Goal: Check status: Check status

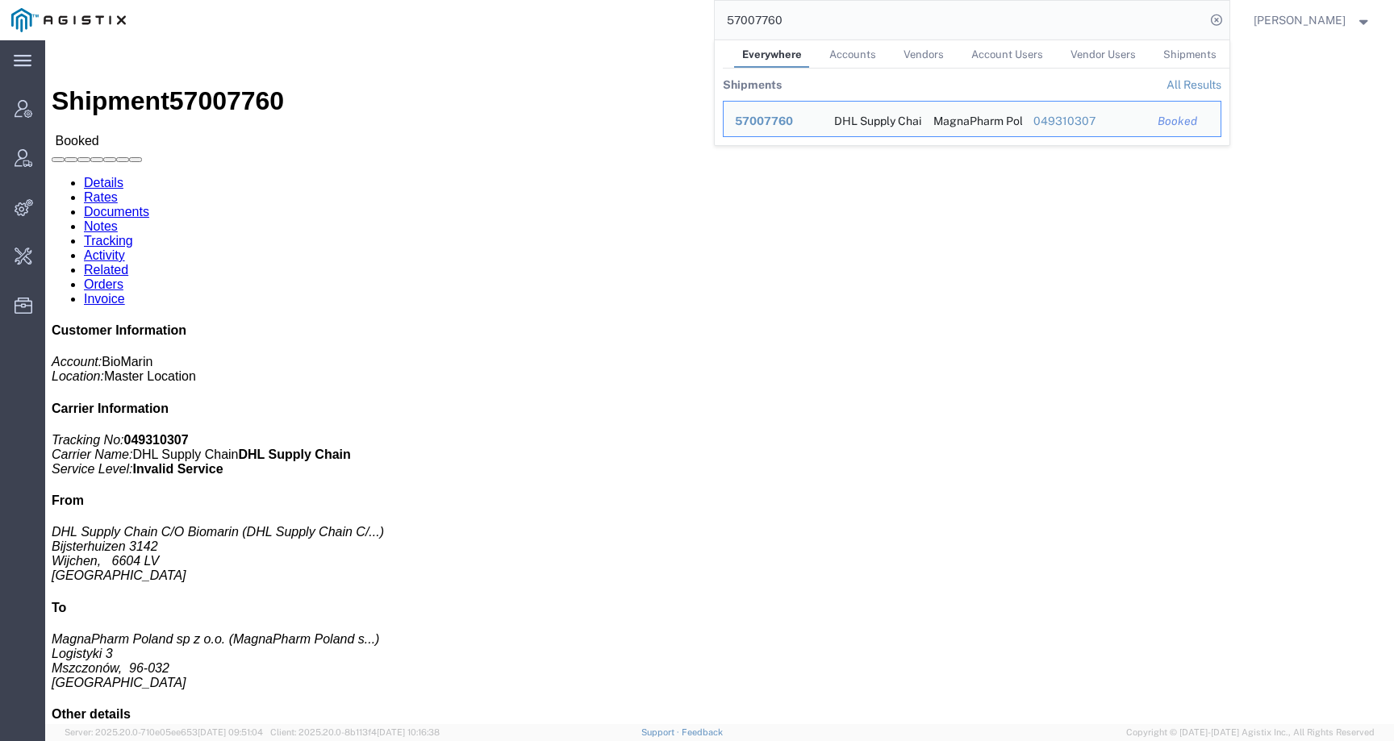
click at [663, 9] on div "57007760 Everywhere Accounts Vendors Account Users Vendor Users Shipments Shipm…" at bounding box center [683, 20] width 1092 height 40
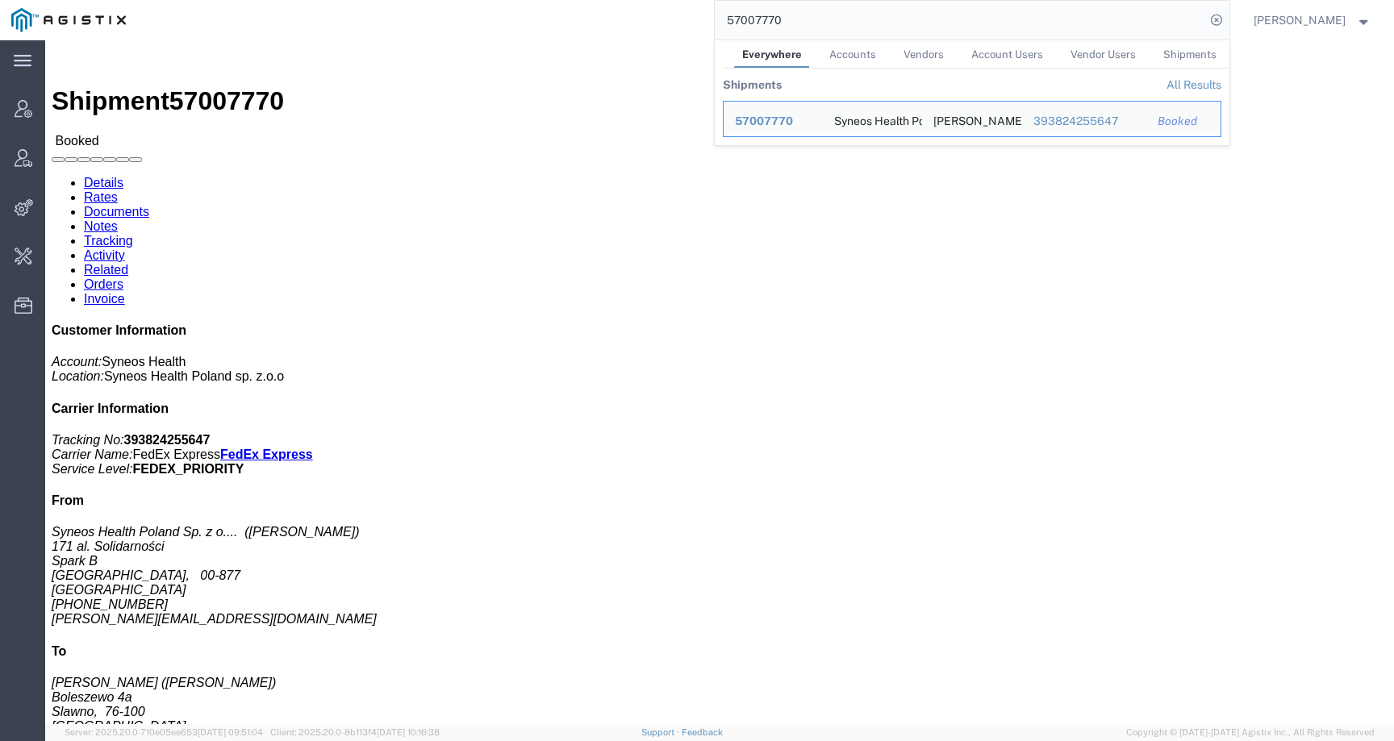
click link "Activity"
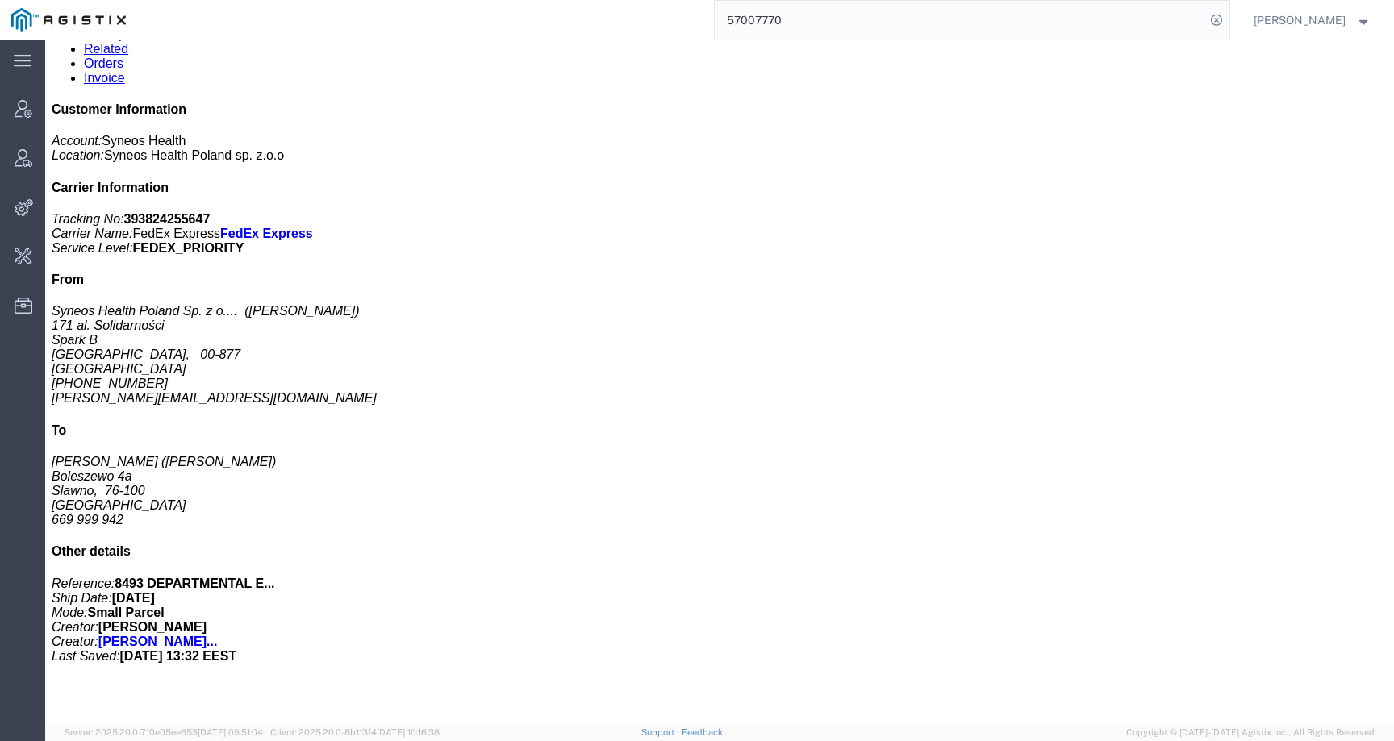
scroll to position [456, 0]
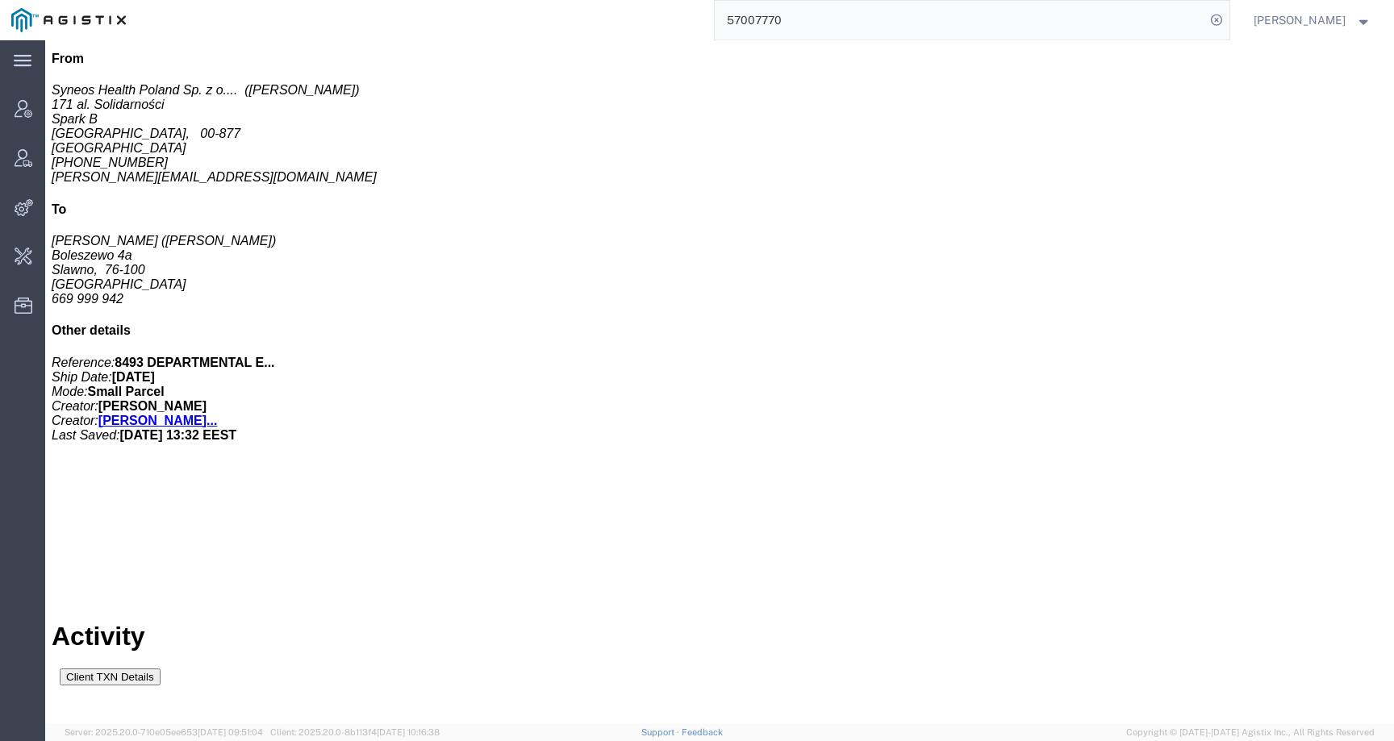
drag, startPoint x: 611, startPoint y: 664, endPoint x: 816, endPoint y: 671, distance: 204.9
copy td "[PERSON_NAME][EMAIL_ADDRESS][DOMAIN_NAME]"
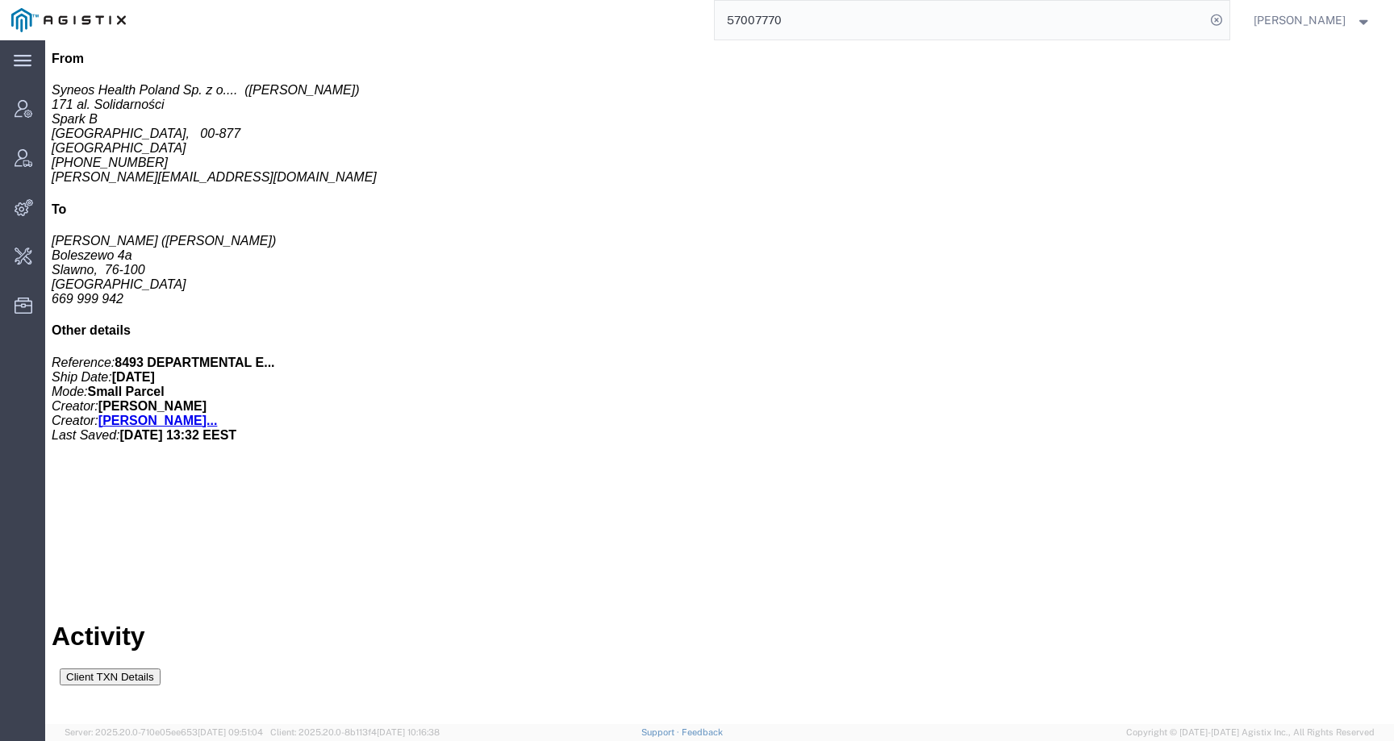
copy span "57007770"
copy td "[PERSON_NAME]"
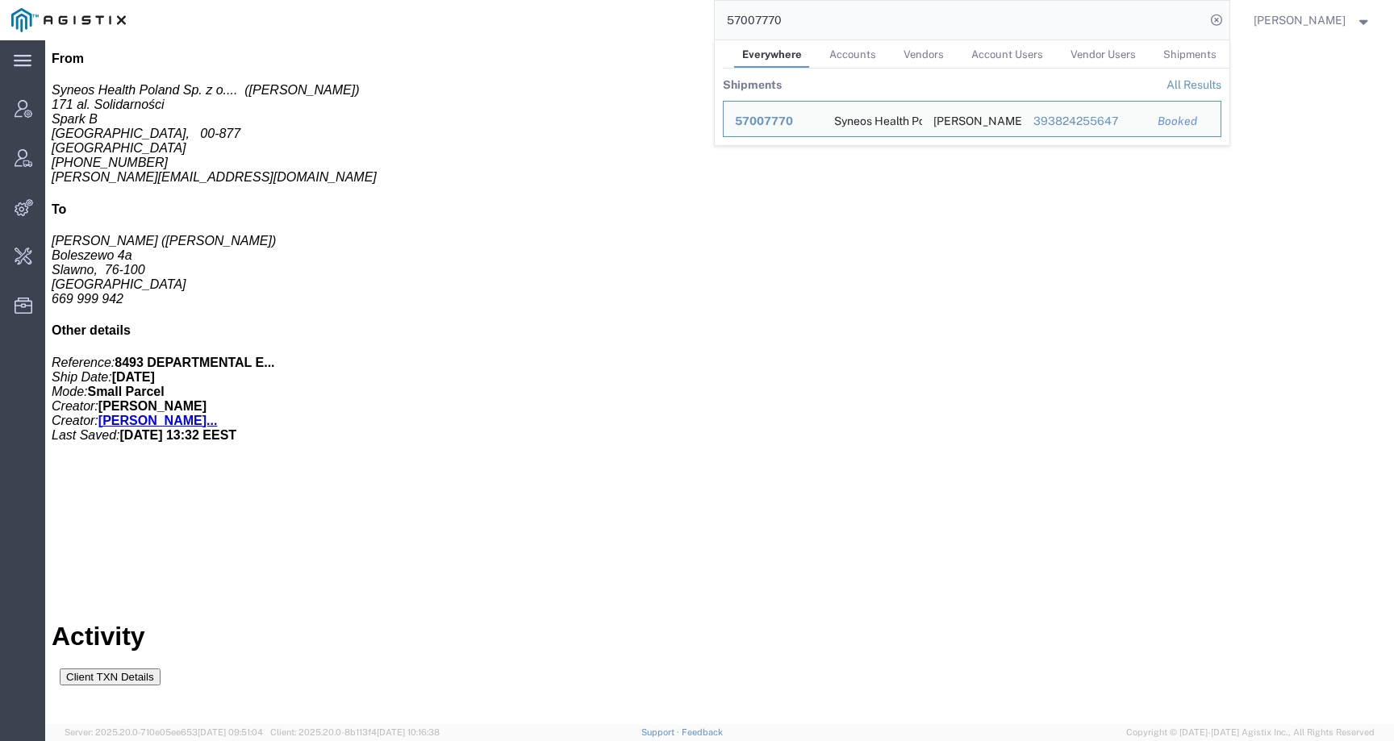
drag, startPoint x: 827, startPoint y: 24, endPoint x: 687, endPoint y: 23, distance: 139.5
click at [687, 23] on div "57007770 Everywhere Accounts Vendors Account Users Vendor Users Shipments Shipm…" at bounding box center [683, 20] width 1092 height 40
paste input "95"
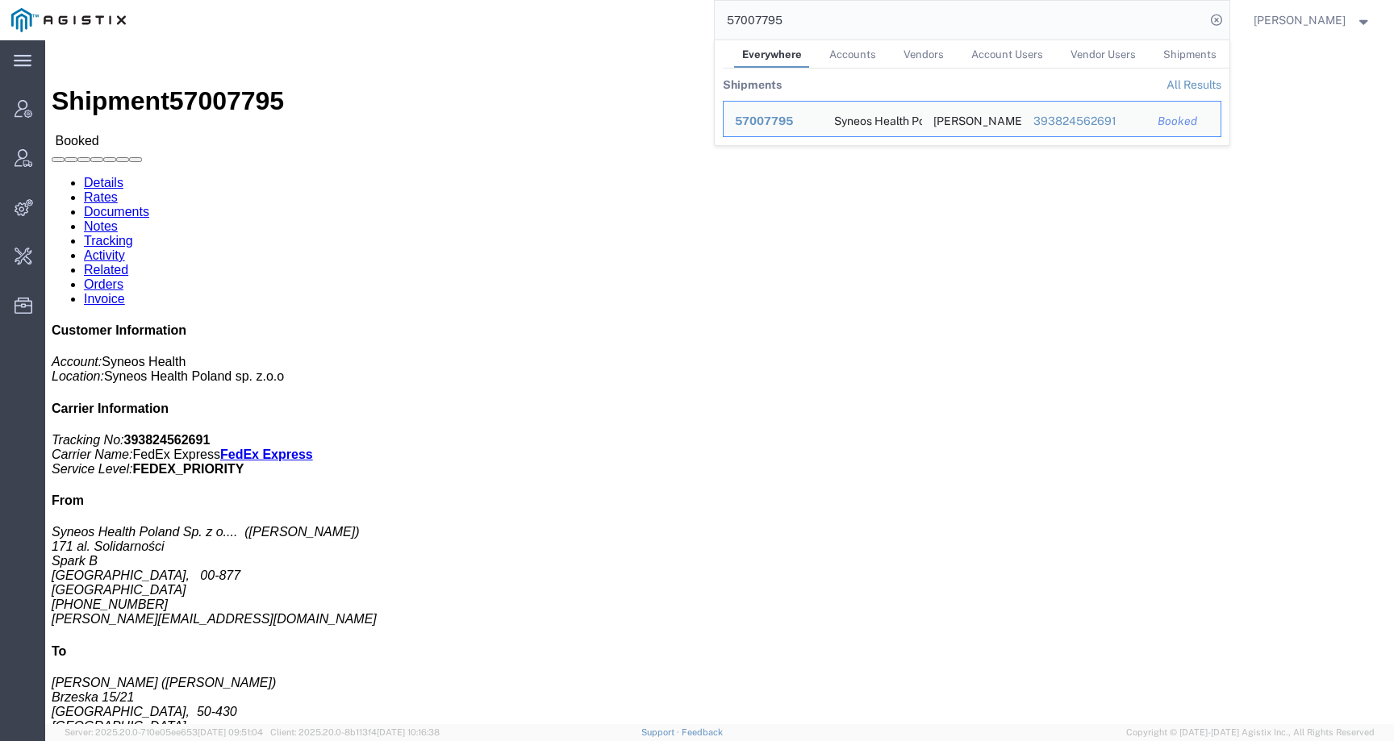
click link "Activity"
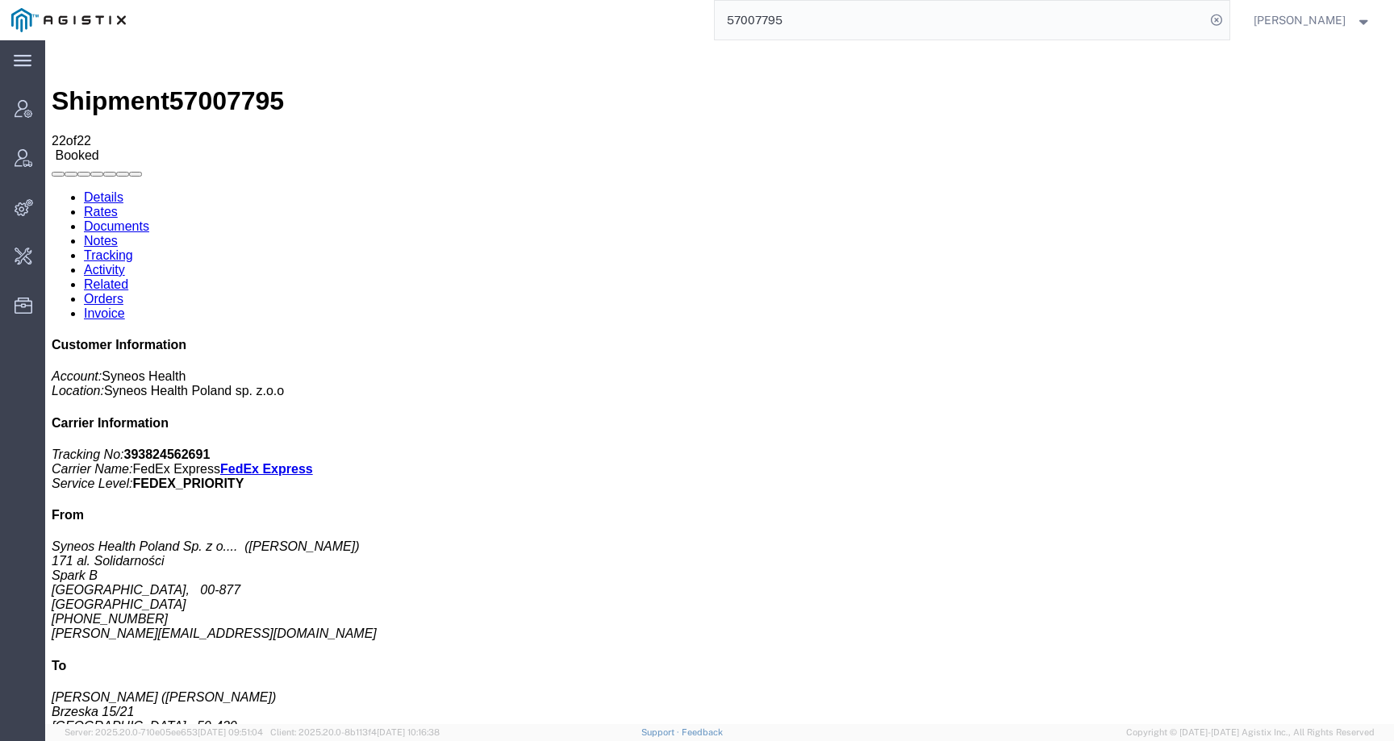
scroll to position [456, 0]
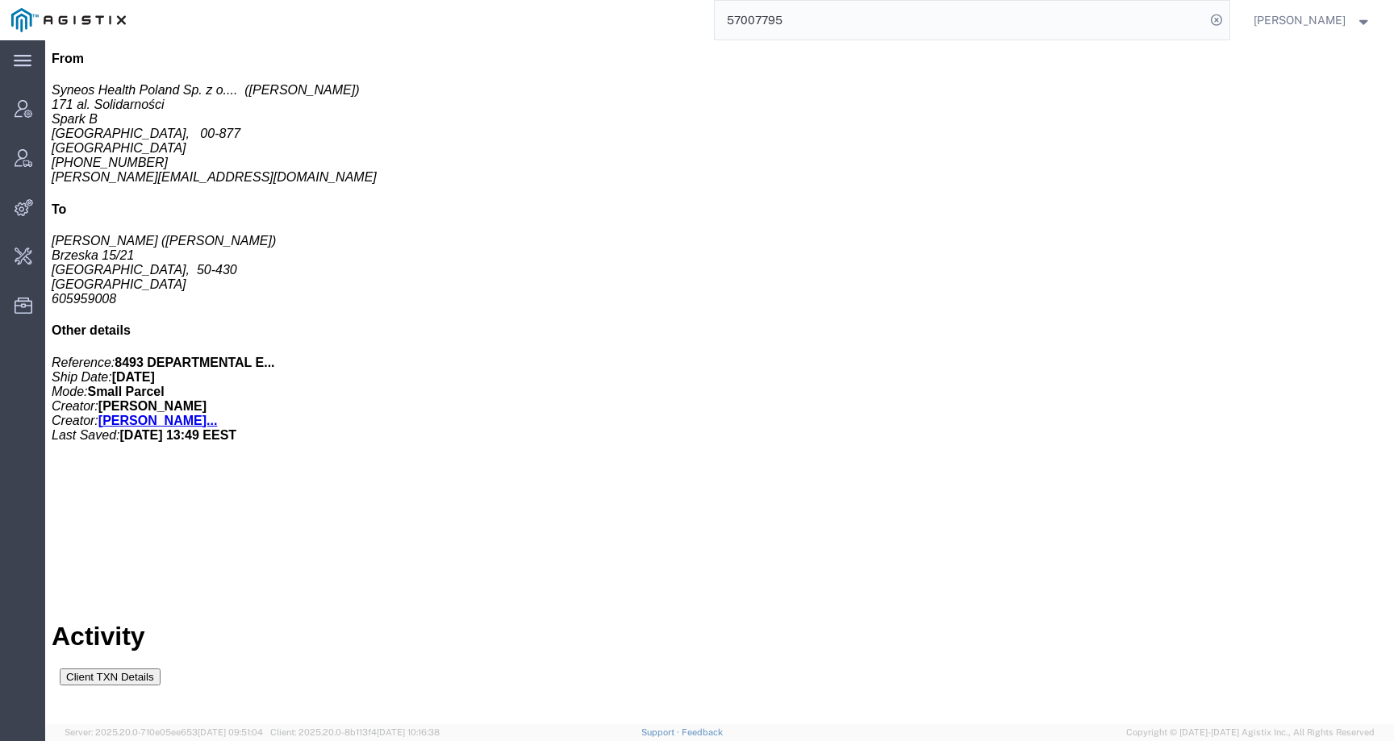
drag, startPoint x: 611, startPoint y: 551, endPoint x: 866, endPoint y: 550, distance: 254.8
copy td "[PERSON_NAME][EMAIL_ADDRESS][DOMAIN_NAME]"
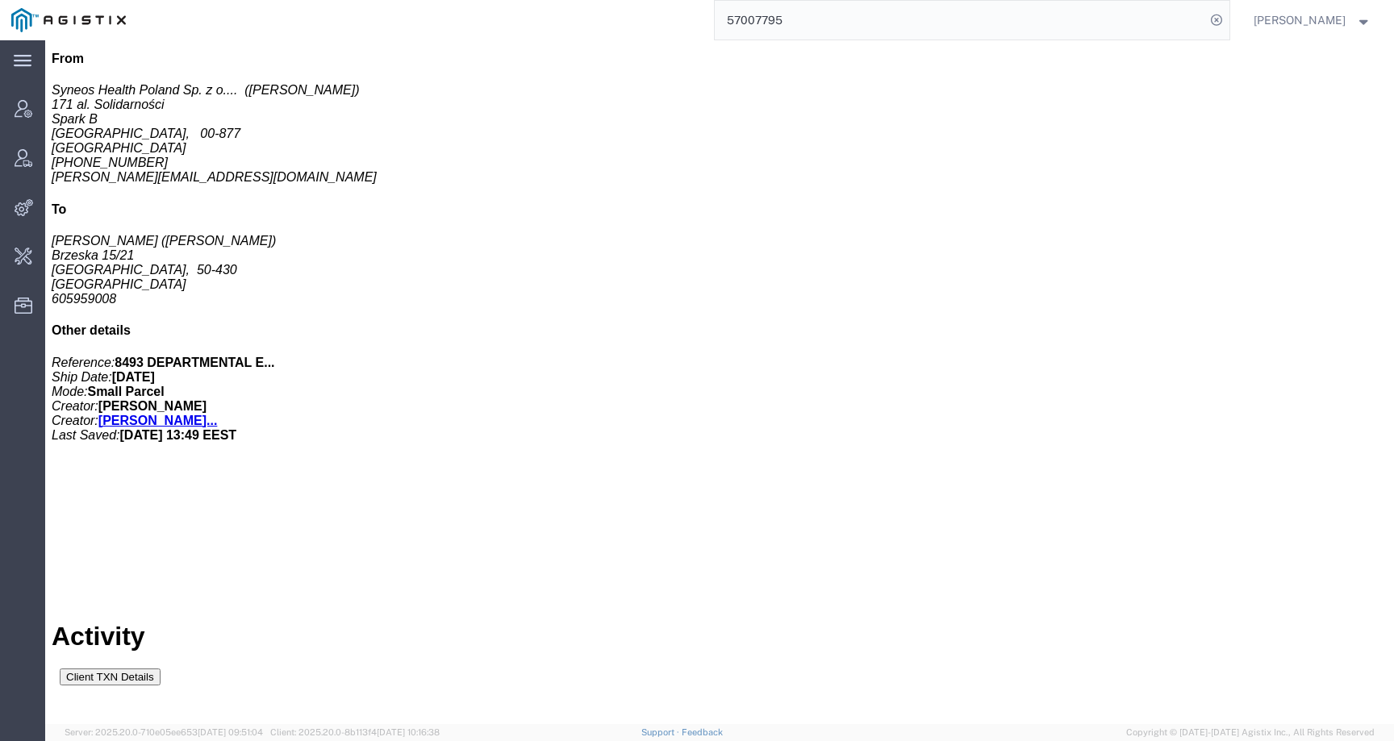
copy span "57007795"
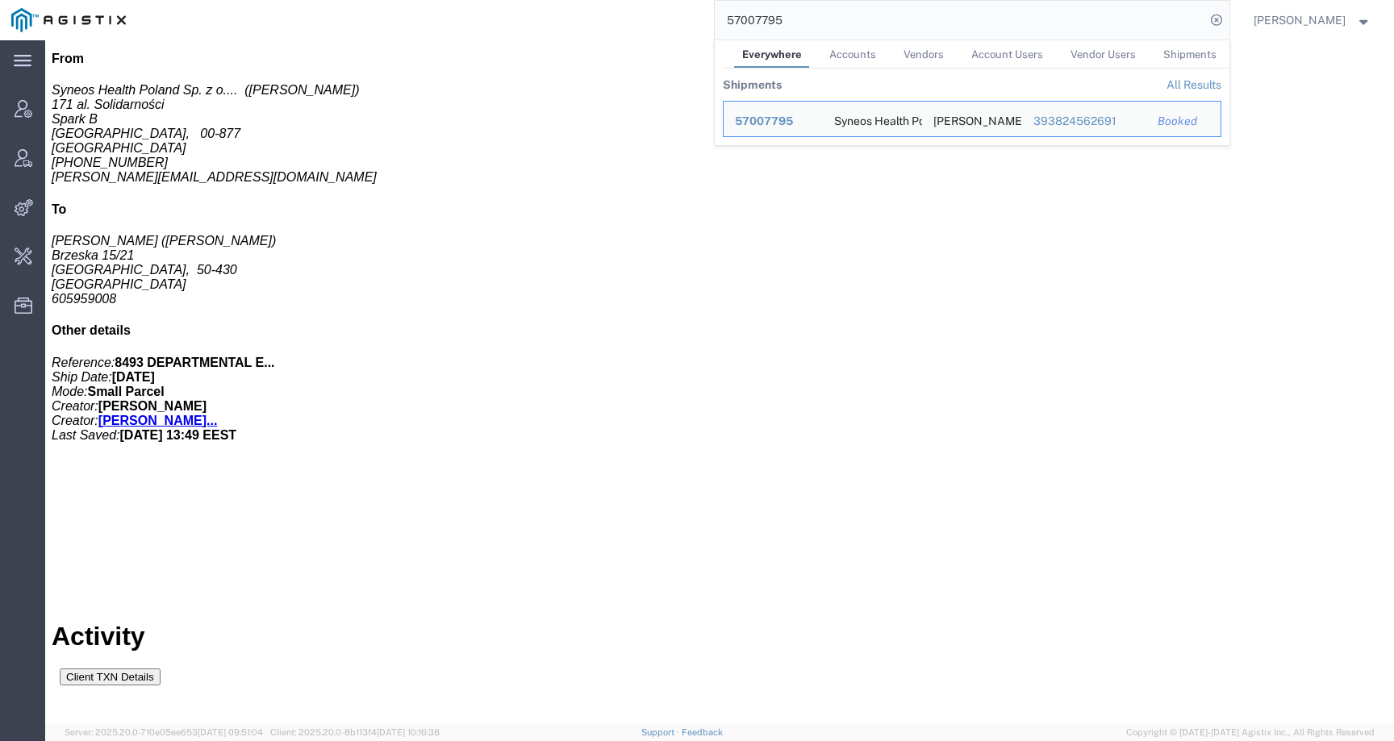
drag, startPoint x: 797, startPoint y: 23, endPoint x: 703, endPoint y: 18, distance: 93.7
click at [703, 18] on div "57007795 Everywhere Accounts Vendors Account Users Vendor Users Shipments Shipm…" at bounding box center [683, 20] width 1092 height 40
paste input "806"
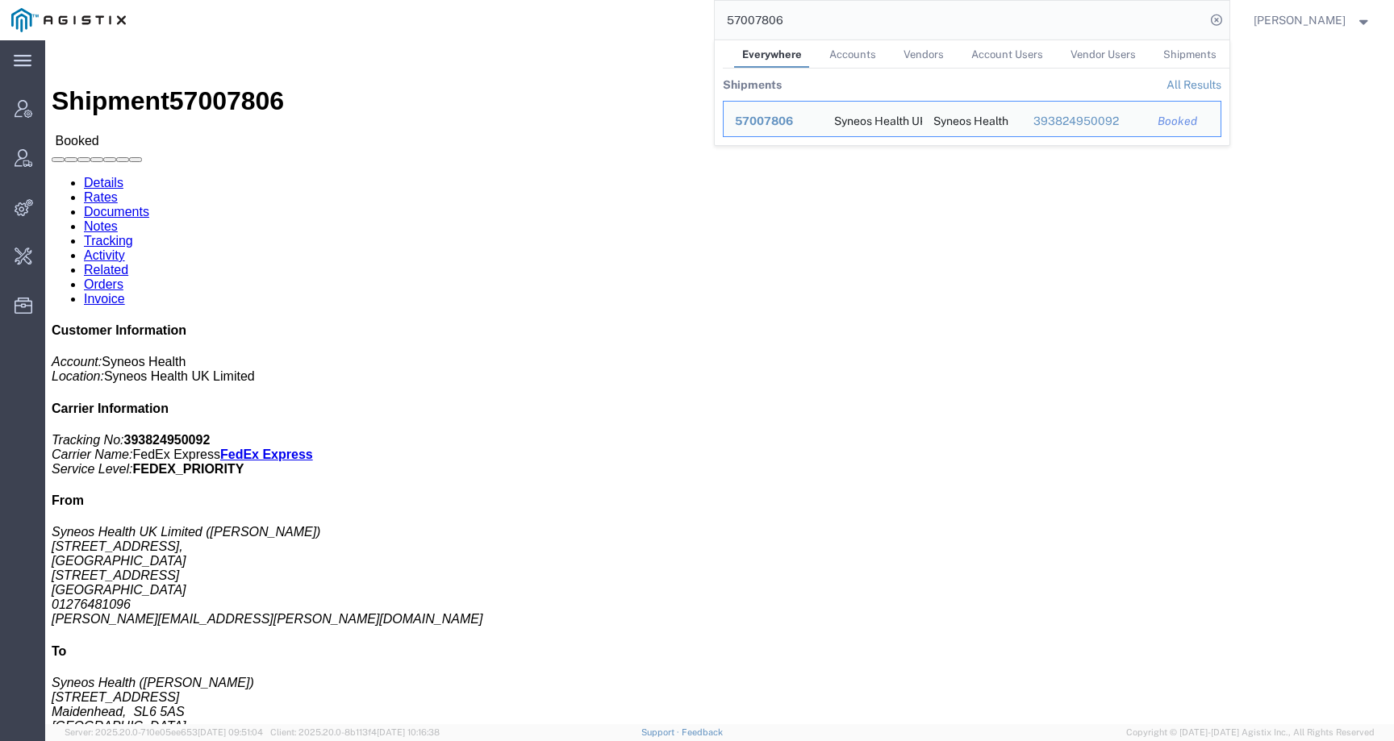
click link "Activity"
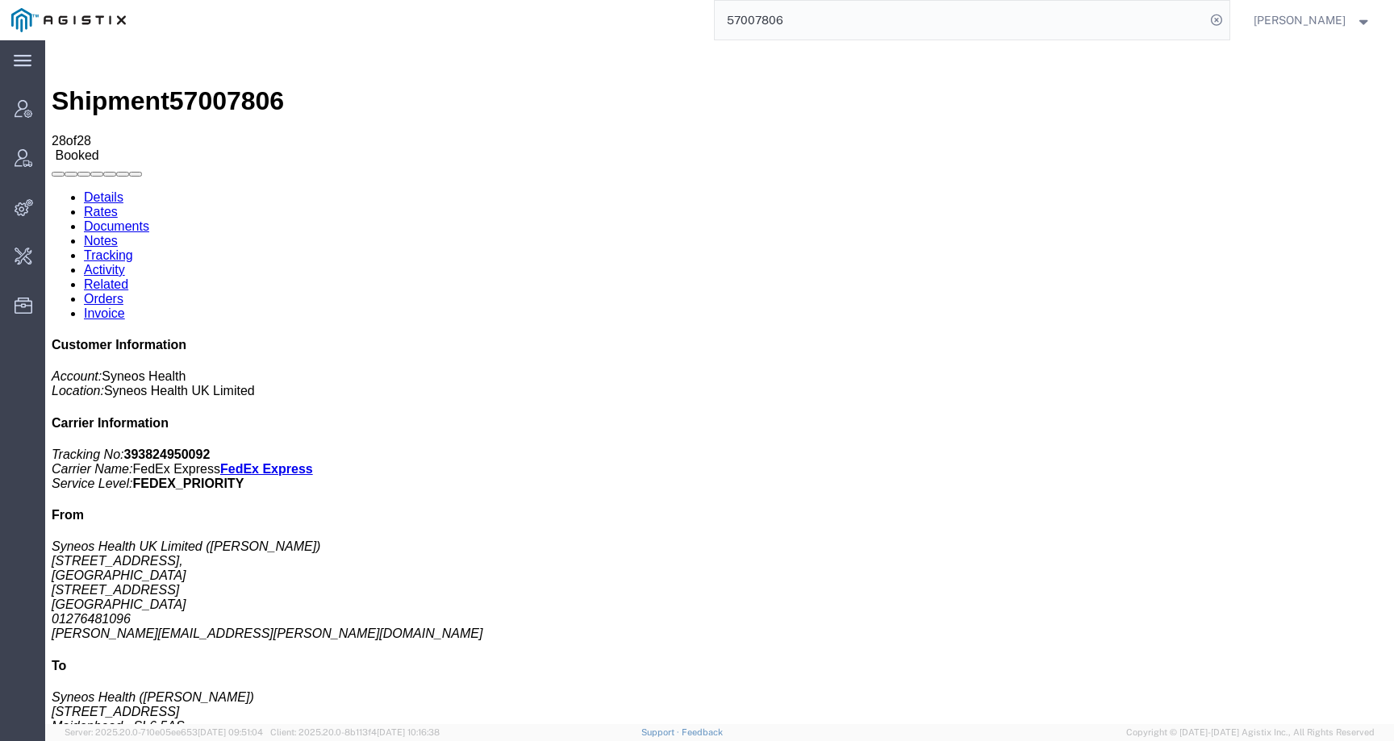
scroll to position [735, 0]
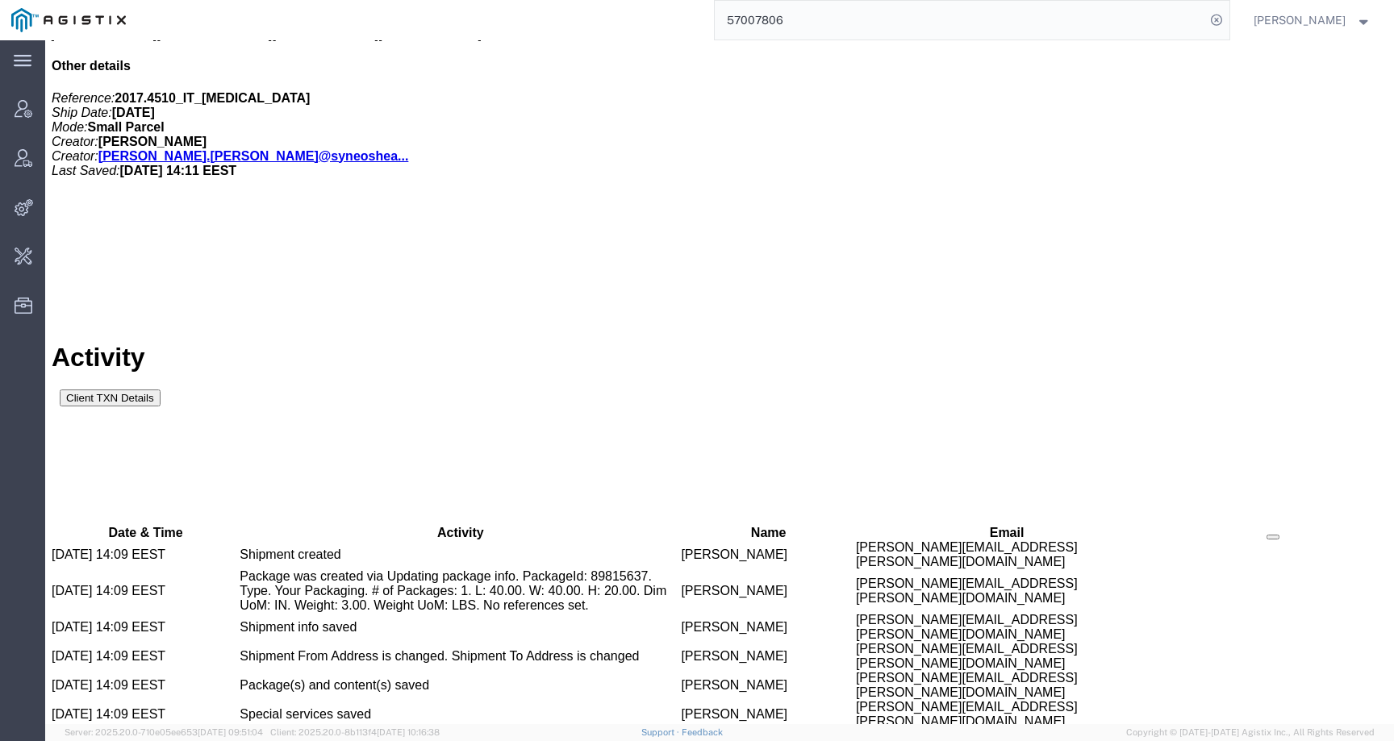
drag, startPoint x: 610, startPoint y: 623, endPoint x: 787, endPoint y: 623, distance: 177.4
copy td "[PERSON_NAME][EMAIL_ADDRESS][PERSON_NAME][DOMAIN_NAME]"
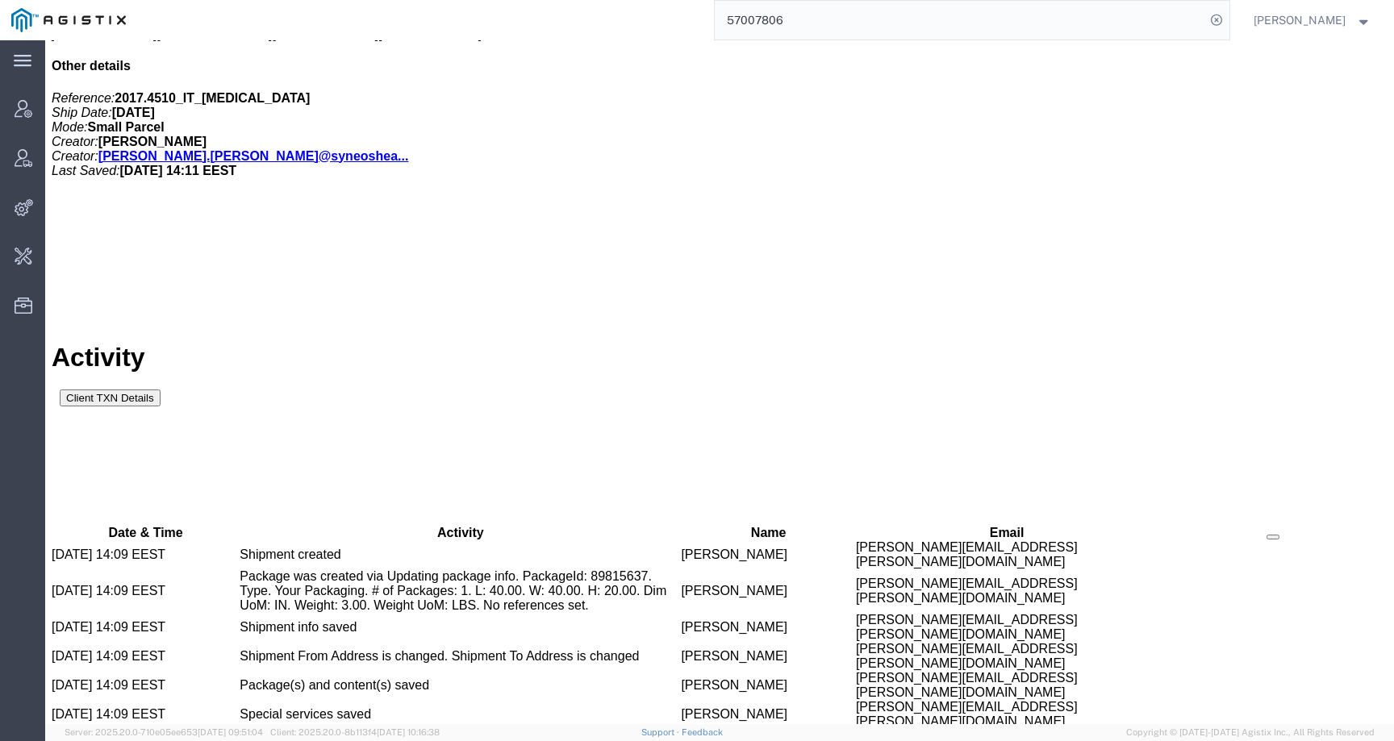
copy td "[PERSON_NAME]"
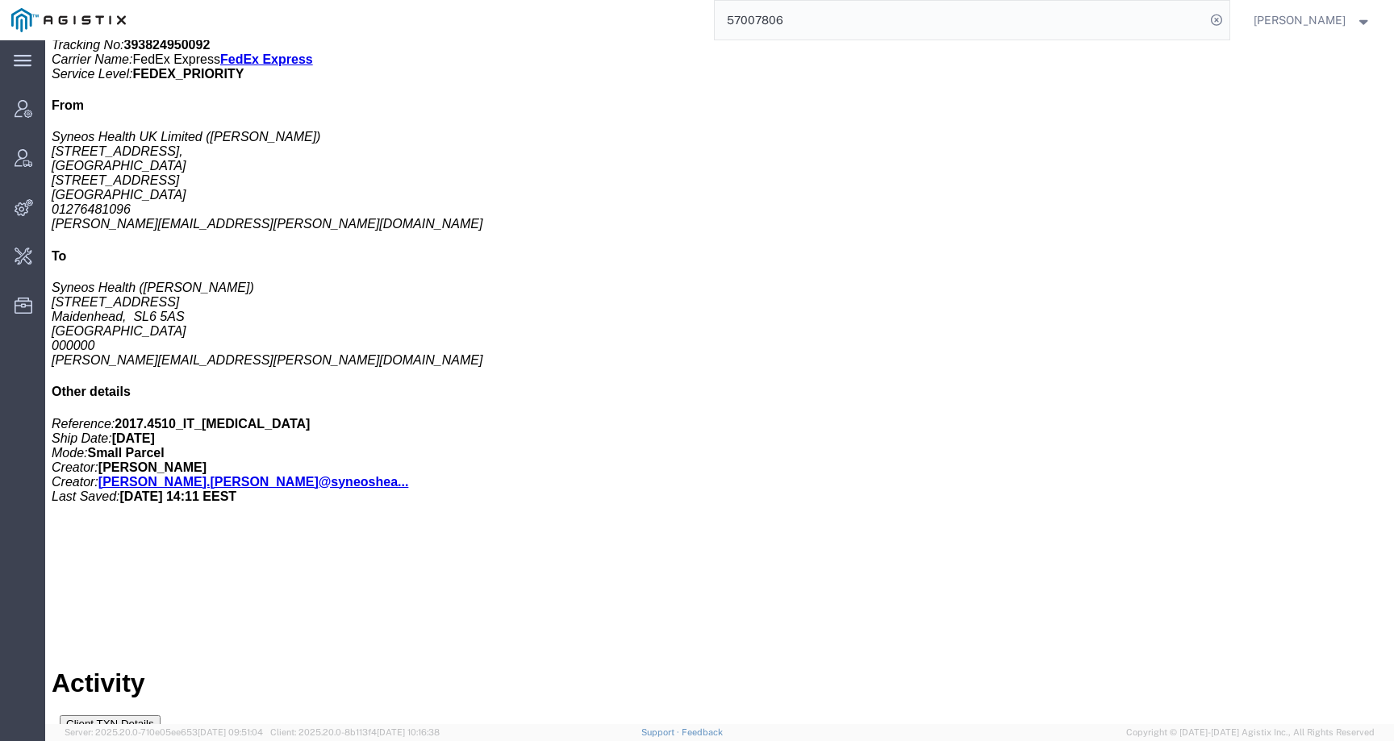
scroll to position [0, 0]
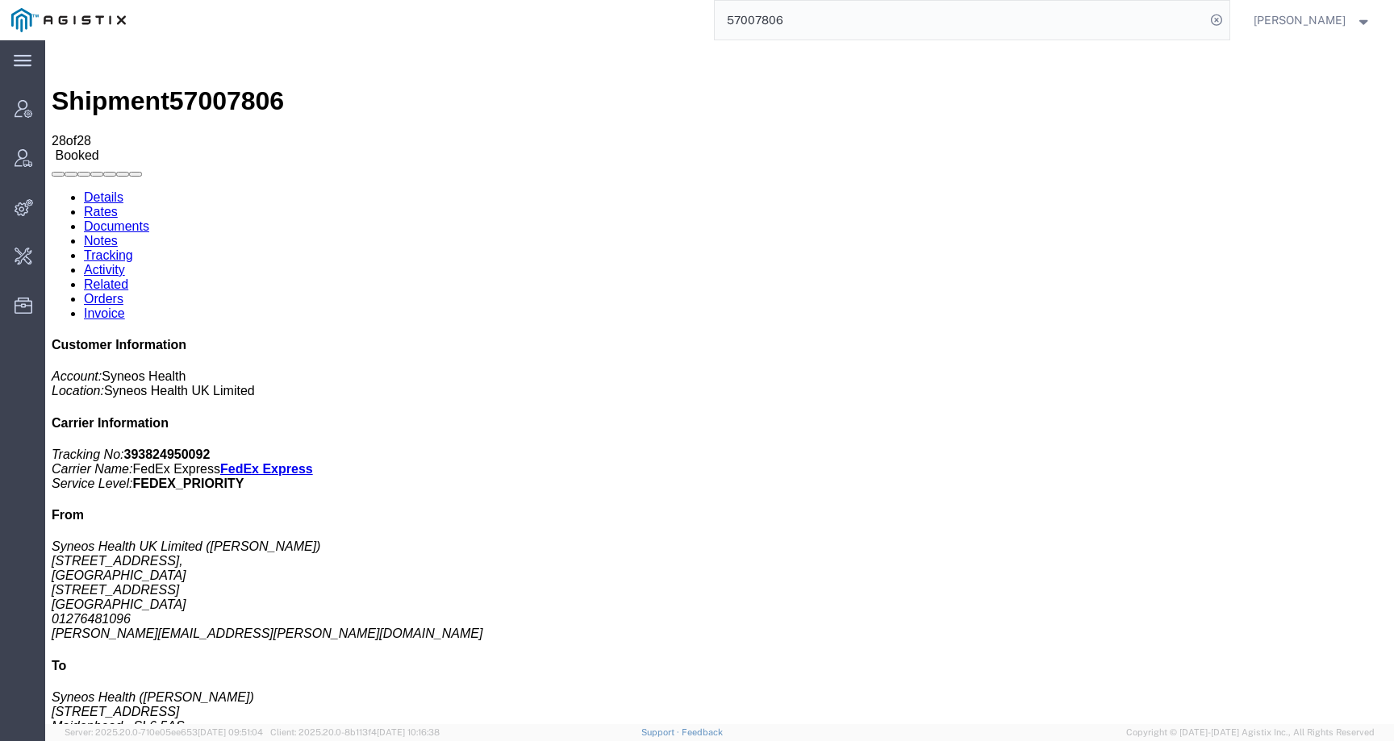
click at [104, 190] on link "Details" at bounding box center [104, 197] width 40 height 14
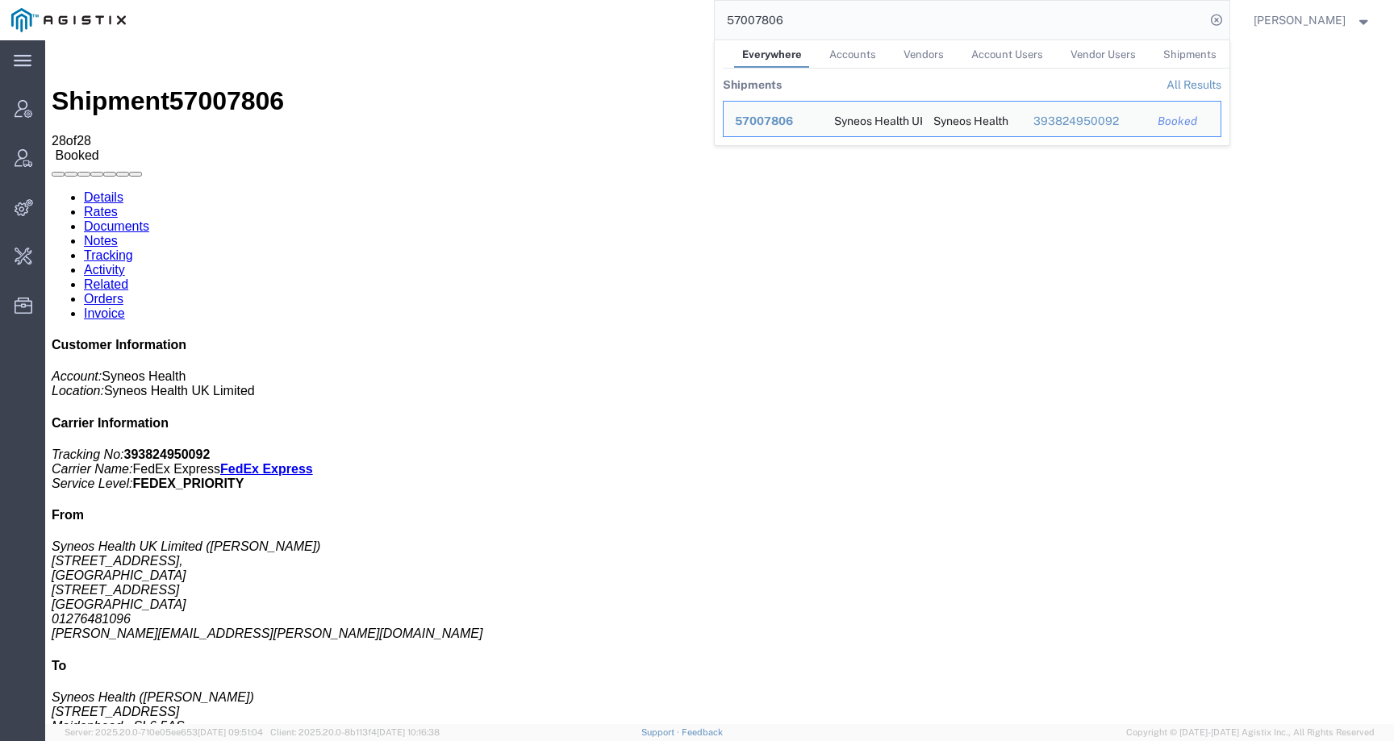
drag, startPoint x: 805, startPoint y: 25, endPoint x: 690, endPoint y: 19, distance: 114.7
click at [690, 19] on div "57007806 Everywhere Accounts Vendors Account Users Vendor Users Shipments Shipm…" at bounding box center [683, 20] width 1092 height 40
paste input "12"
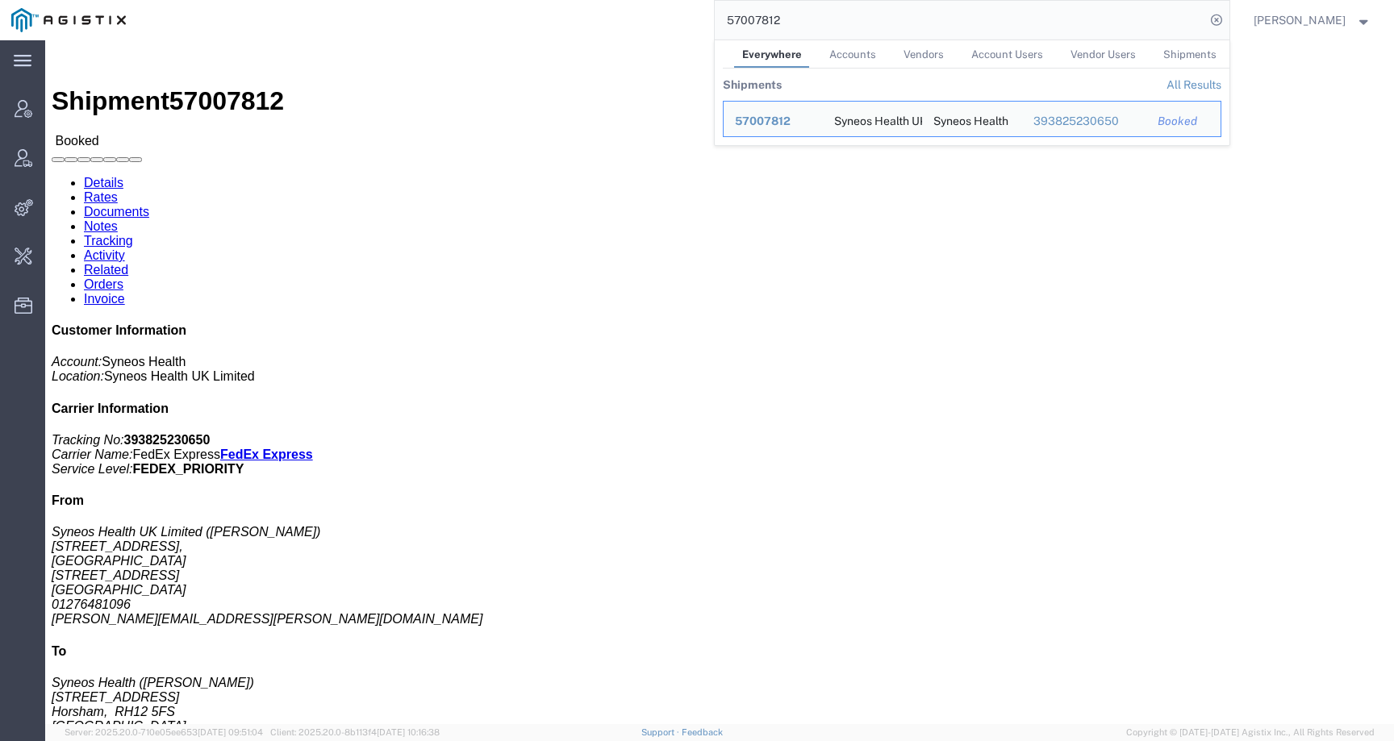
click link "Activity"
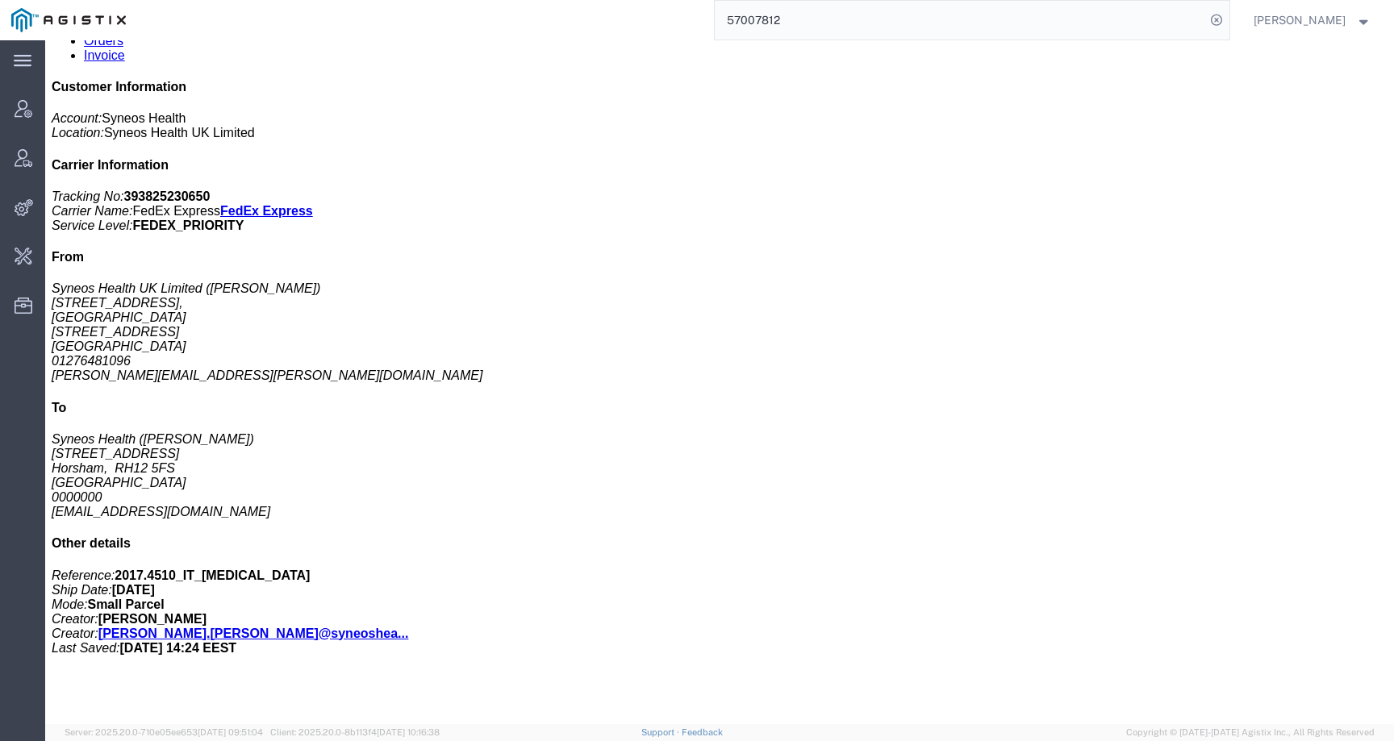
scroll to position [735, 0]
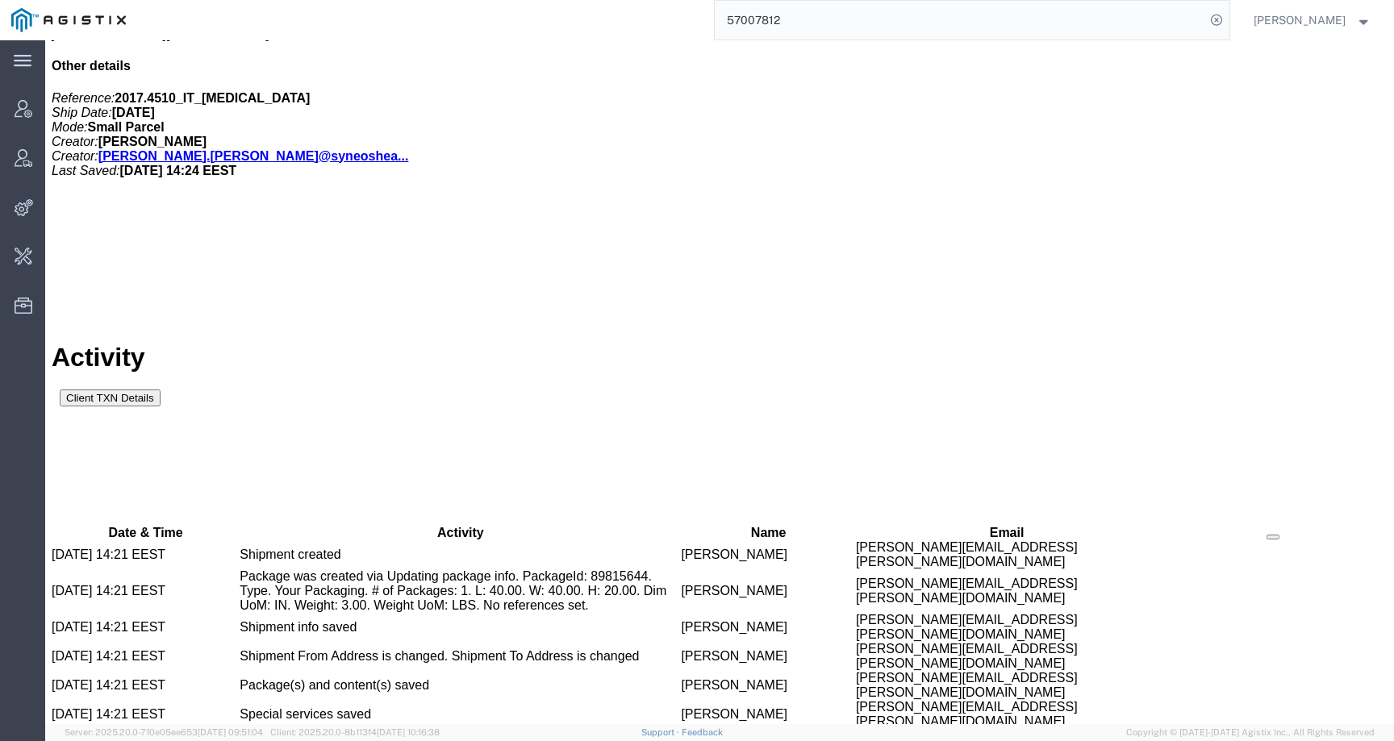
drag, startPoint x: 615, startPoint y: 694, endPoint x: 794, endPoint y: 694, distance: 179.0
copy td "[PERSON_NAME][EMAIL_ADDRESS][PERSON_NAME][DOMAIN_NAME]"
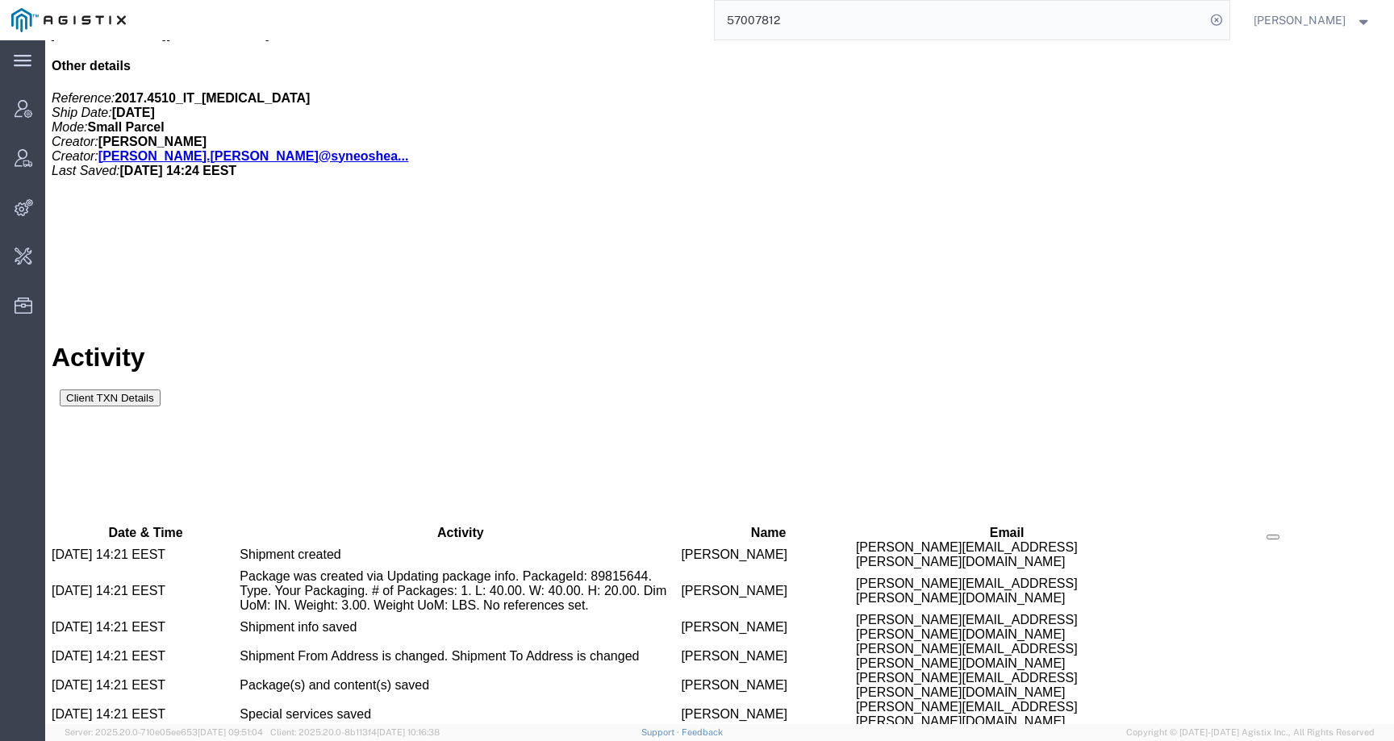
copy span "57007812"
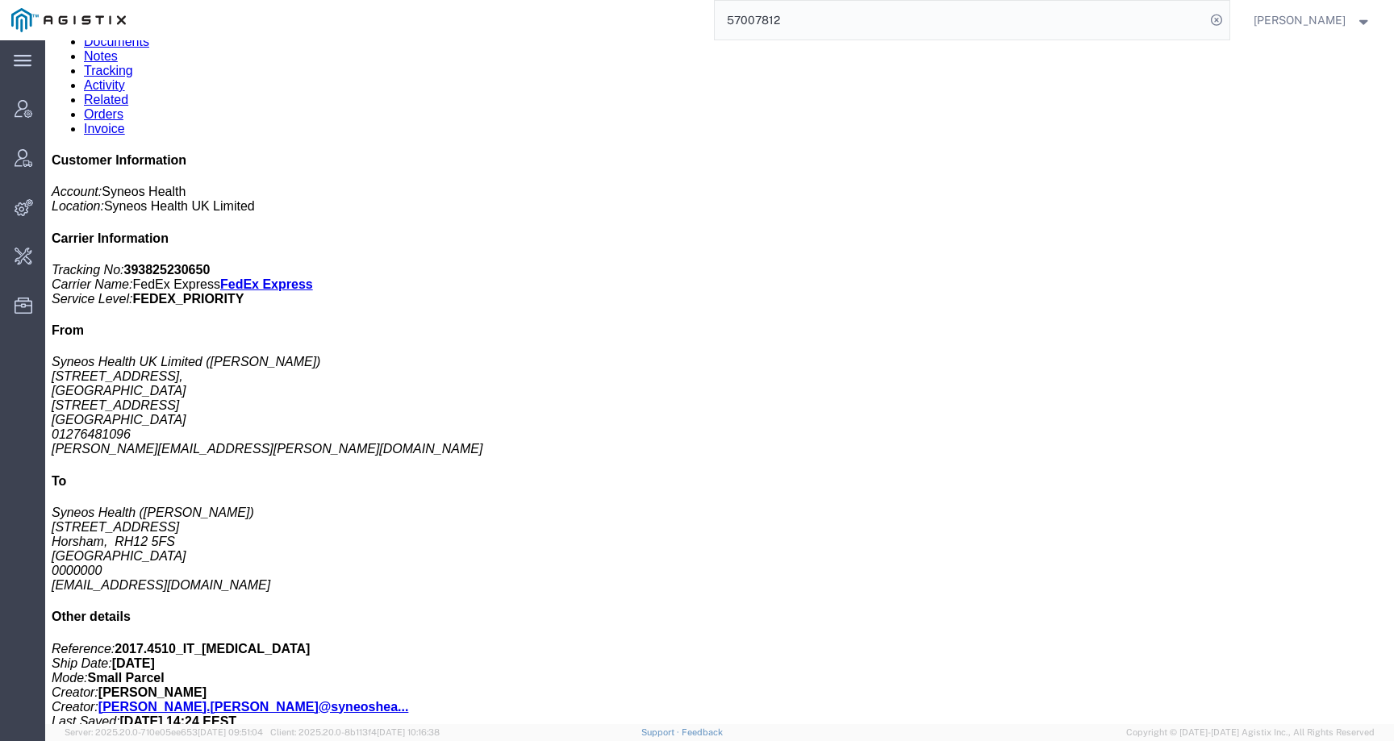
scroll to position [0, 0]
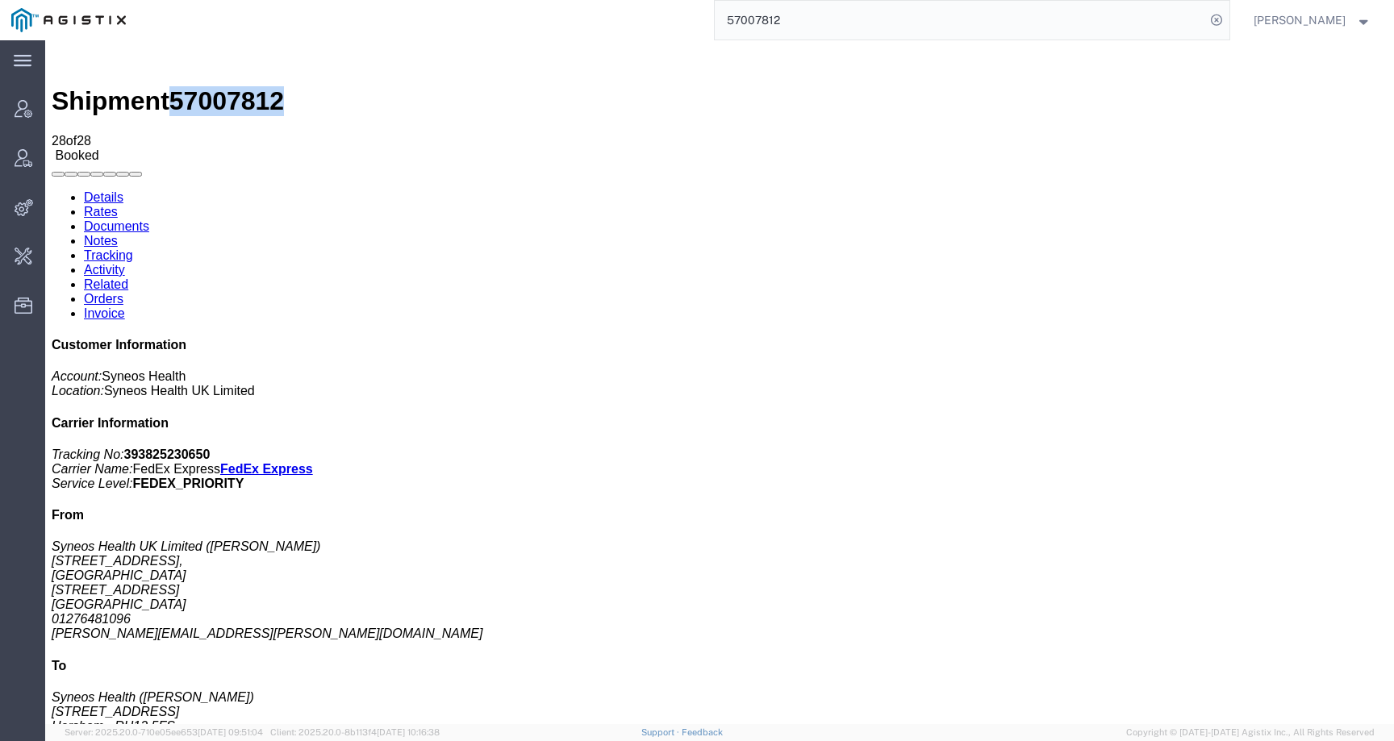
click at [102, 190] on link "Details" at bounding box center [104, 197] width 40 height 14
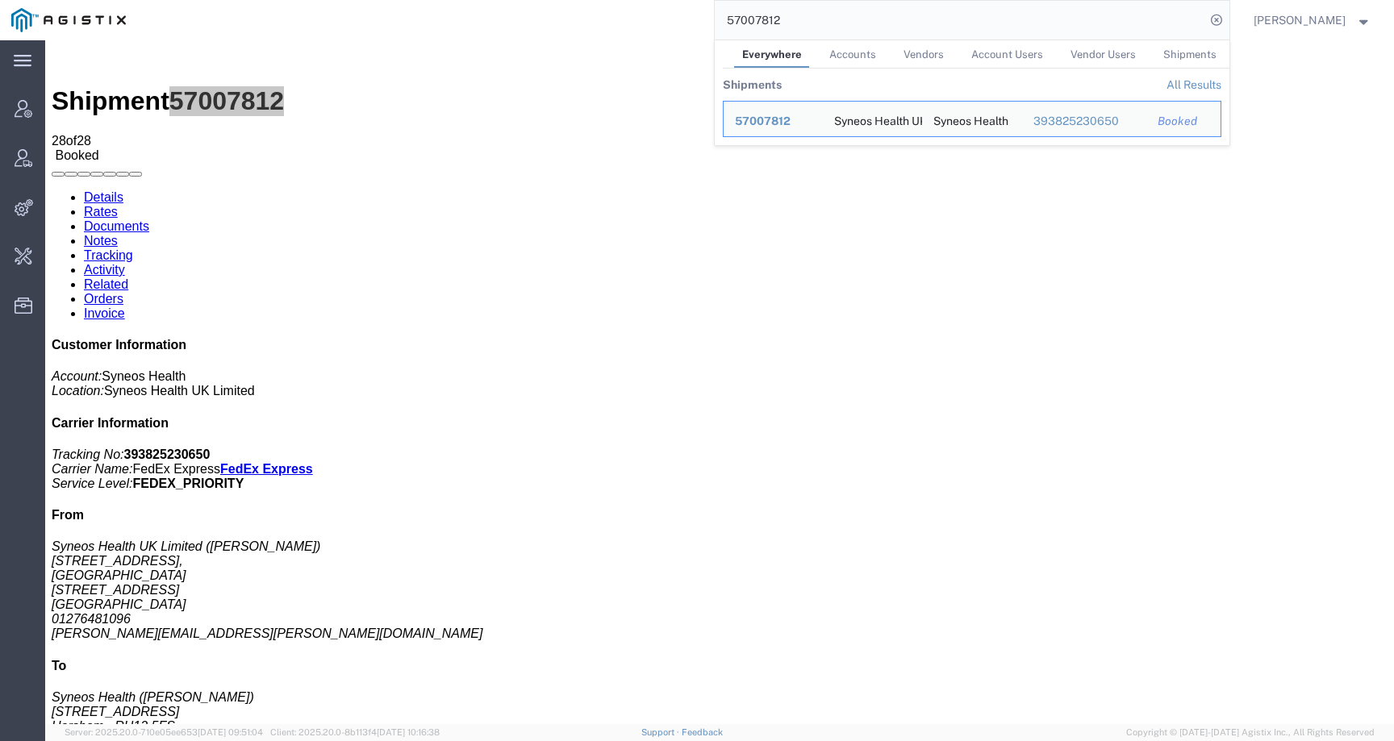
drag, startPoint x: 804, startPoint y: 20, endPoint x: 704, endPoint y: 19, distance: 100.0
click at [704, 19] on div "57007812 Everywhere Accounts Vendors Account Users Vendor Users Shipments Shipm…" at bounding box center [683, 20] width 1092 height 40
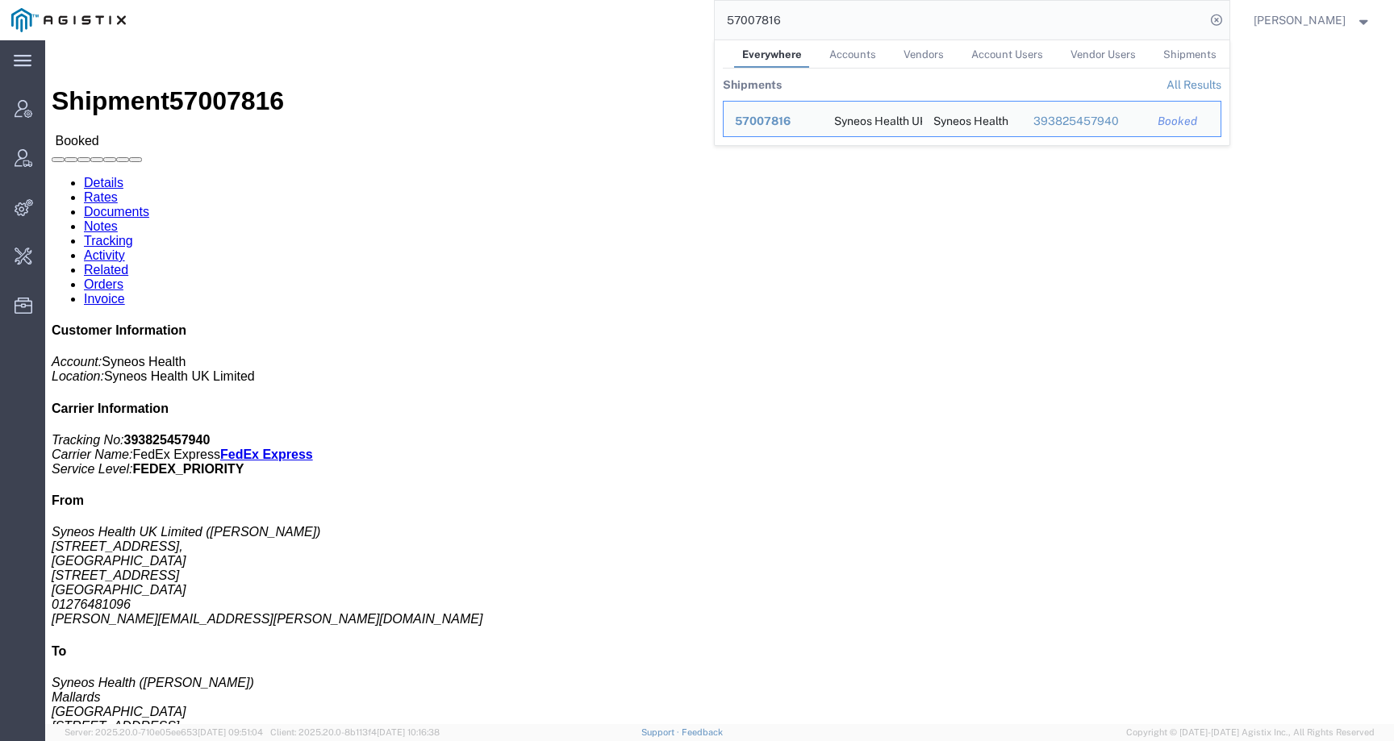
click div "Ship From Syneos Health UK Limited ([PERSON_NAME]) [STREET_ADDRESS] 01276481096…"
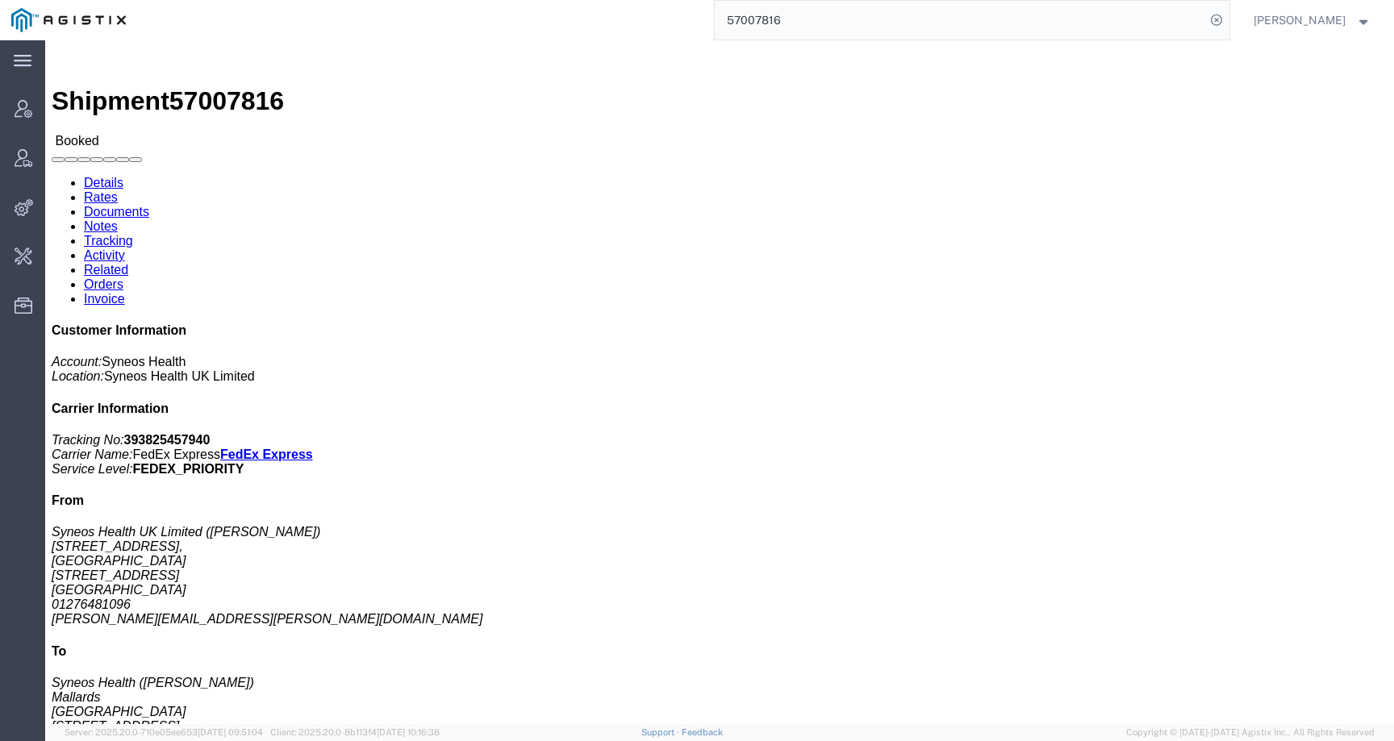
click span "57007816"
copy span "57007816"
click link "Activity"
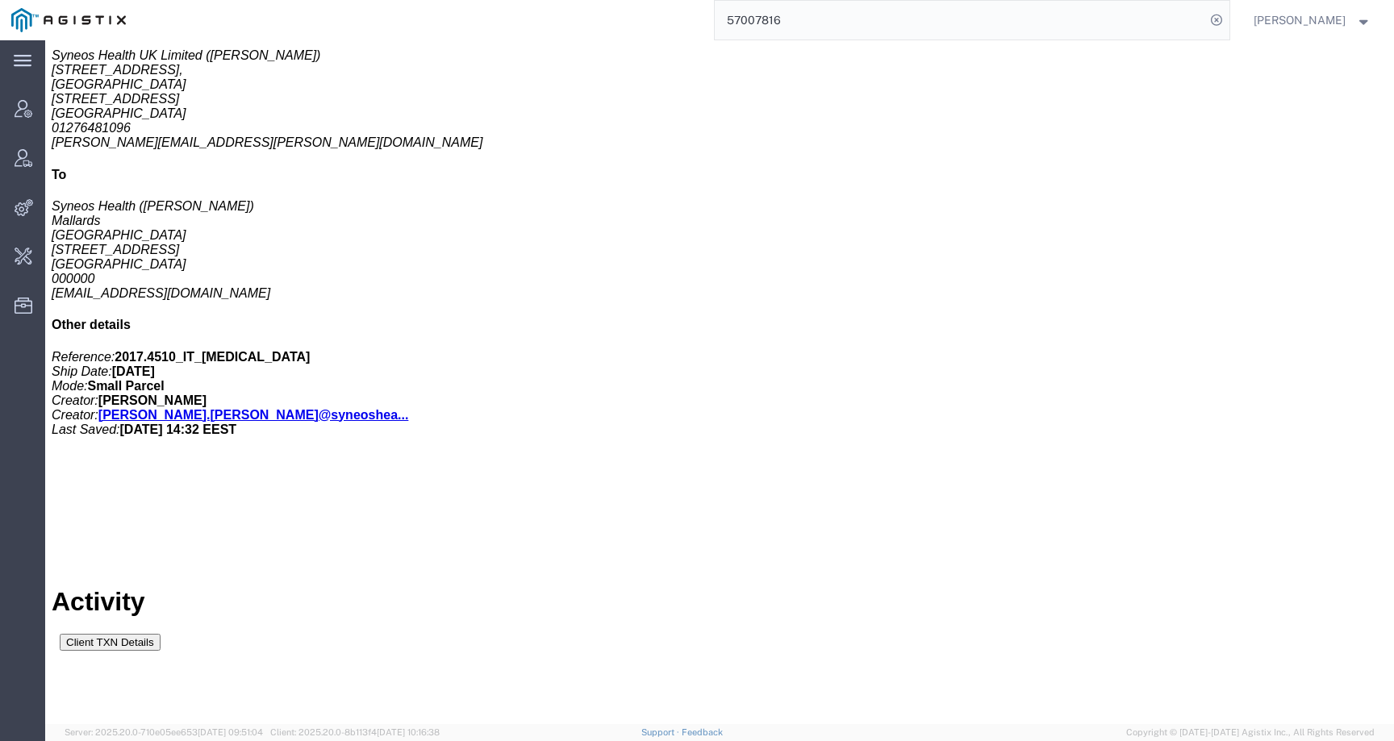
scroll to position [735, 0]
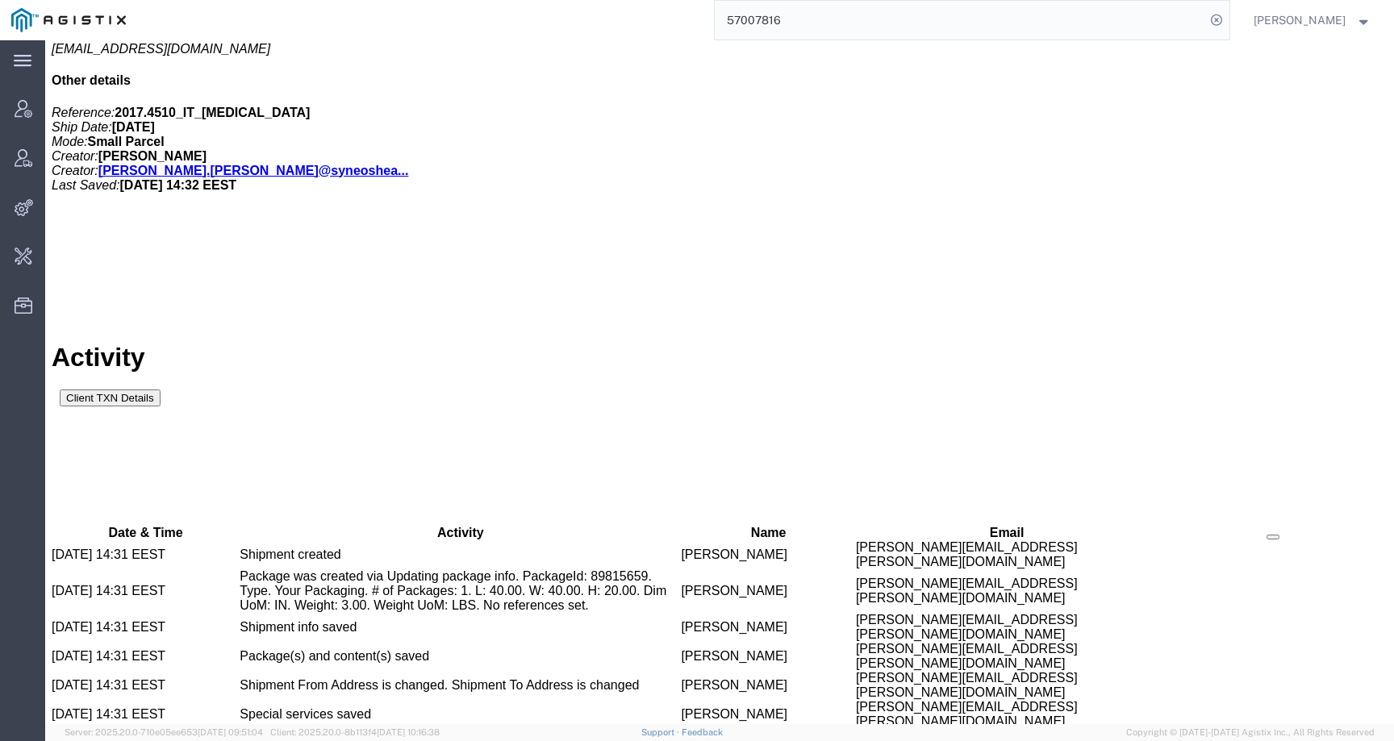
drag, startPoint x: 609, startPoint y: 624, endPoint x: 798, endPoint y: 624, distance: 188.7
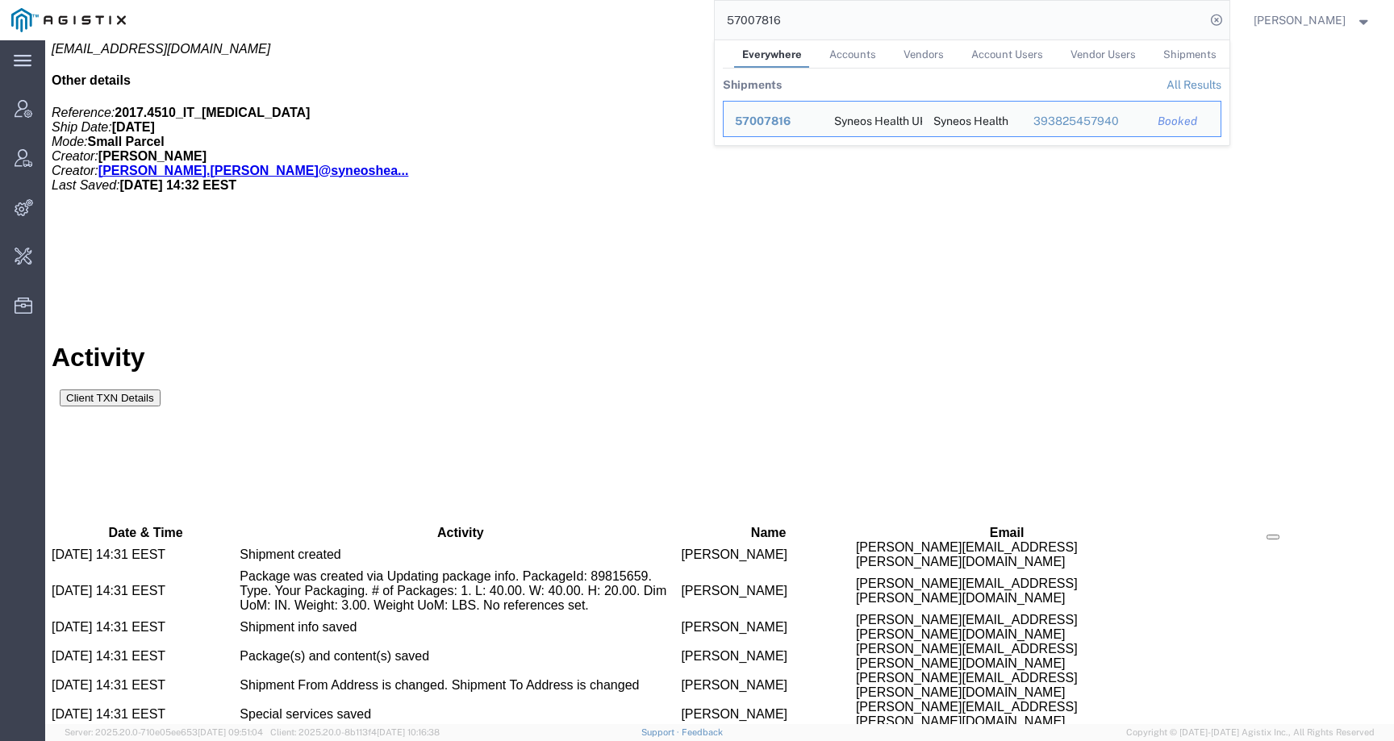
drag, startPoint x: 805, startPoint y: 26, endPoint x: 696, endPoint y: 25, distance: 108.9
click at [695, 26] on div "57007816 Everywhere Accounts Vendors Account Users Vendor Users Shipments Shipm…" at bounding box center [683, 20] width 1092 height 40
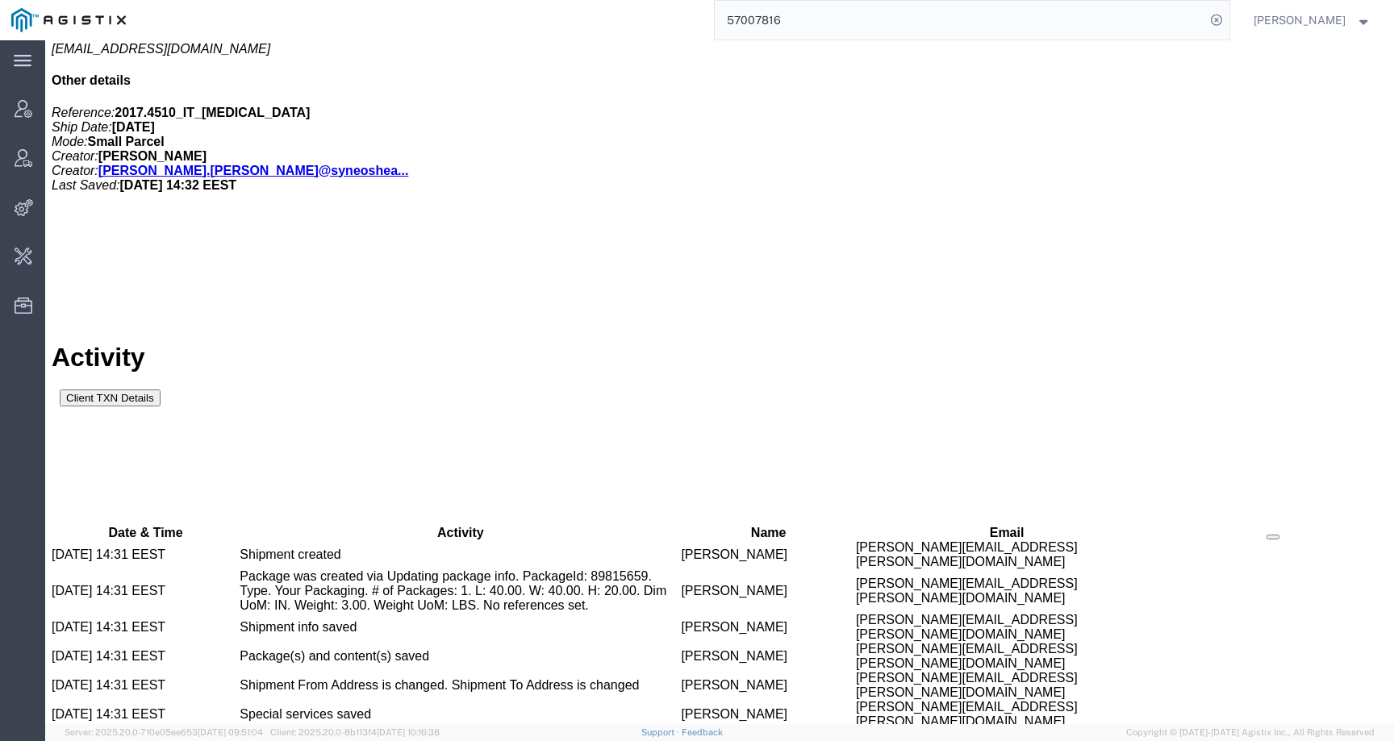
paste input "692054"
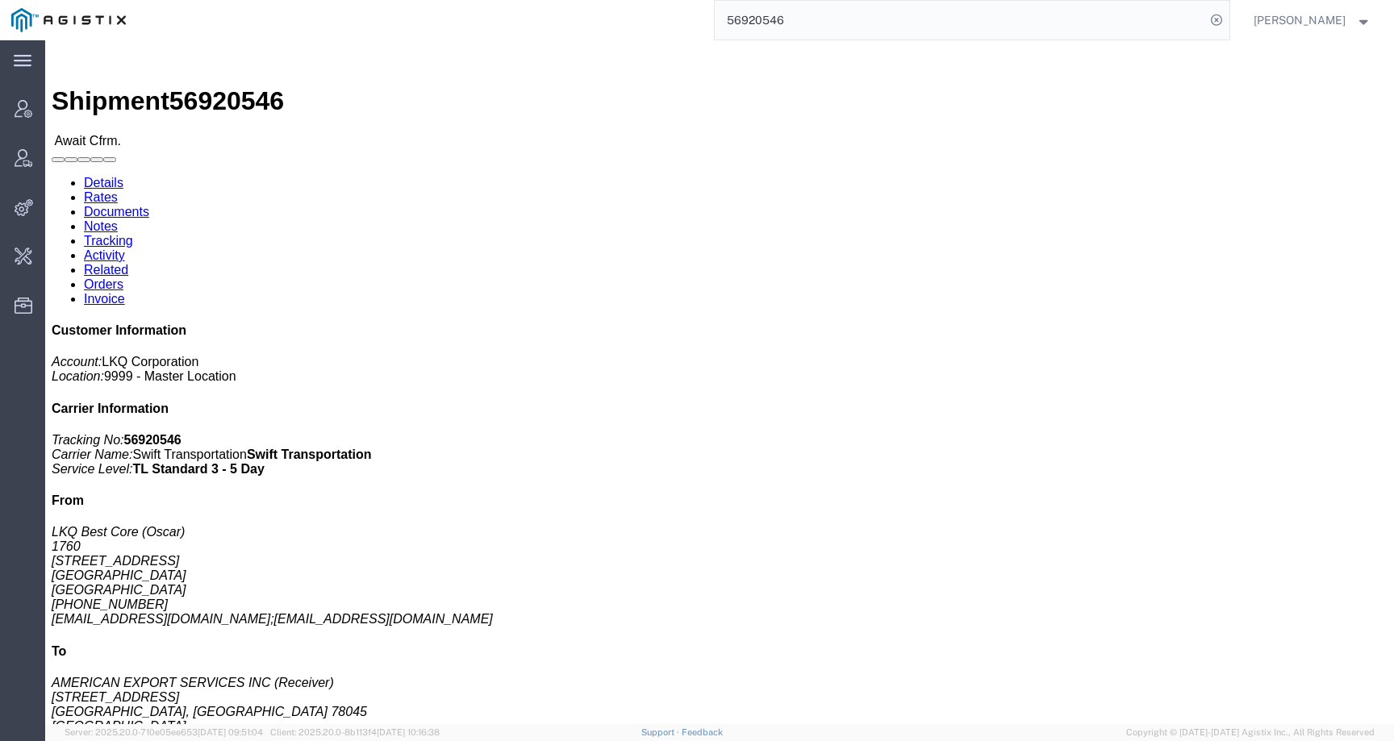
click link "Activity"
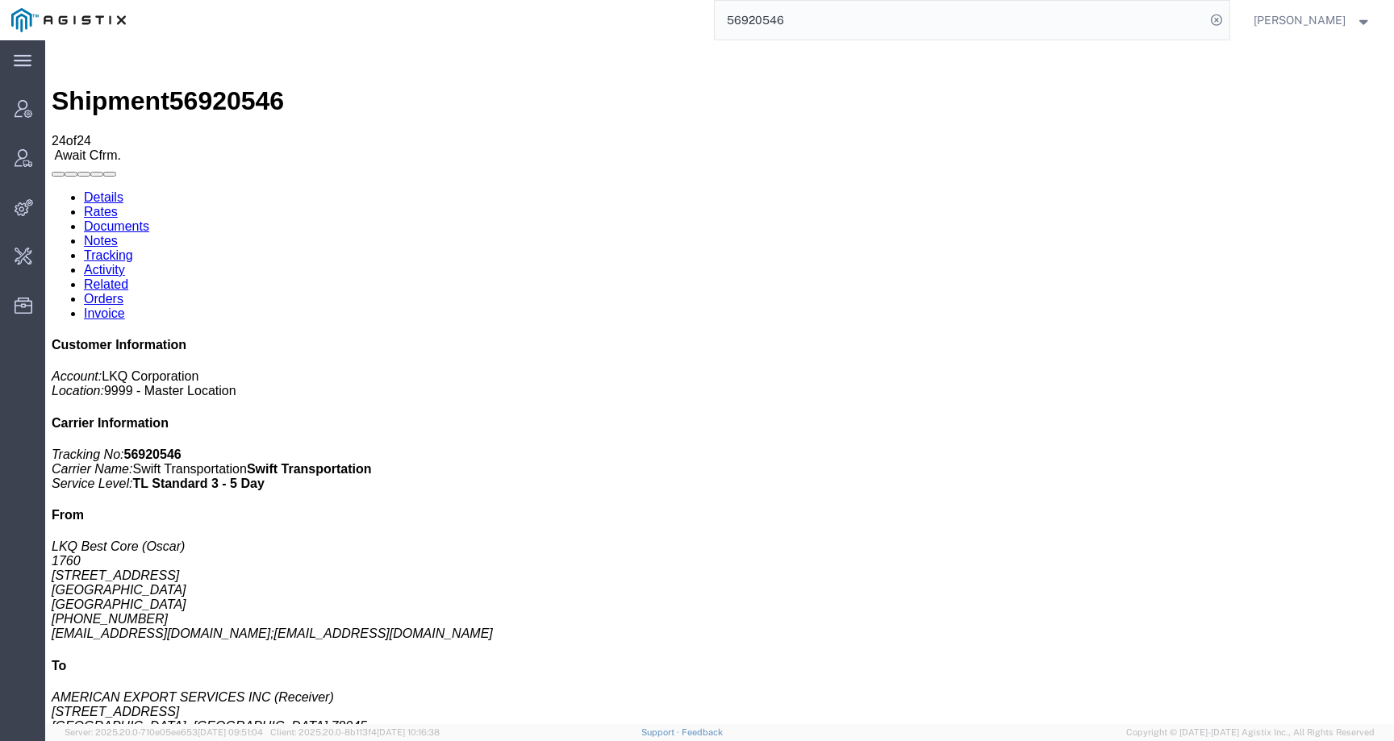
click at [110, 190] on link "Details" at bounding box center [104, 197] width 40 height 14
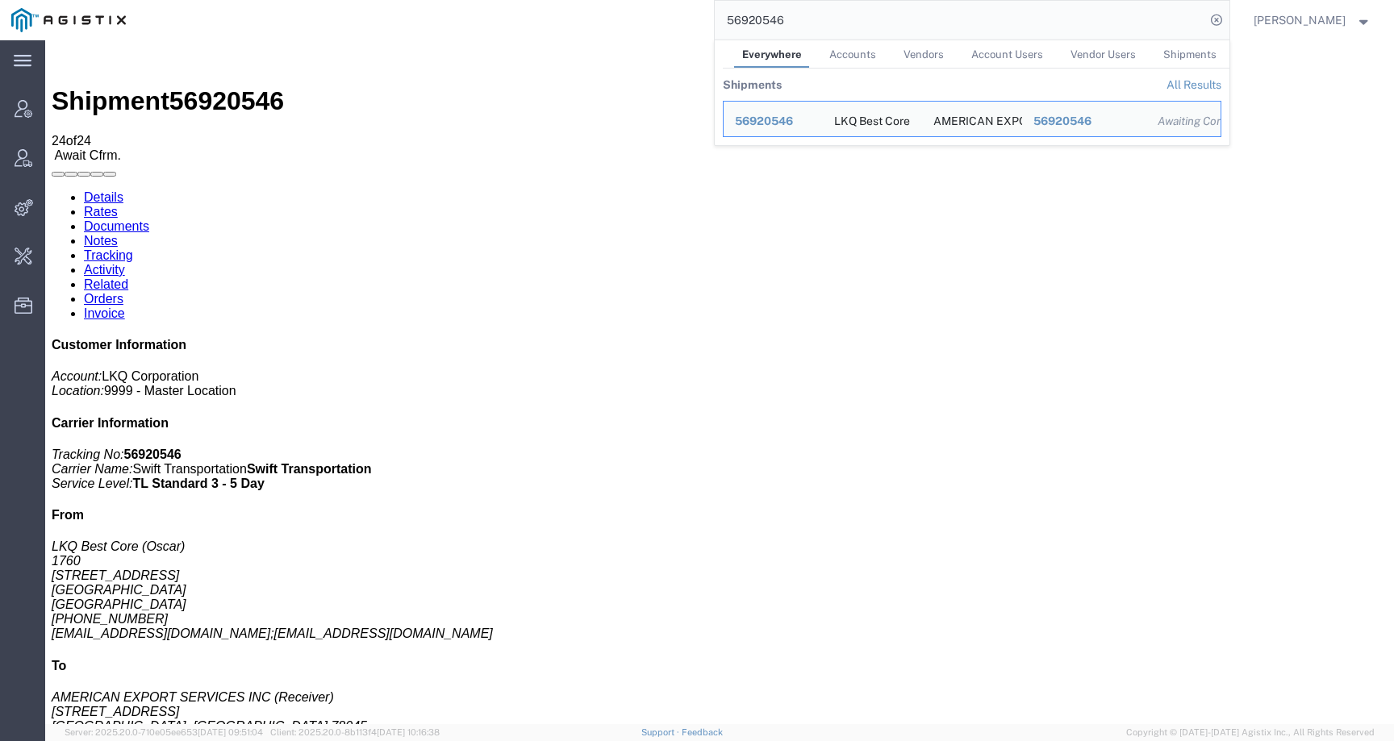
drag, startPoint x: 824, startPoint y: 21, endPoint x: 695, endPoint y: 19, distance: 129.1
click at [695, 19] on div "56920546 Everywhere Accounts Vendors Account Users Vendor Users Shipments Shipm…" at bounding box center [683, 20] width 1092 height 40
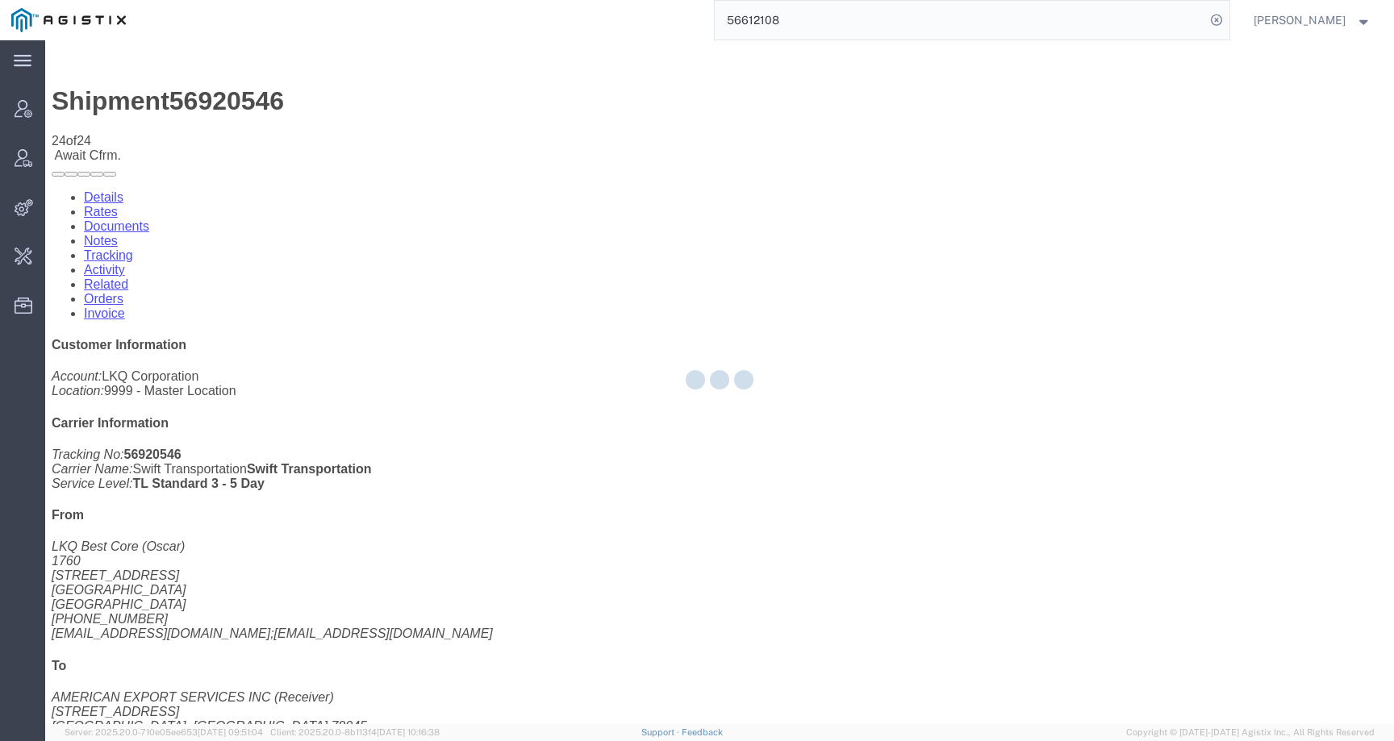
click at [695, 19] on div "56612108" at bounding box center [683, 20] width 1092 height 40
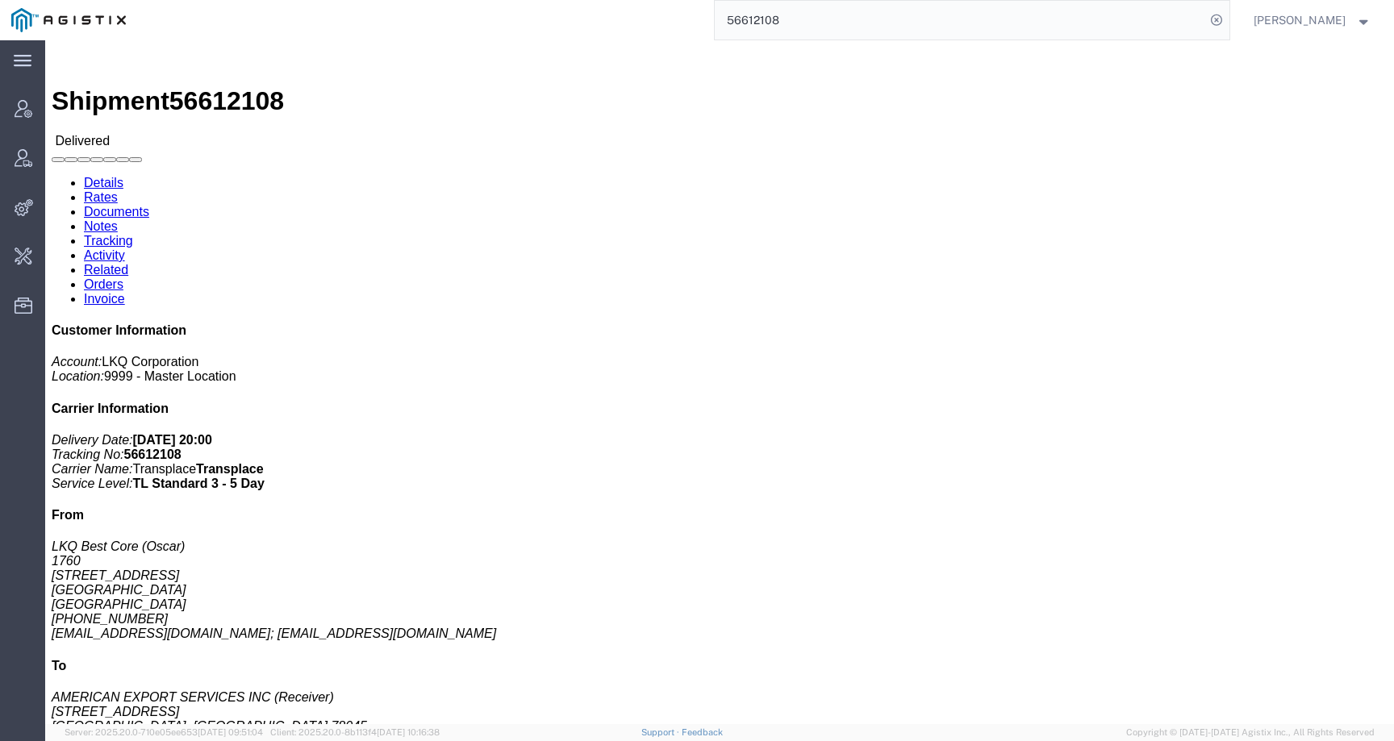
click link "Activity"
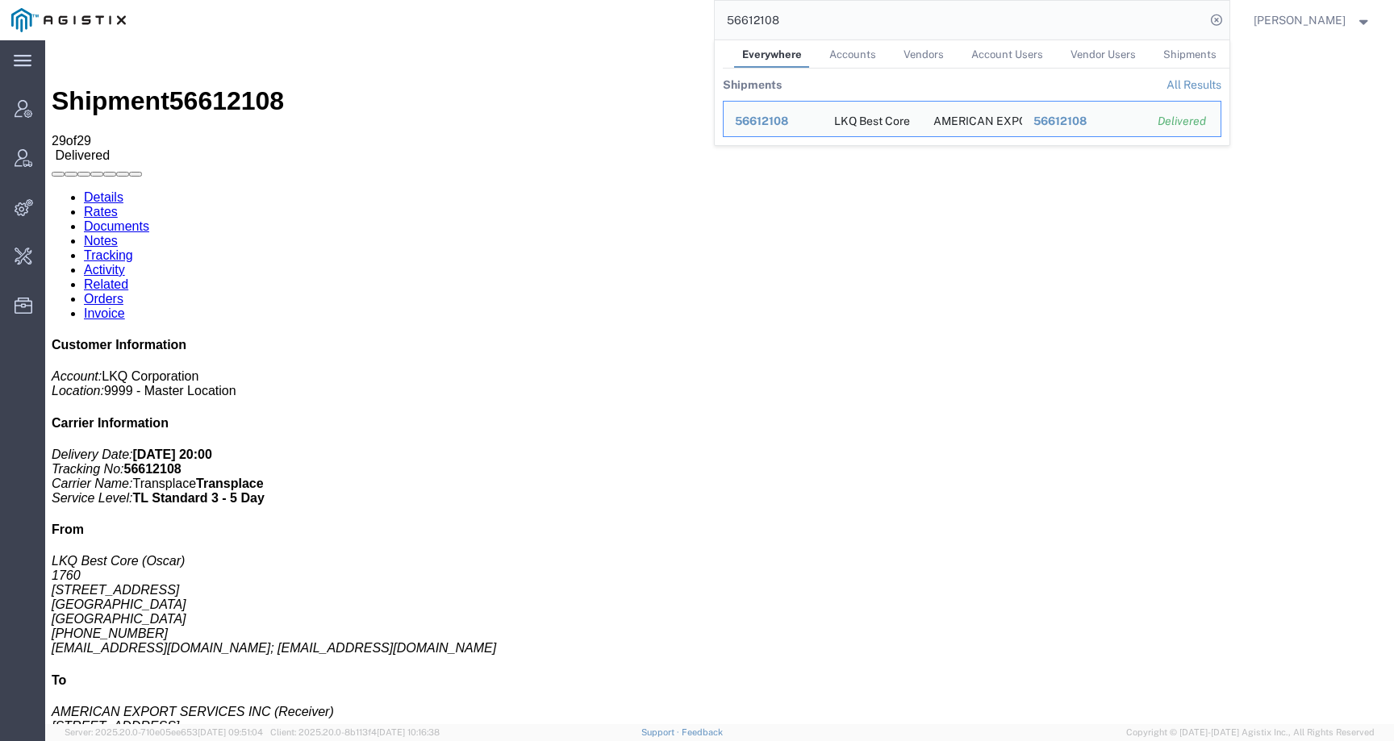
drag, startPoint x: 813, startPoint y: 18, endPoint x: 681, endPoint y: 17, distance: 132.3
click at [681, 17] on div "56612108 Everywhere Accounts Vendors Account Users Vendor Users Shipments Shipm…" at bounding box center [683, 20] width 1092 height 40
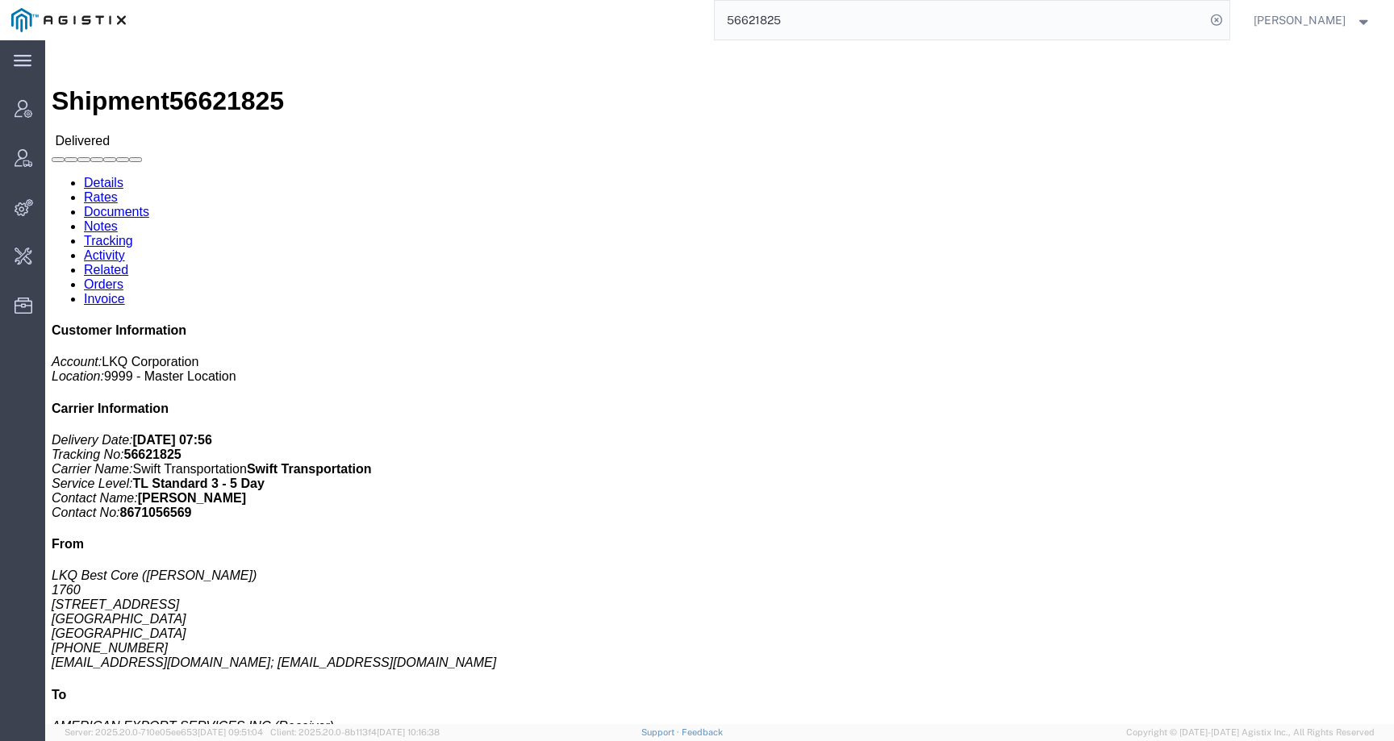
click link "Activity"
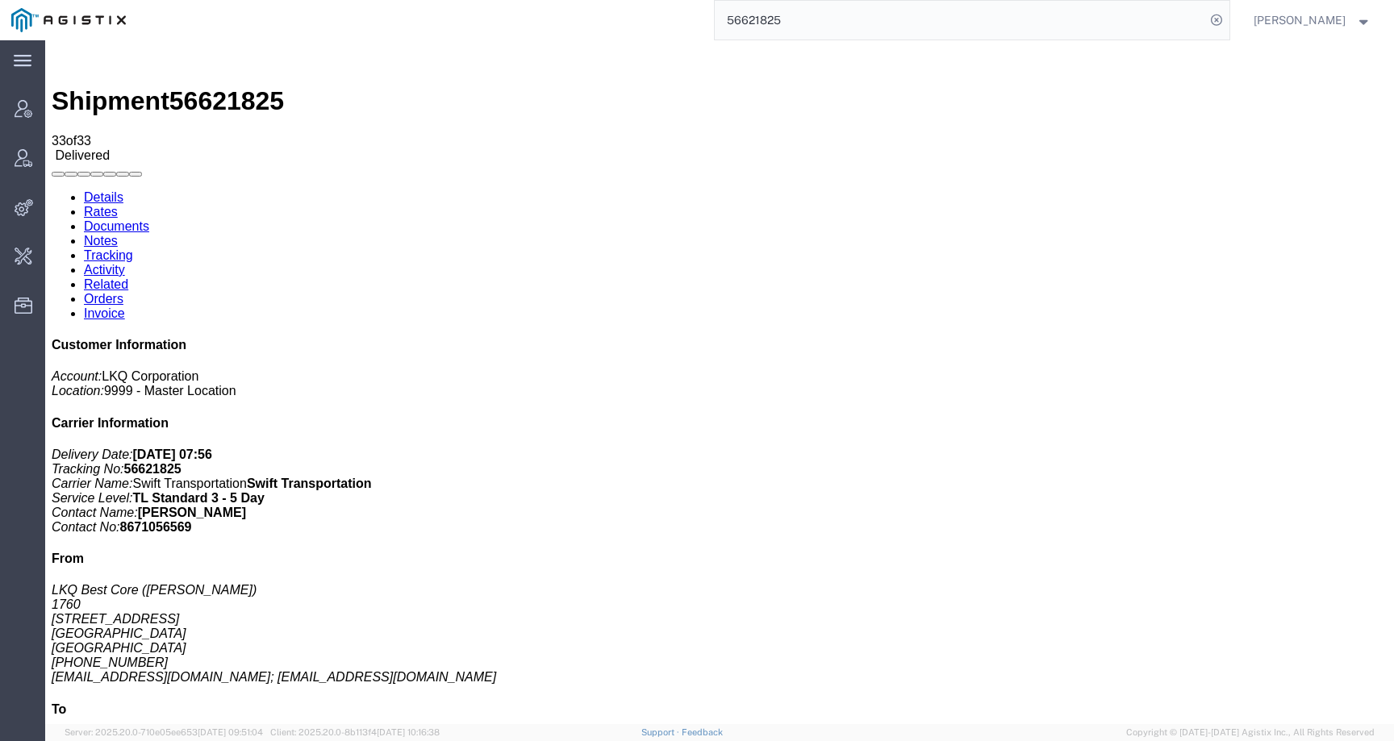
click at [104, 190] on link "Details" at bounding box center [104, 197] width 40 height 14
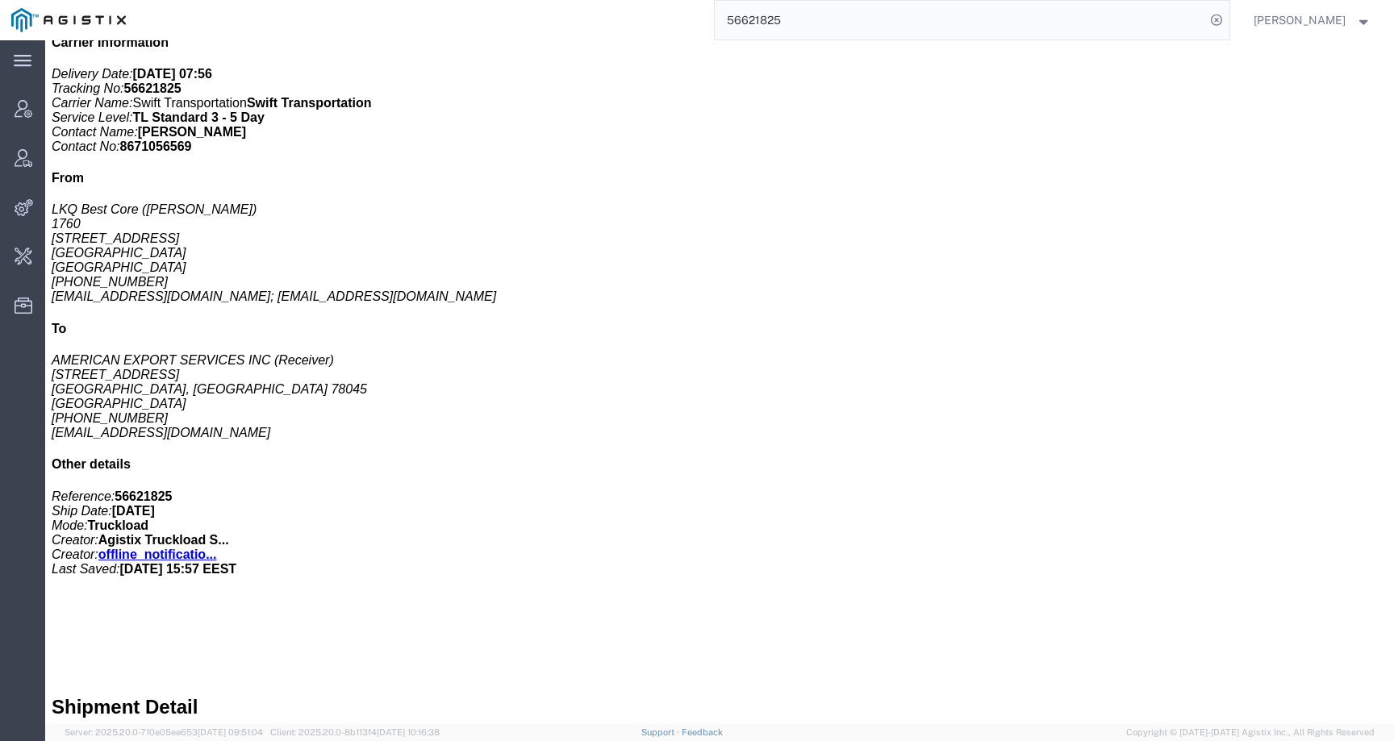
drag, startPoint x: 521, startPoint y: 616, endPoint x: 645, endPoint y: 618, distance: 124.2
click div "Requester Info Account Number: ([PERSON_NAME]) [PHONE_NUMBER] [EMAIL_ADDRESS][D…"
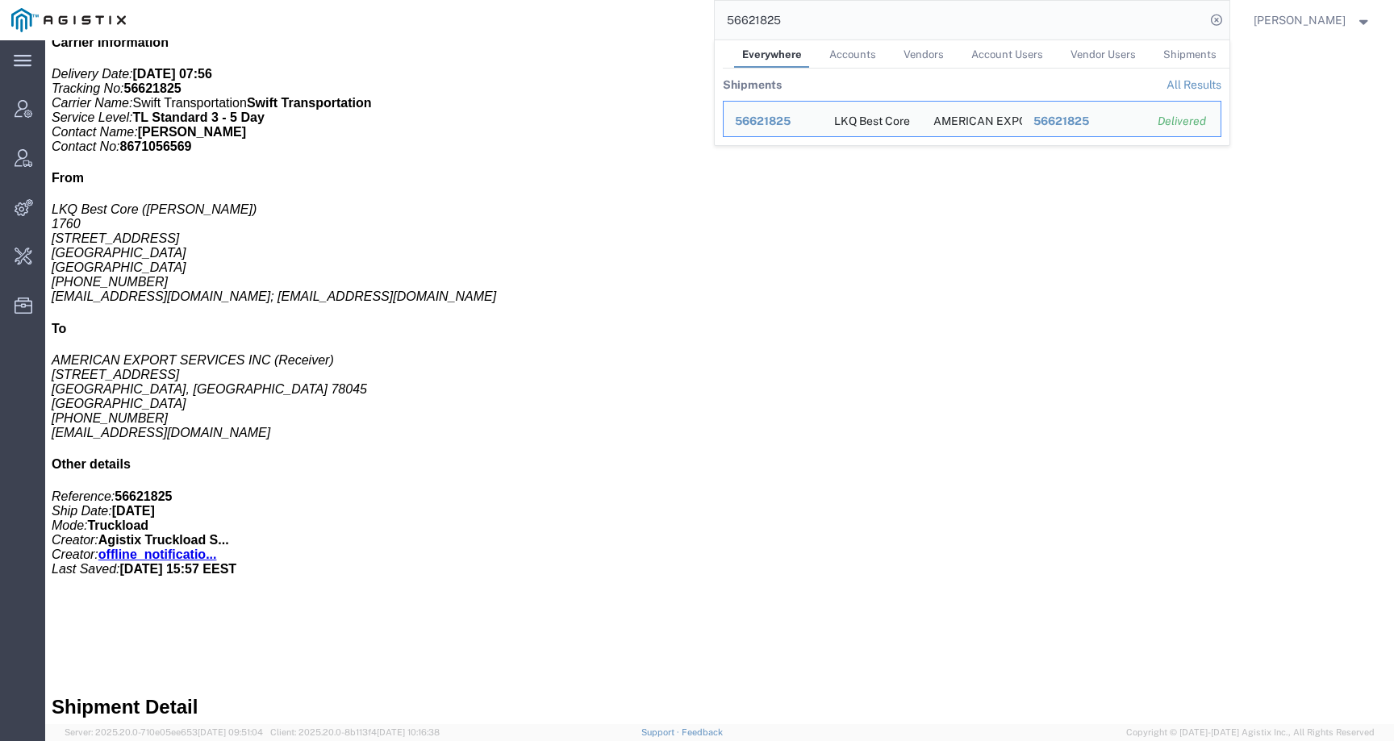
drag, startPoint x: 796, startPoint y: 20, endPoint x: 678, endPoint y: 17, distance: 117.8
click at [678, 17] on div "56621825 Everywhere Accounts Vendors Account Users Vendor Users Shipments Shipm…" at bounding box center [683, 20] width 1092 height 40
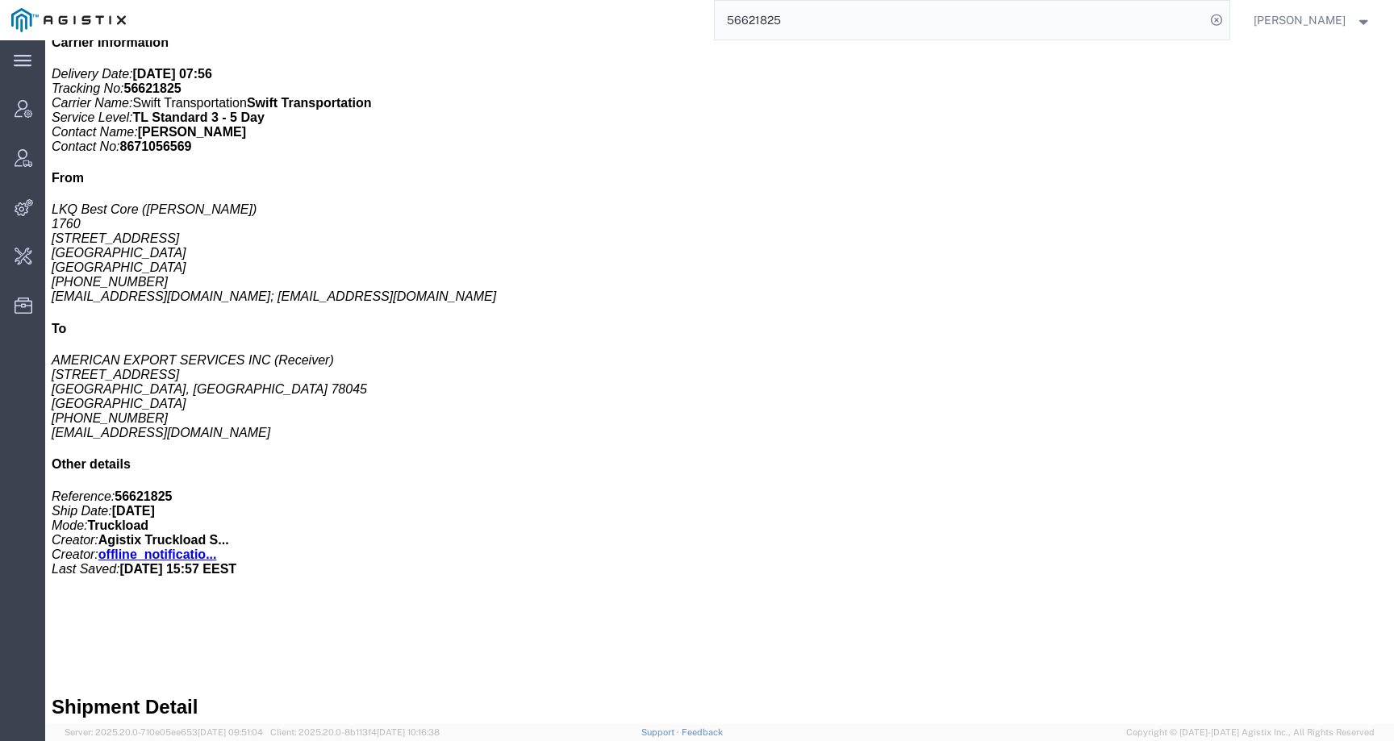
paste input "522430"
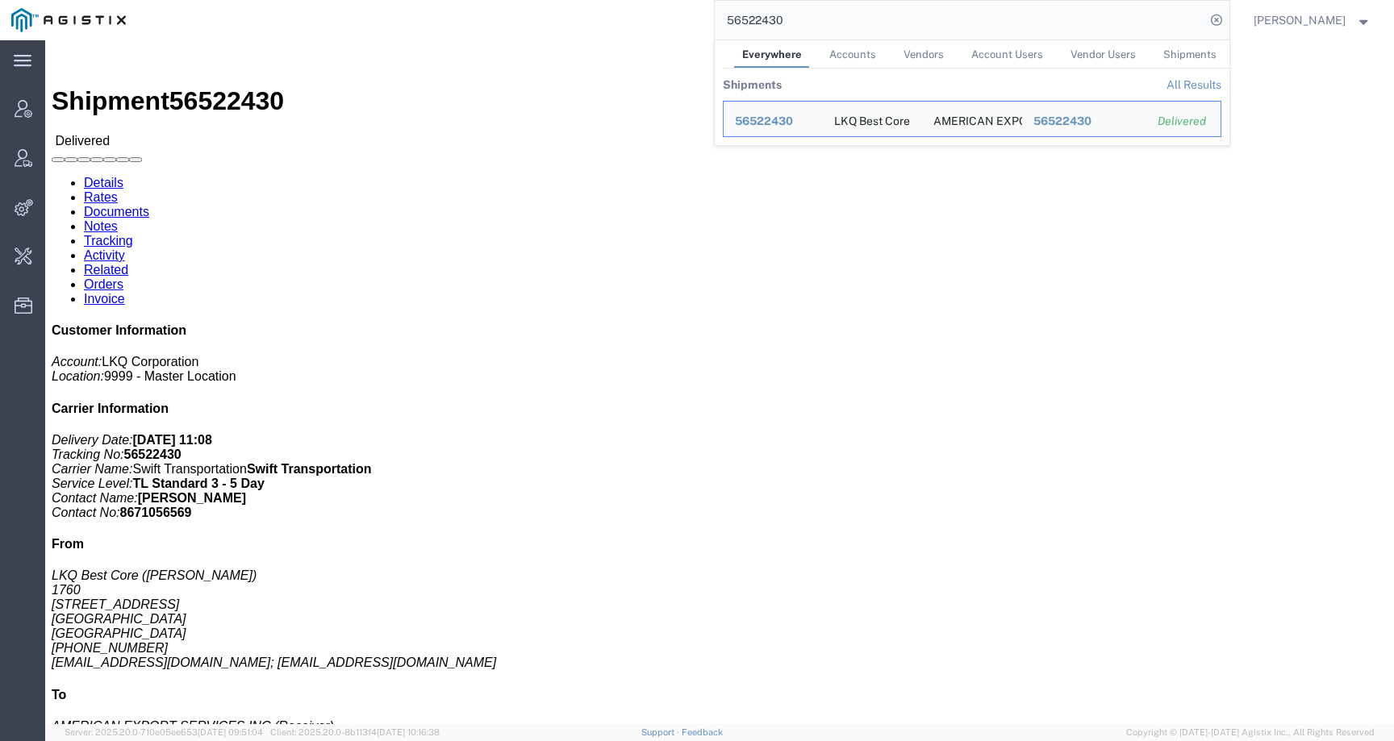
click link "Activity"
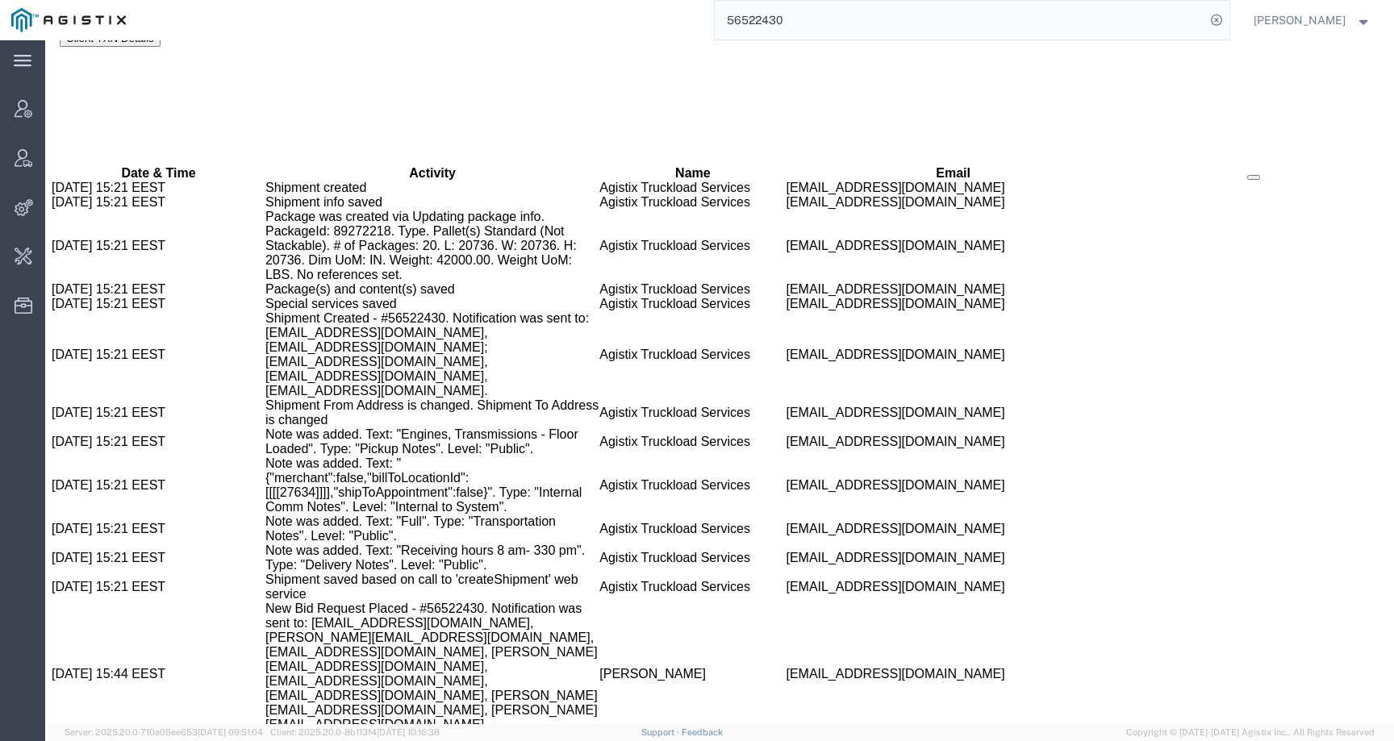
scroll to position [1706, 0]
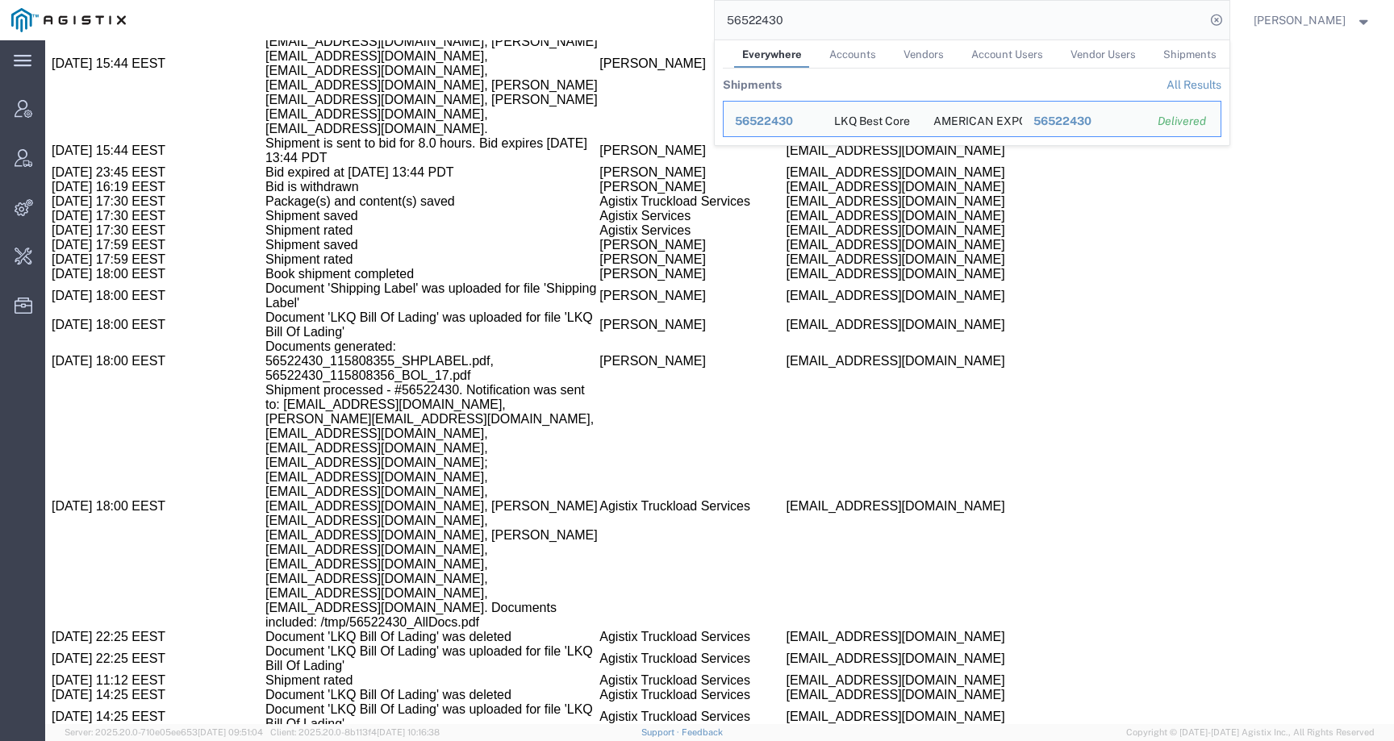
drag, startPoint x: 826, startPoint y: 21, endPoint x: 648, endPoint y: 21, distance: 178.2
click at [648, 21] on div "56522430 Everywhere Accounts Vendors Account Users Vendor Users Shipments Shipm…" at bounding box center [683, 20] width 1092 height 40
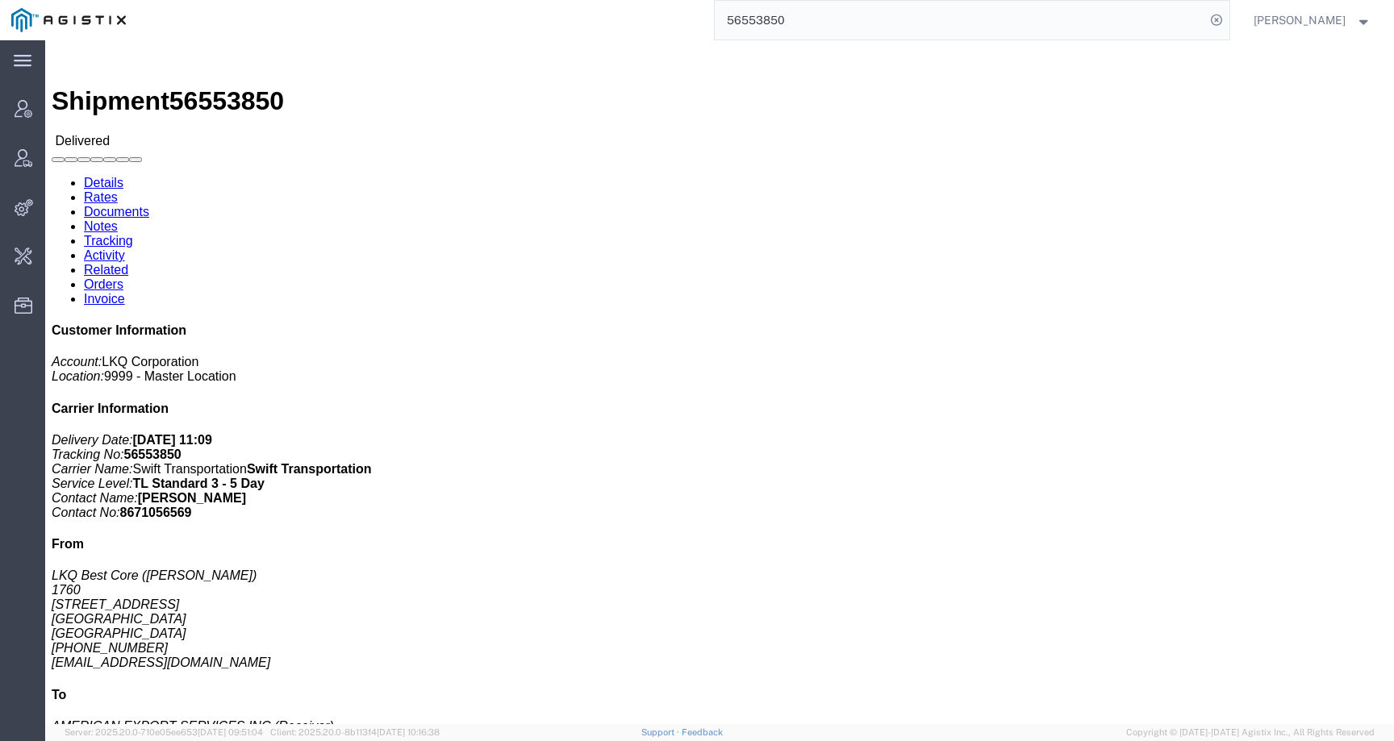
click link "Activity"
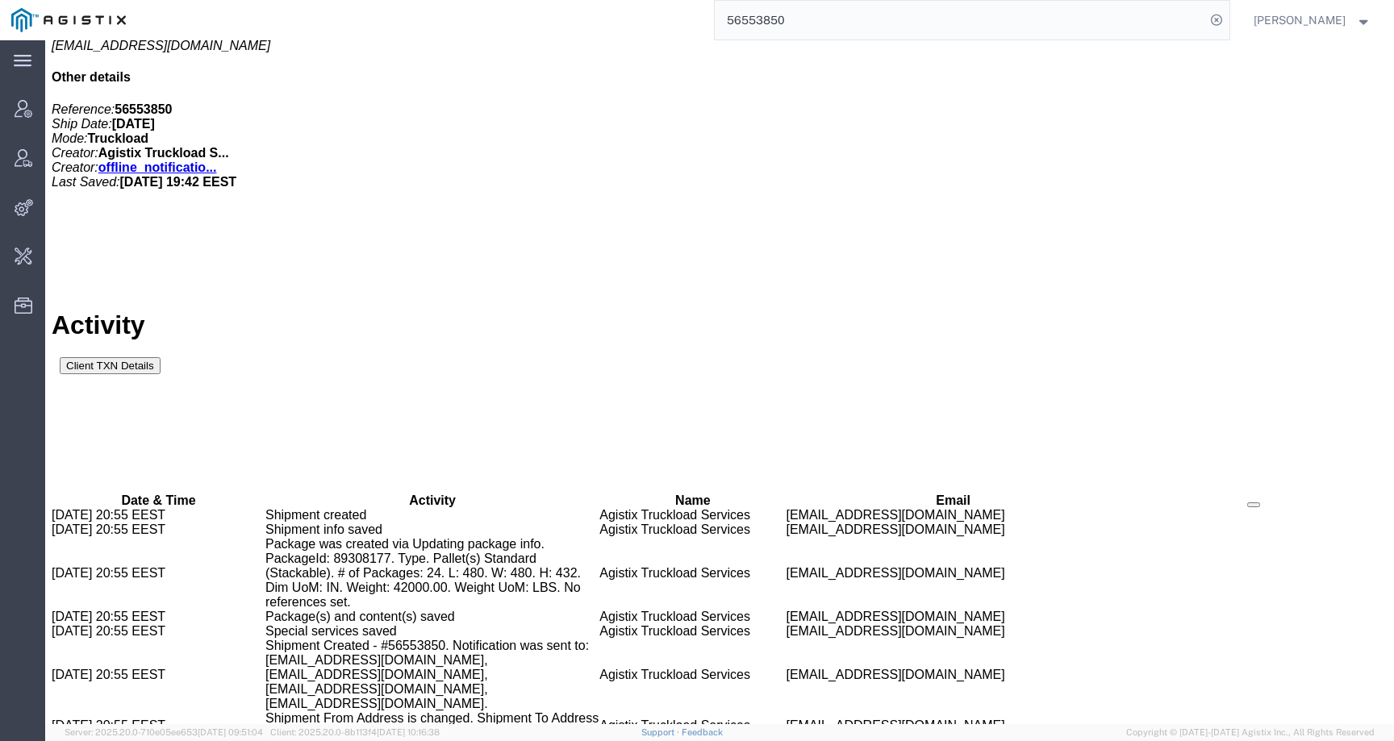
scroll to position [63, 0]
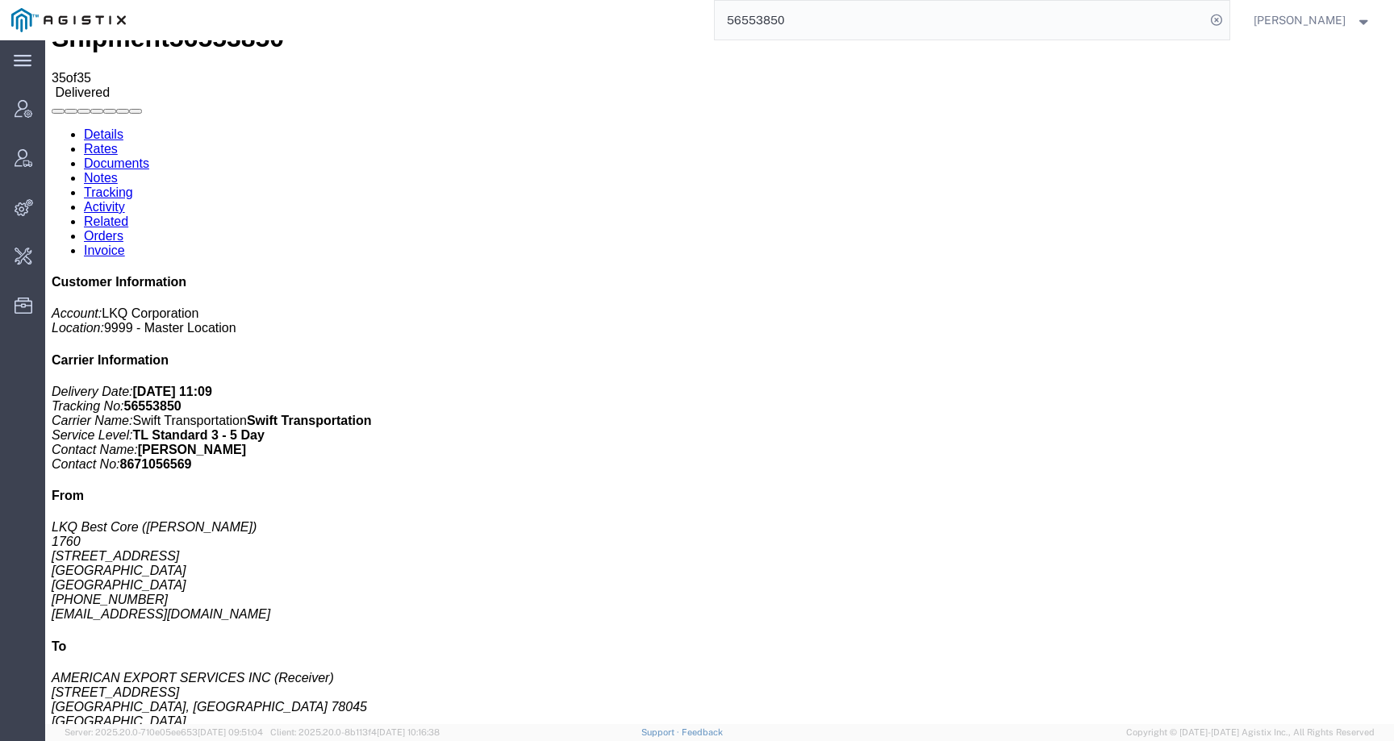
click at [118, 127] on link "Details" at bounding box center [104, 134] width 40 height 14
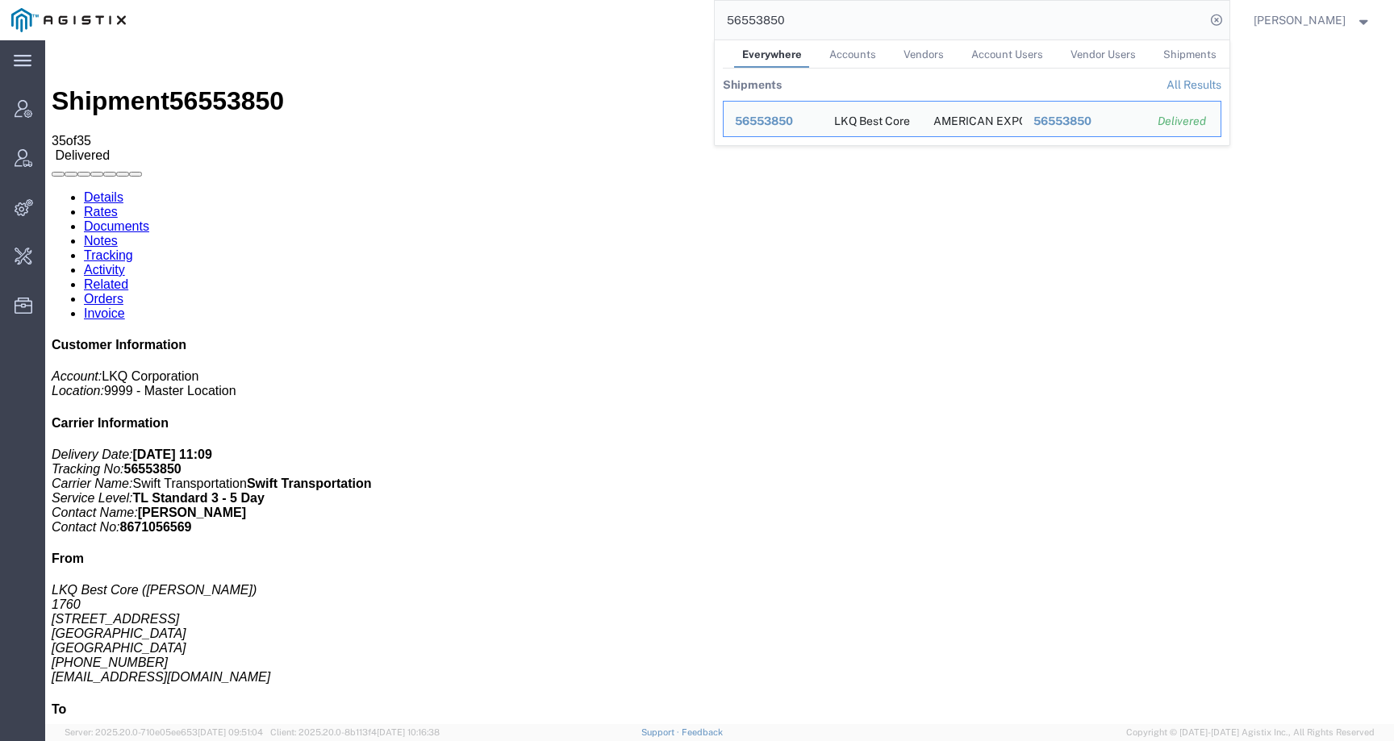
drag, startPoint x: 832, startPoint y: 22, endPoint x: 685, endPoint y: 19, distance: 147.6
click at [685, 19] on div "56553850 Everywhere Accounts Vendors Account Users Vendor Users Shipments Shipm…" at bounding box center [683, 20] width 1092 height 40
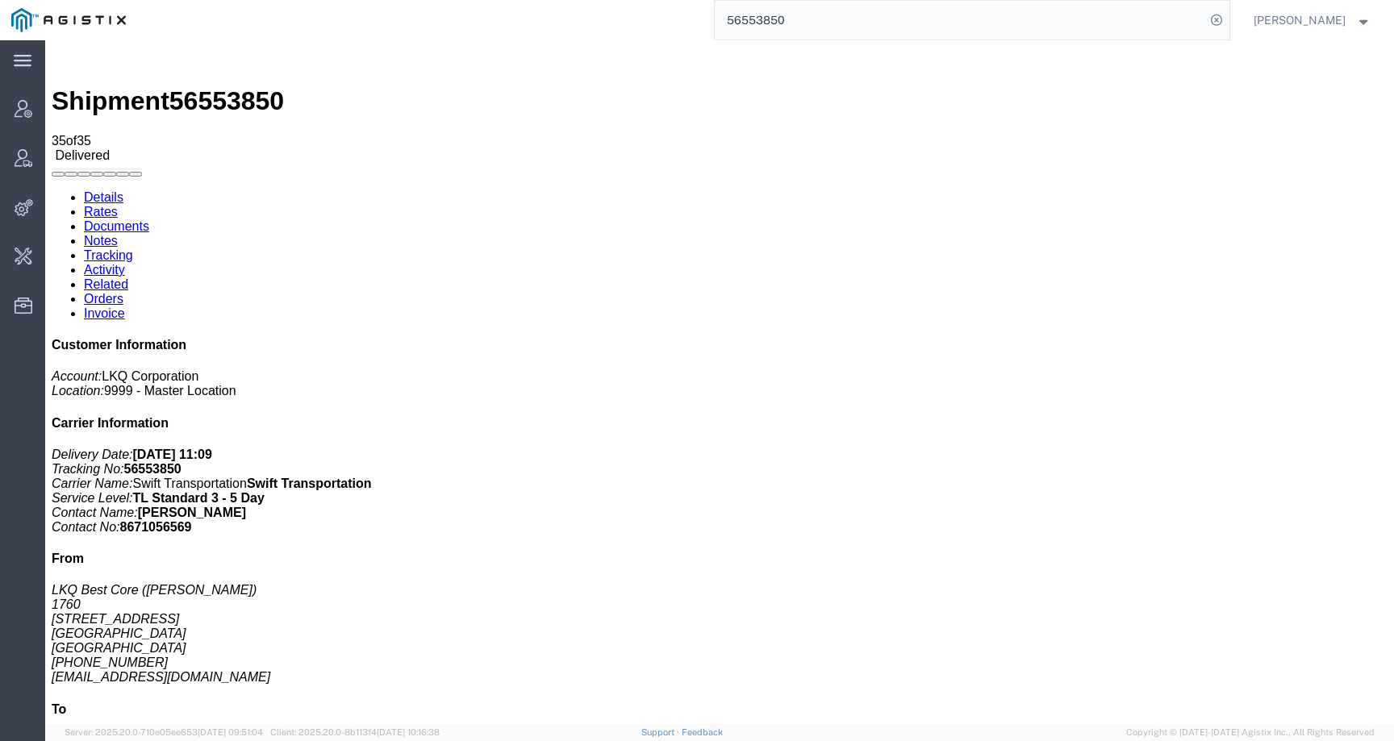
paste input "661608"
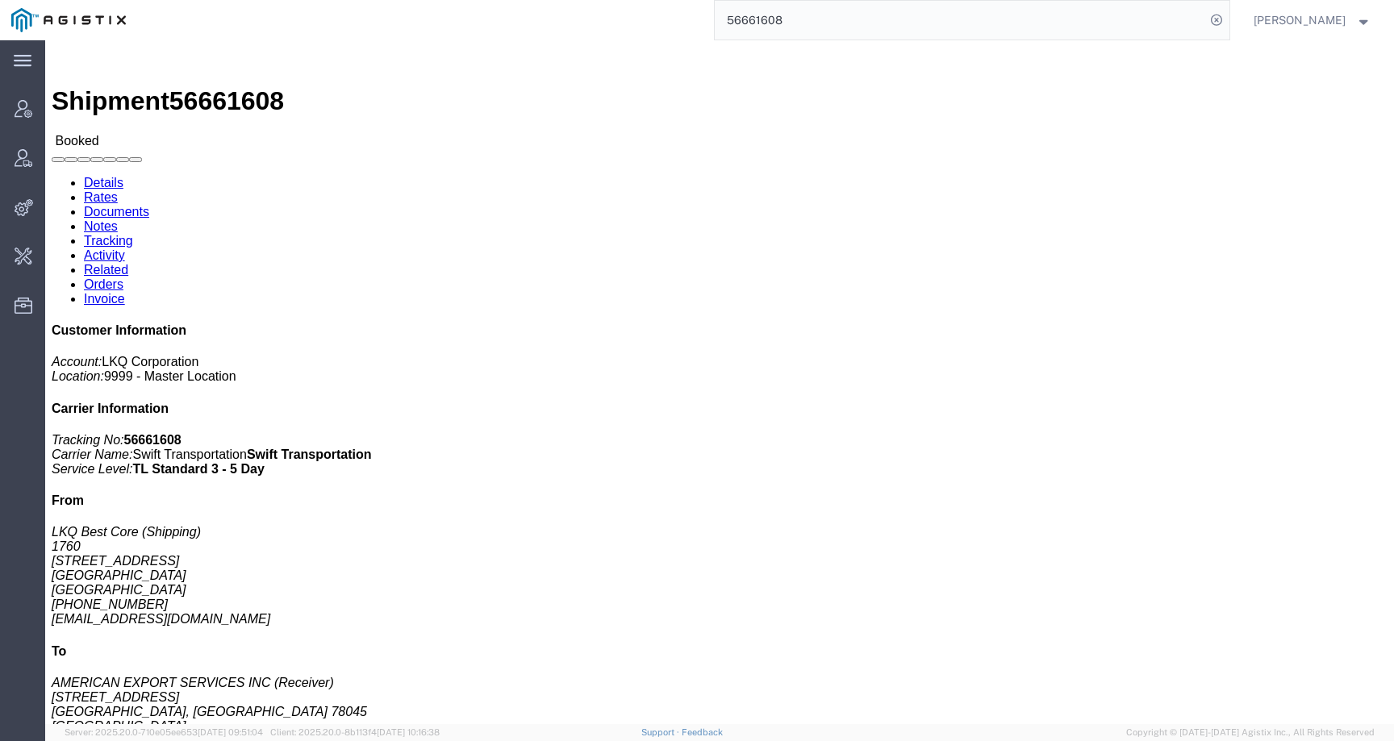
click link "Activity"
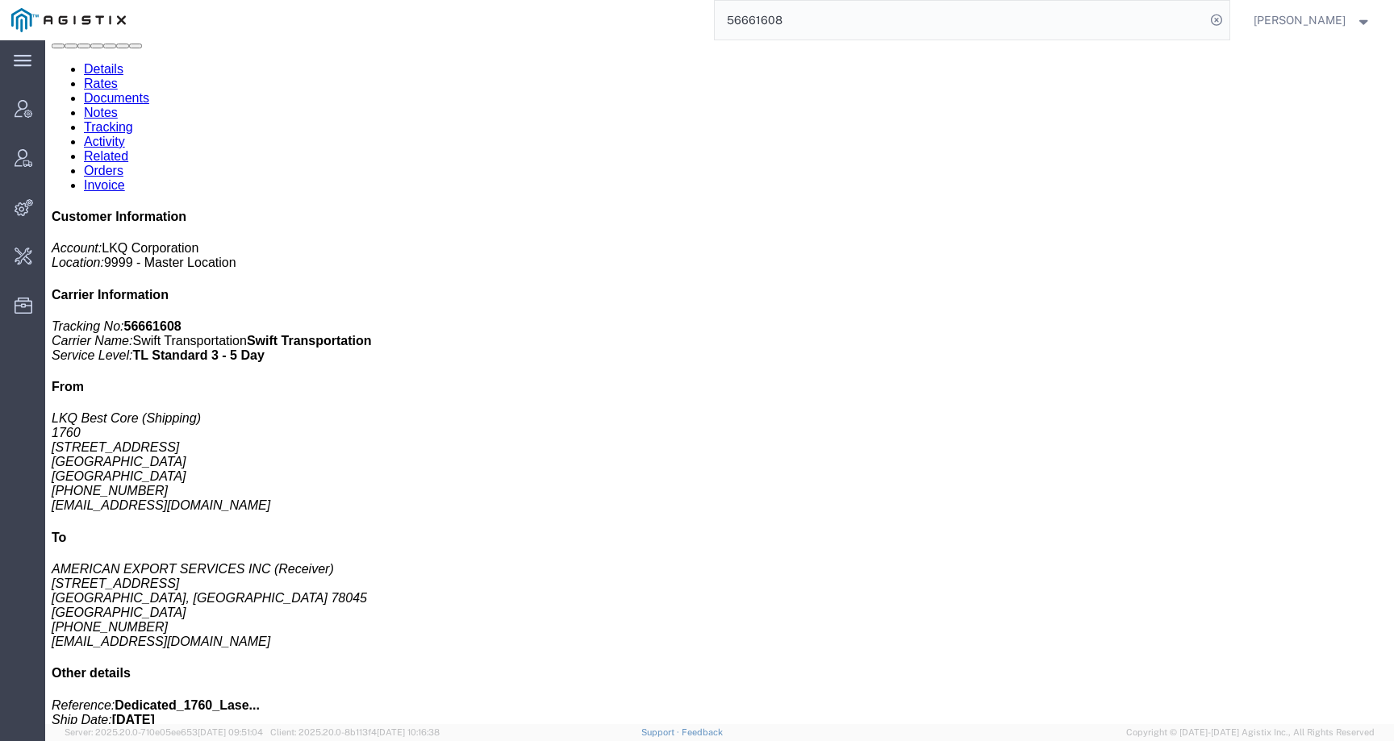
scroll to position [289, 0]
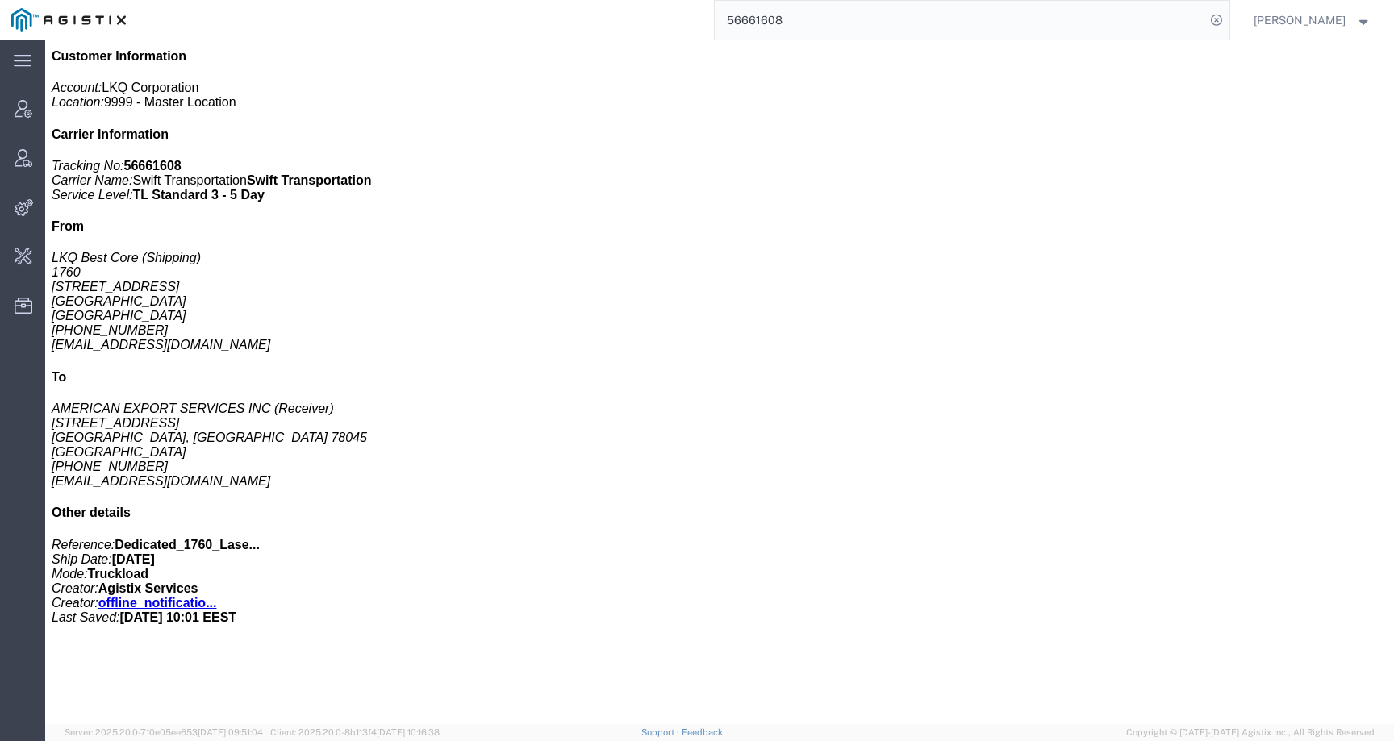
drag, startPoint x: 223, startPoint y: 679, endPoint x: 249, endPoint y: 697, distance: 32.0
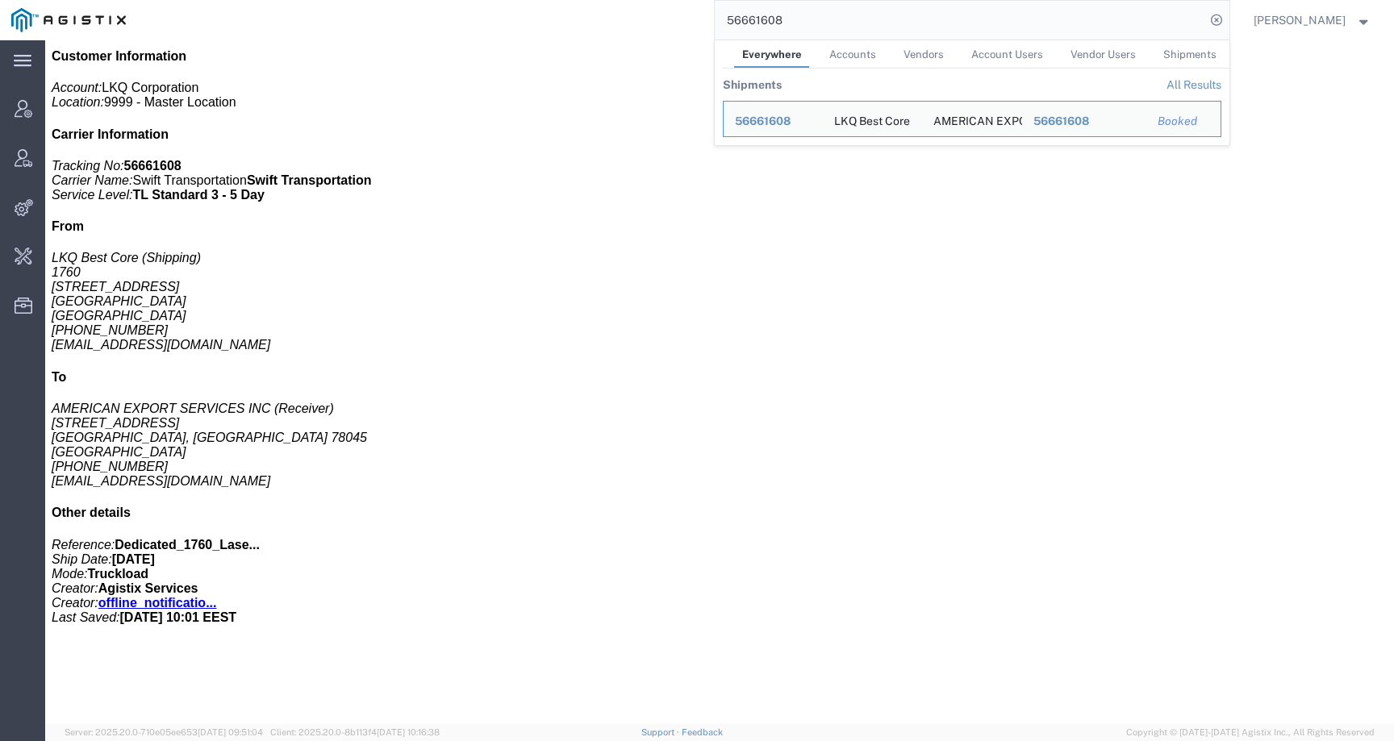
drag, startPoint x: 817, startPoint y: 19, endPoint x: 683, endPoint y: 19, distance: 133.9
click at [683, 19] on div "56661608 Everywhere Accounts Vendors Account Users Vendor Users Shipments Shipm…" at bounding box center [683, 20] width 1092 height 40
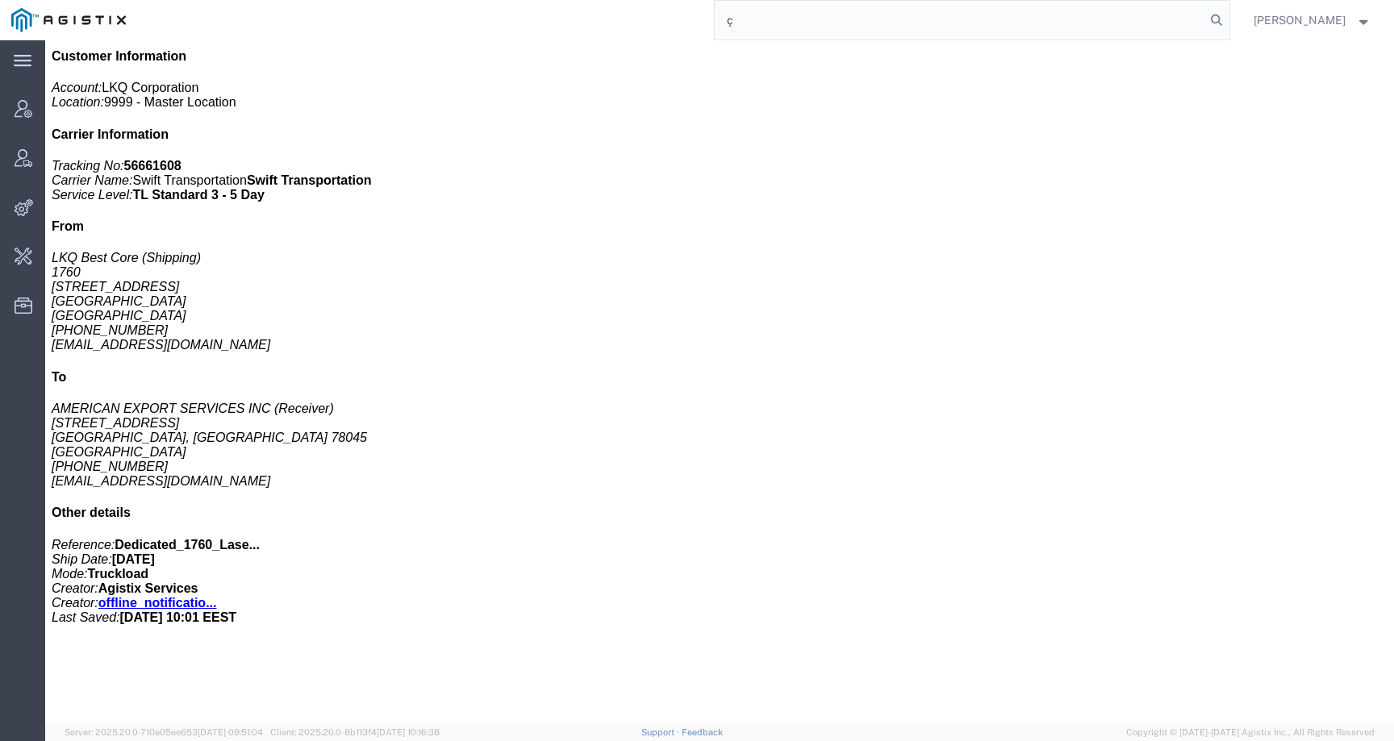
type input "ç"
paste input "Dedicated_1760_Laser Forwarding_End Trans5"
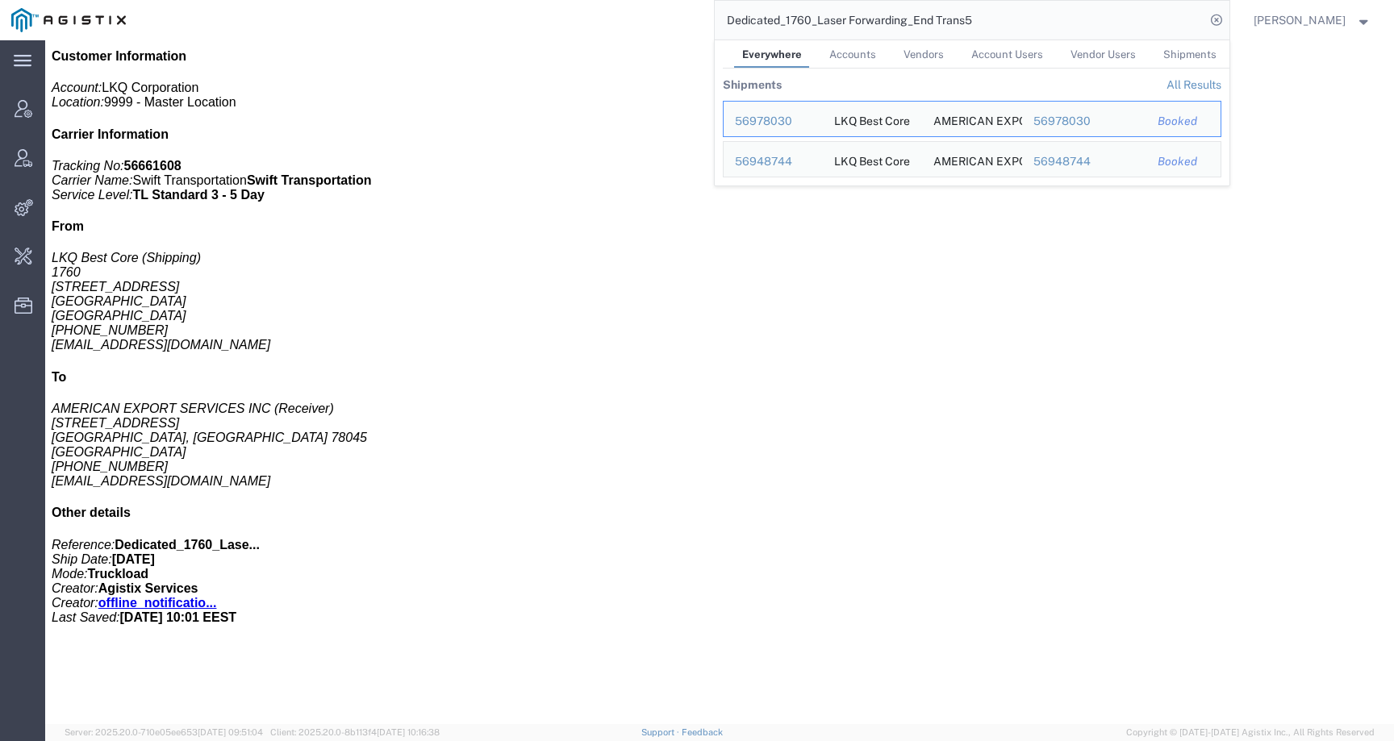
drag, startPoint x: 1001, startPoint y: 25, endPoint x: 722, endPoint y: 20, distance: 279.1
click at [722, 20] on div "Dedicated_1760_Laser Forwarding_End Trans5 Everywhere Accounts Vendors Account …" at bounding box center [683, 20] width 1092 height 40
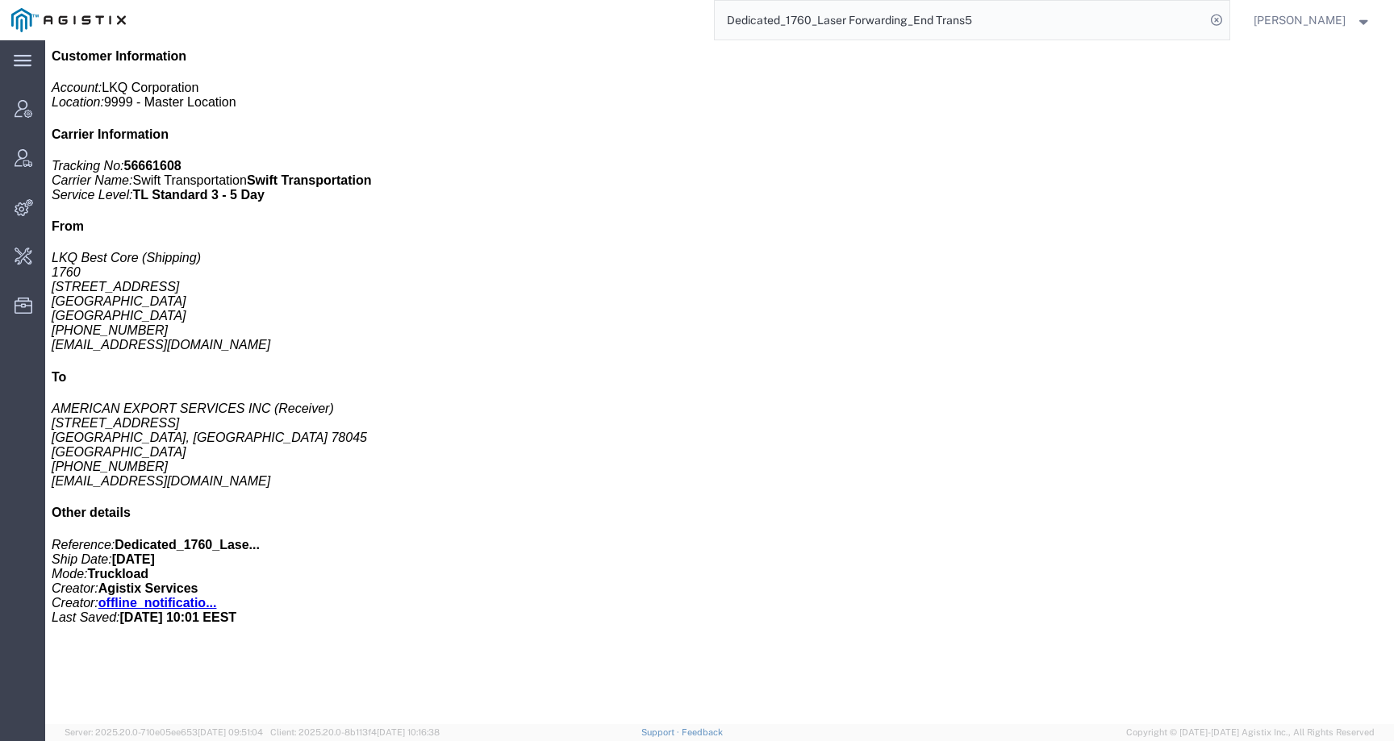
paste input "5700779"
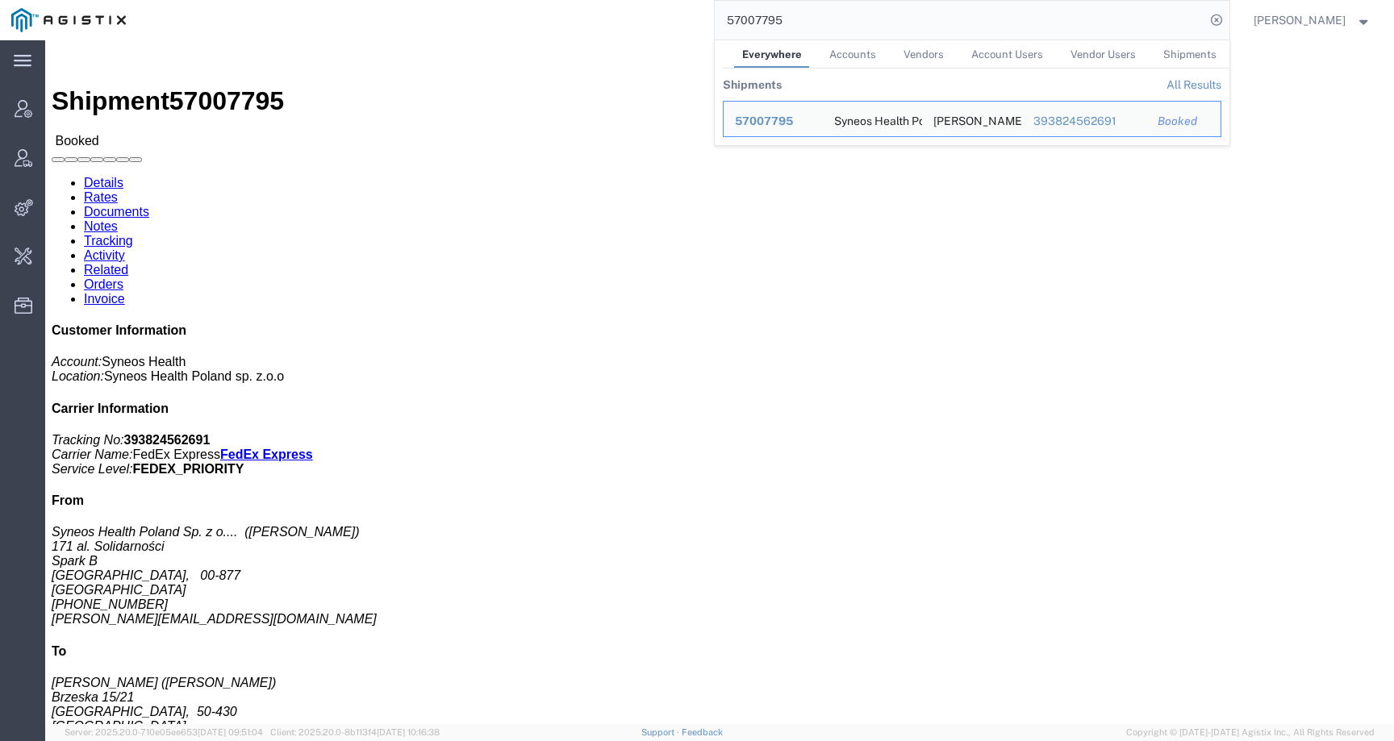
drag, startPoint x: 810, startPoint y: 17, endPoint x: 660, endPoint y: 17, distance: 150.0
click at [660, 17] on div "57007795 Everywhere Accounts Vendors Account Users Vendor Users Shipments Shipm…" at bounding box center [683, 20] width 1092 height 40
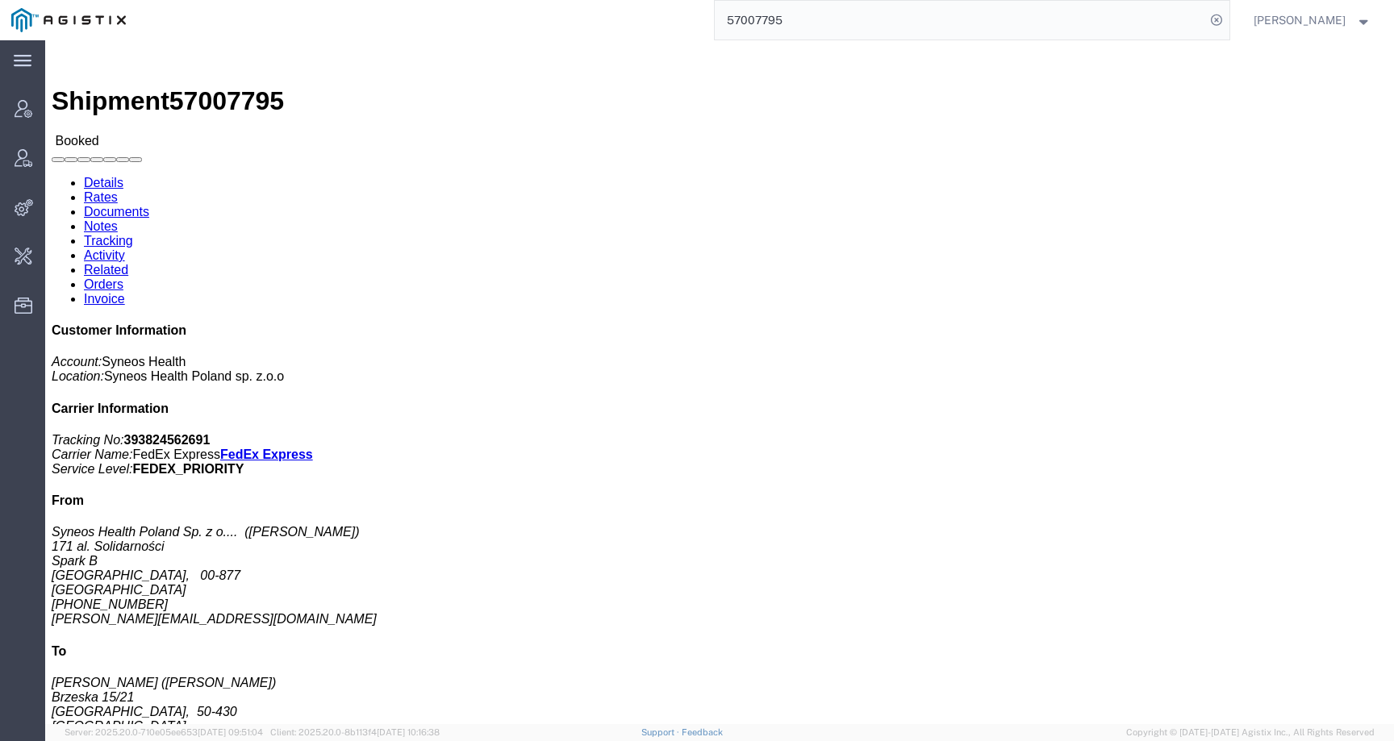
paste input "806"
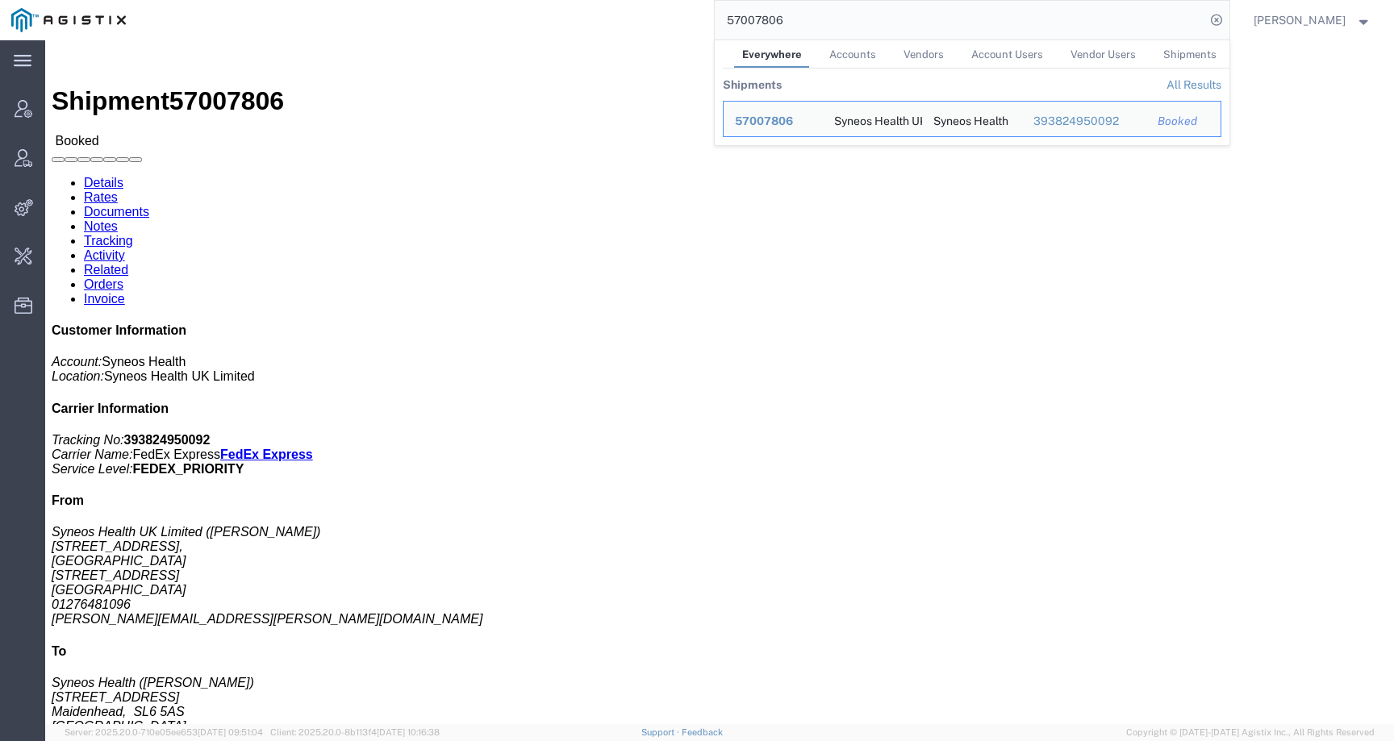
drag, startPoint x: 809, startPoint y: 21, endPoint x: 660, endPoint y: 17, distance: 148.4
click at [660, 17] on div "57007806 Everywhere Accounts Vendors Account Users Vendor Users Shipments Shipm…" at bounding box center [683, 20] width 1092 height 40
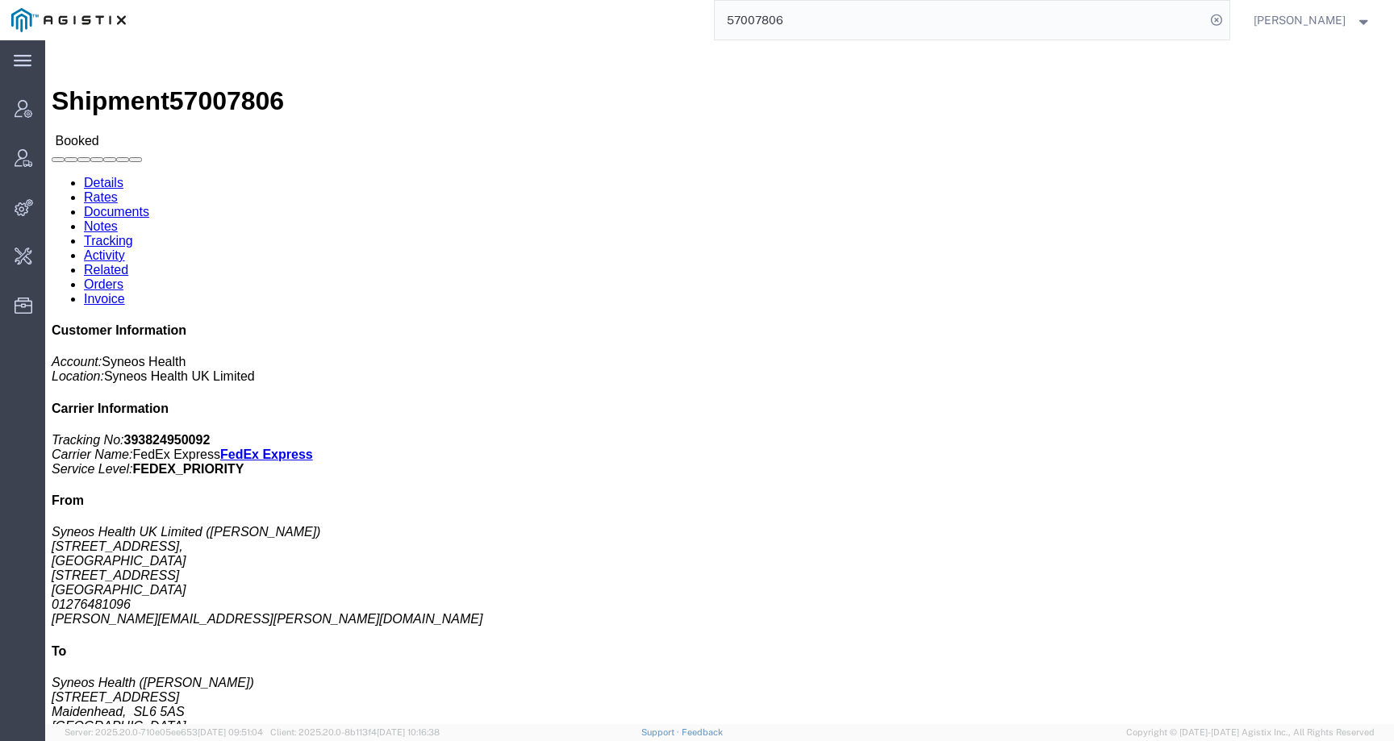
paste input "770"
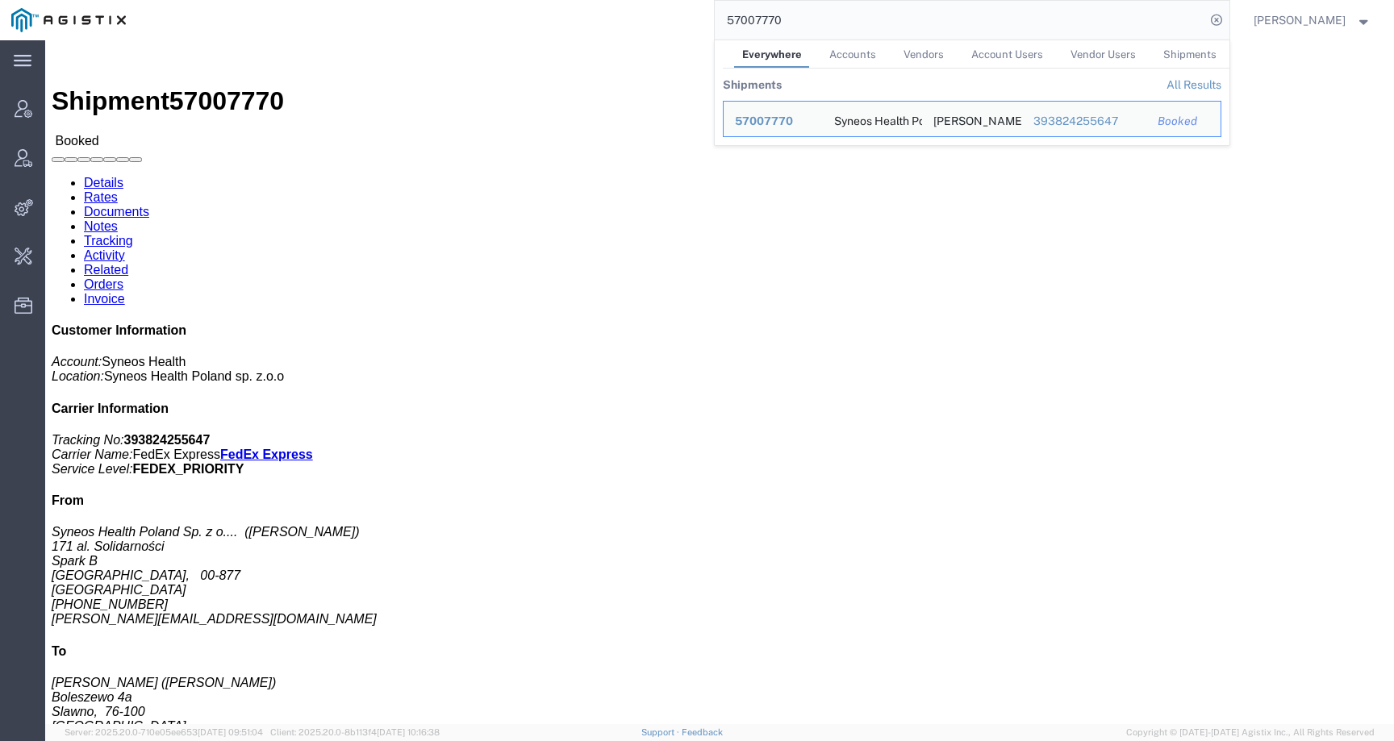
drag, startPoint x: 814, startPoint y: 21, endPoint x: 657, endPoint y: 21, distance: 157.3
click at [657, 21] on div "57007770 Everywhere Accounts Vendors Account Users Vendor Users Shipments Shipm…" at bounding box center [683, 20] width 1092 height 40
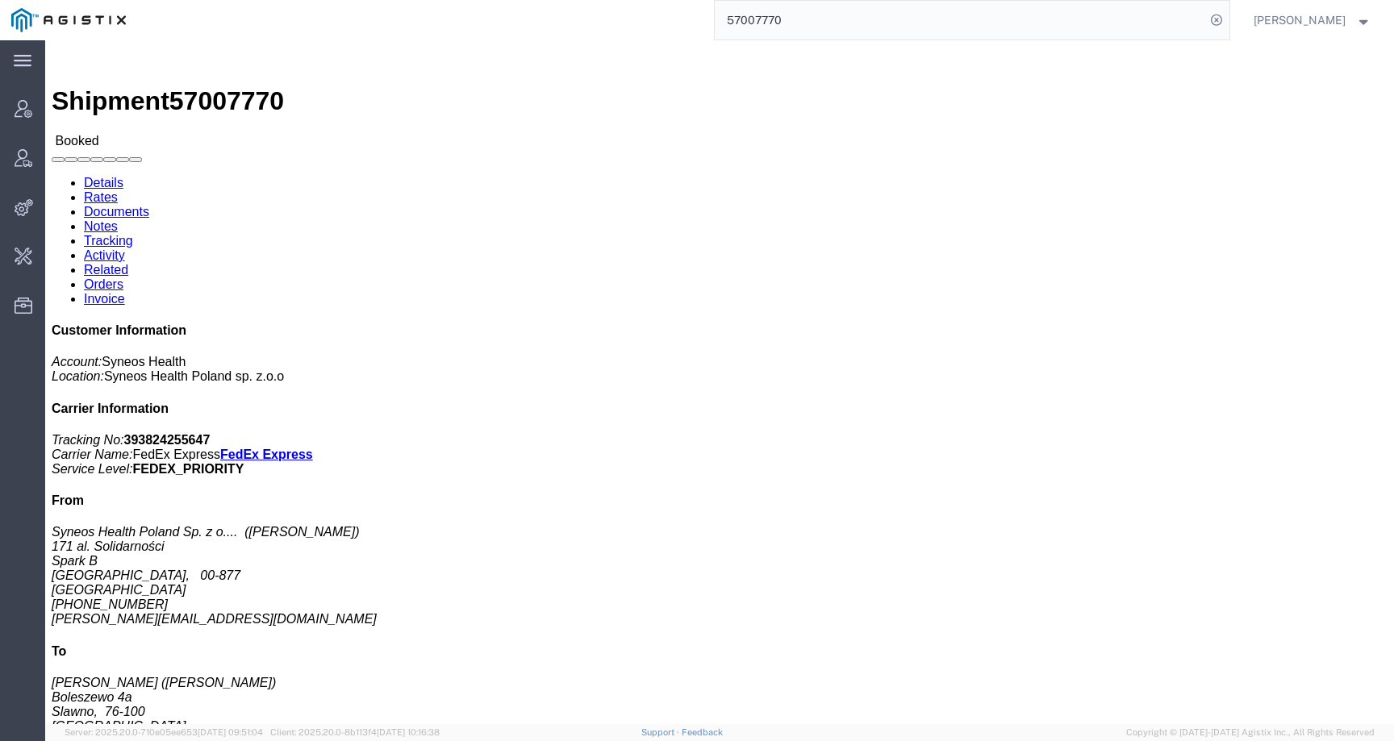
paste input "816"
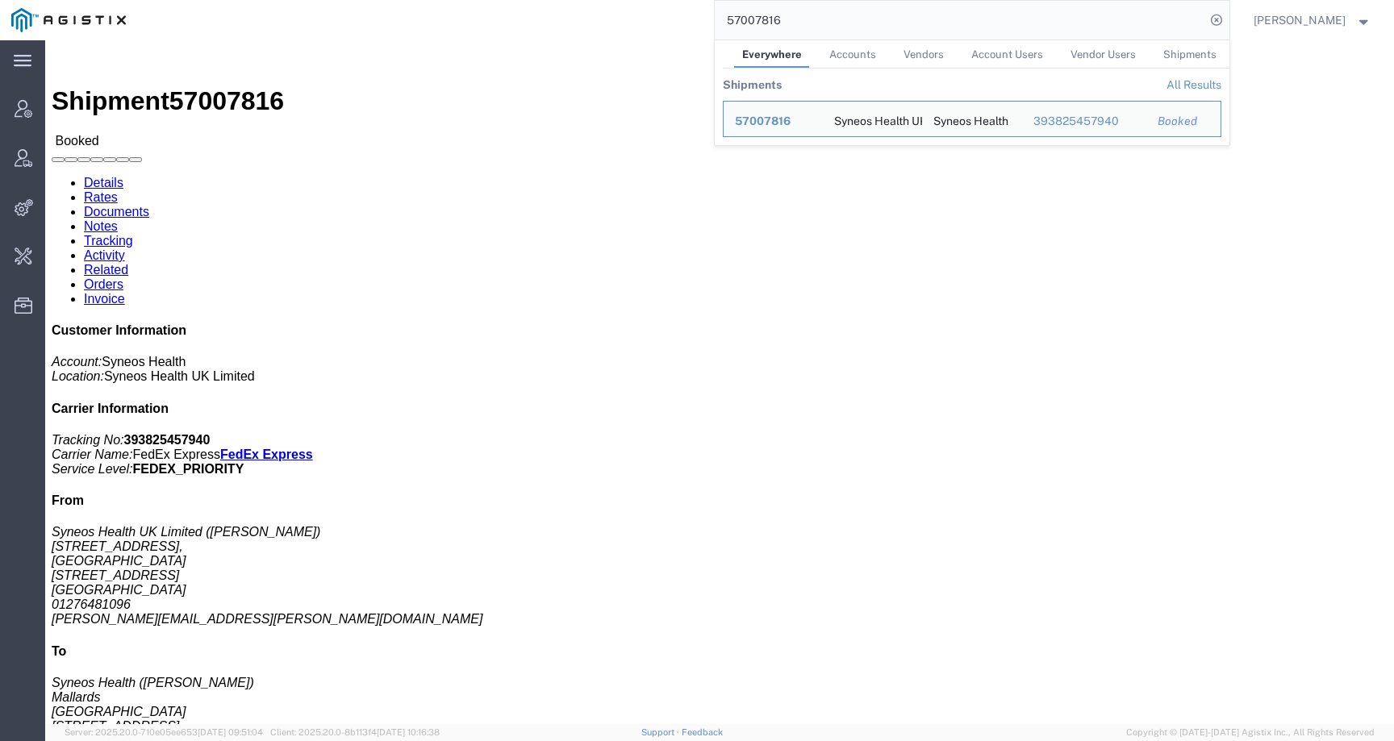
drag, startPoint x: 829, startPoint y: 19, endPoint x: 635, endPoint y: 19, distance: 193.5
click at [635, 19] on div "57007816 Everywhere Accounts Vendors Account Users Vendor Users Shipments Shipm…" at bounding box center [683, 20] width 1092 height 40
paste input "2"
click div "Ship From Syneos Health UK Limited ([PERSON_NAME]) [STREET_ADDRESS] 01276481096…"
drag, startPoint x: 813, startPoint y: 12, endPoint x: 840, endPoint y: 18, distance: 28.0
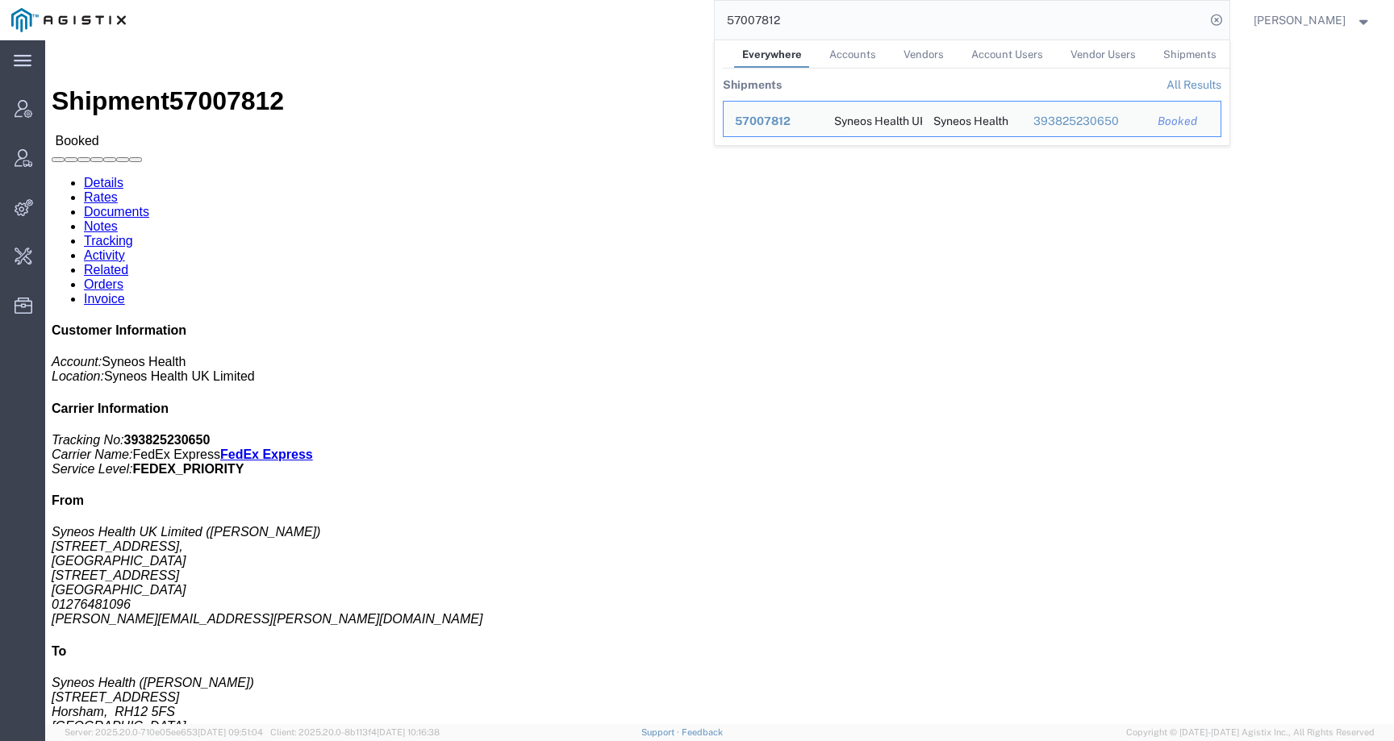
click at [840, 18] on input "57007812" at bounding box center [959, 20] width 490 height 39
paste input "6667068"
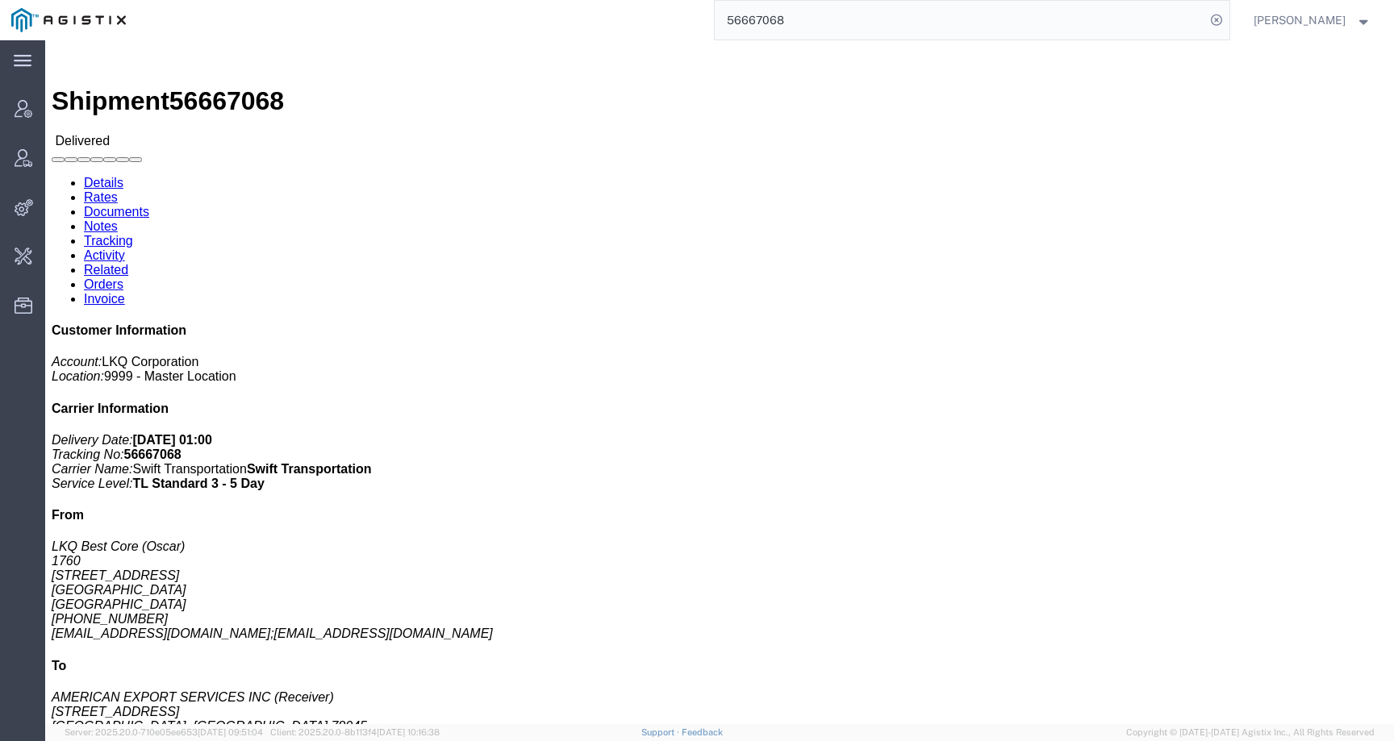
click link "Activity"
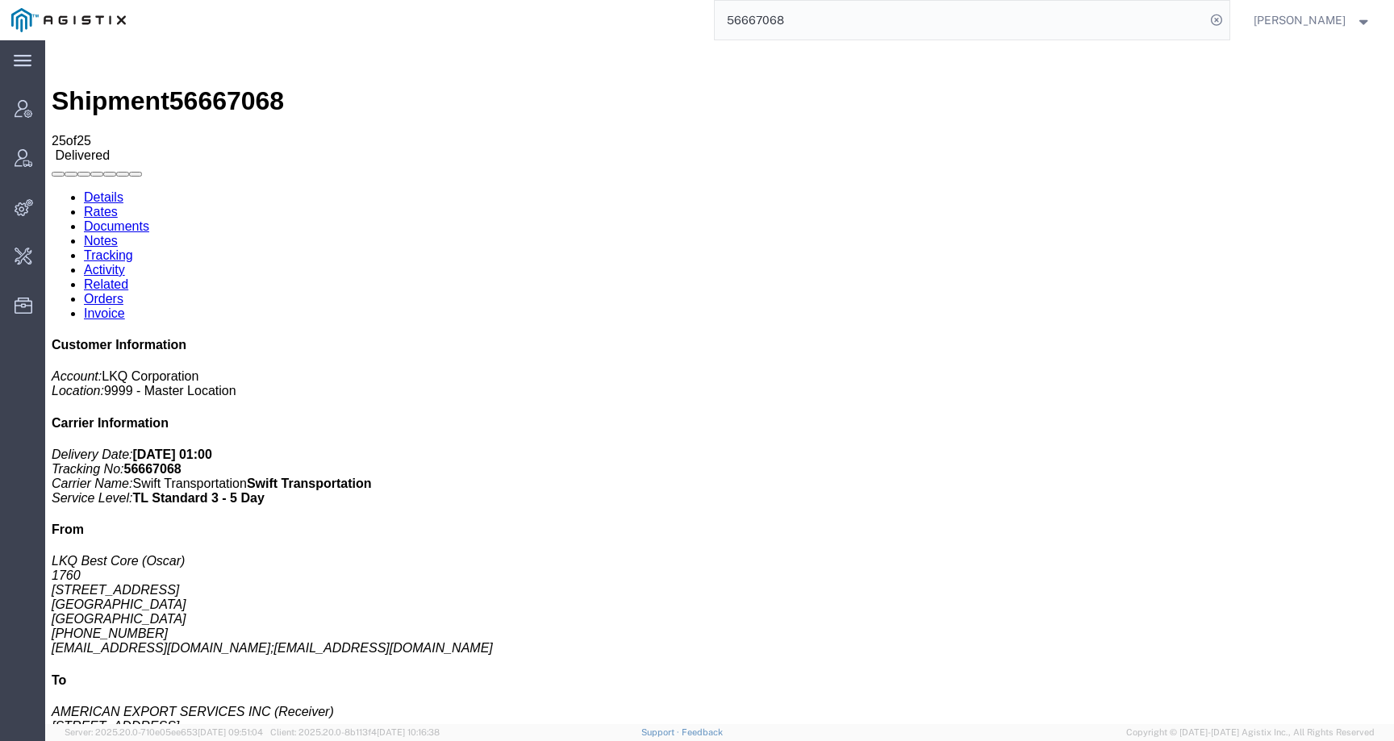
click at [99, 190] on link "Details" at bounding box center [104, 197] width 40 height 14
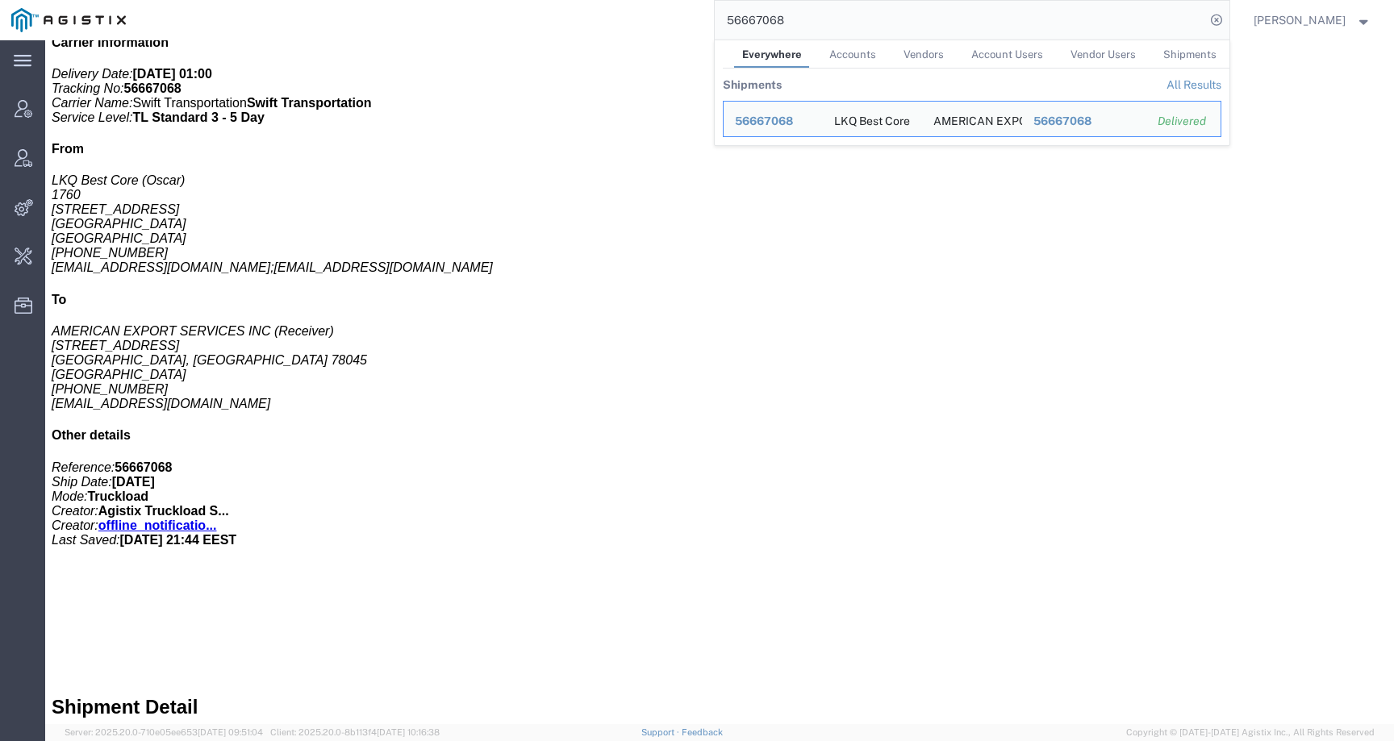
drag, startPoint x: 822, startPoint y: 18, endPoint x: 662, endPoint y: 15, distance: 159.7
click at [662, 15] on div "56667068 Everywhere Accounts Vendors Account Users Vendor Users Shipments Shipm…" at bounding box center [683, 20] width 1092 height 40
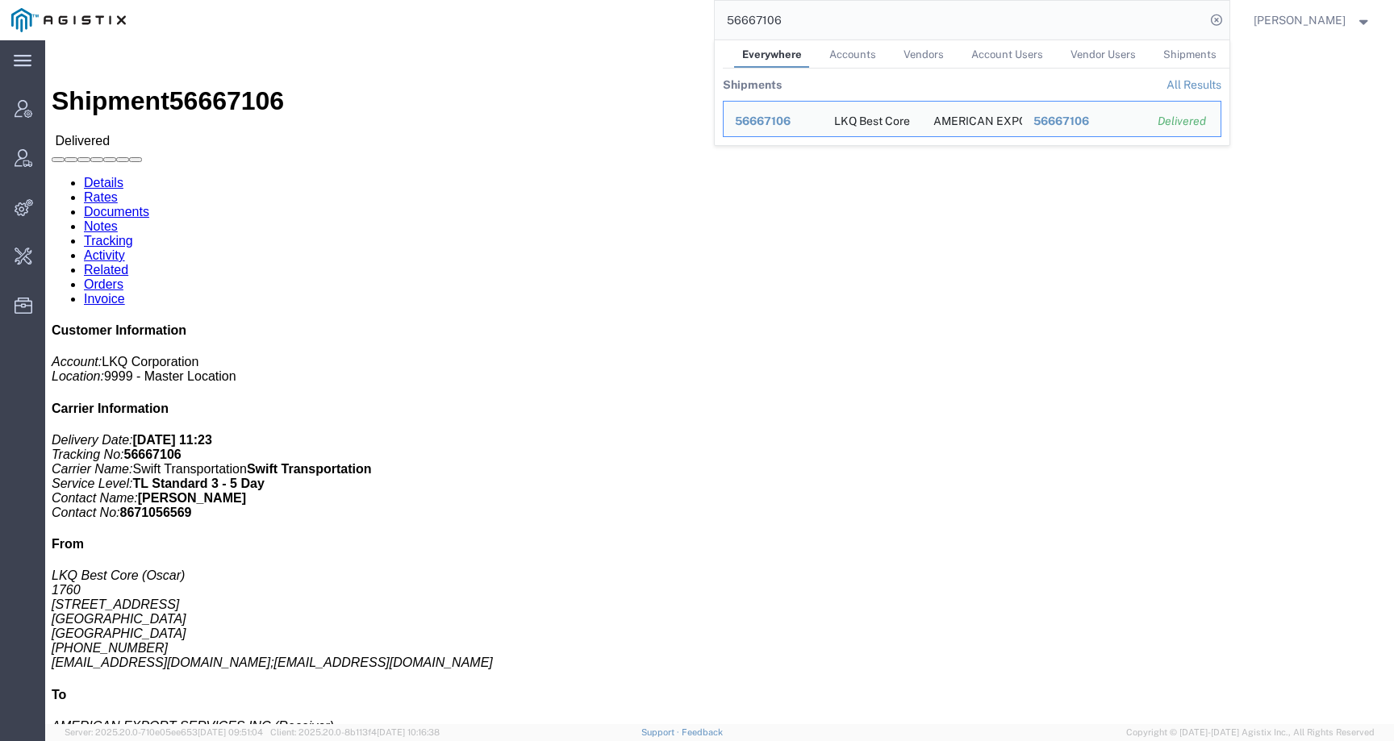
click link "Activity"
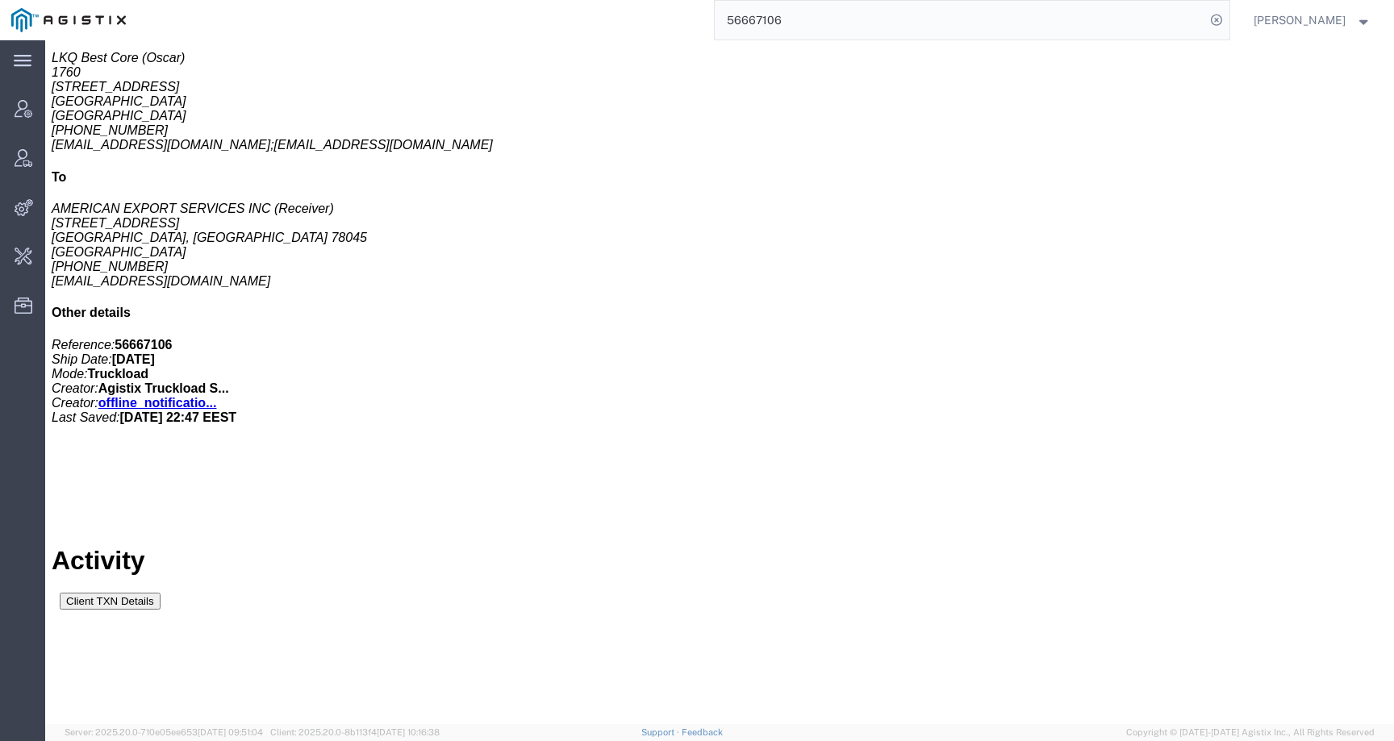
scroll to position [538, 0]
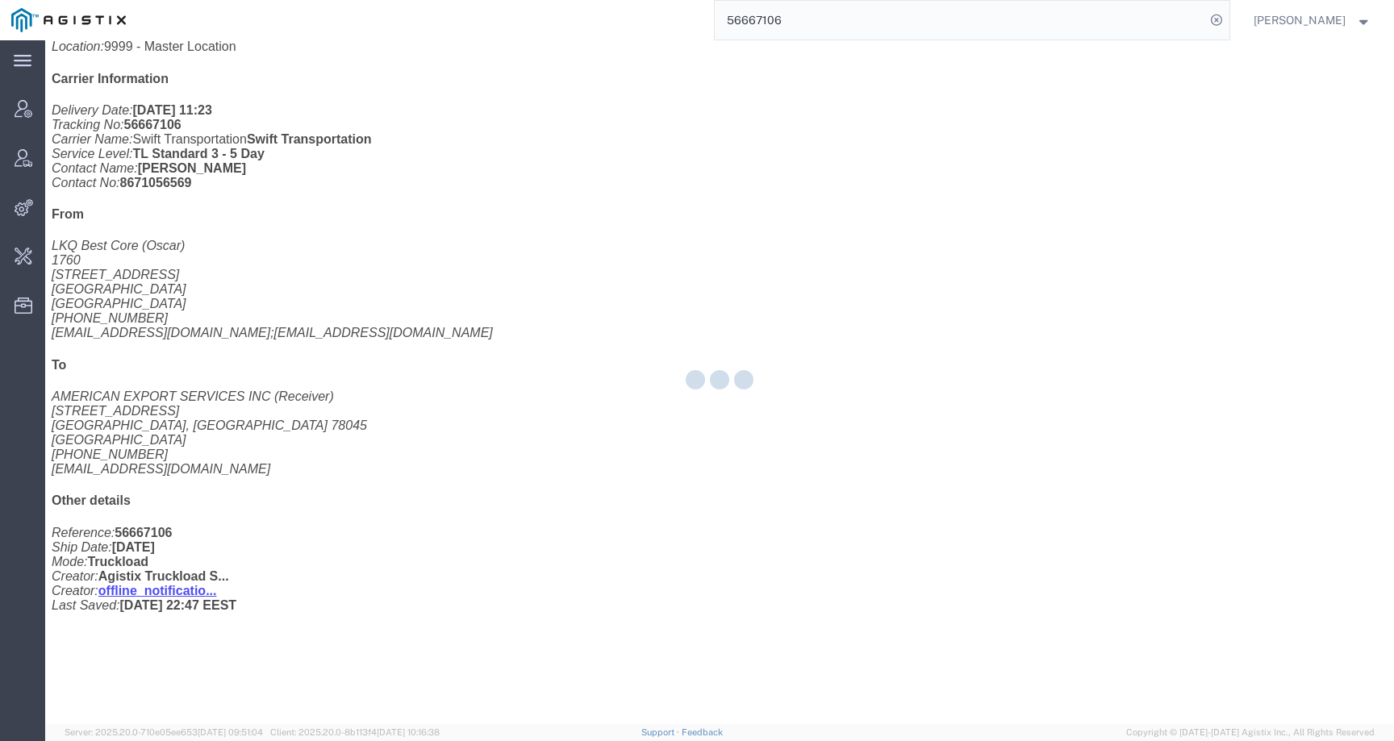
scroll to position [381, 0]
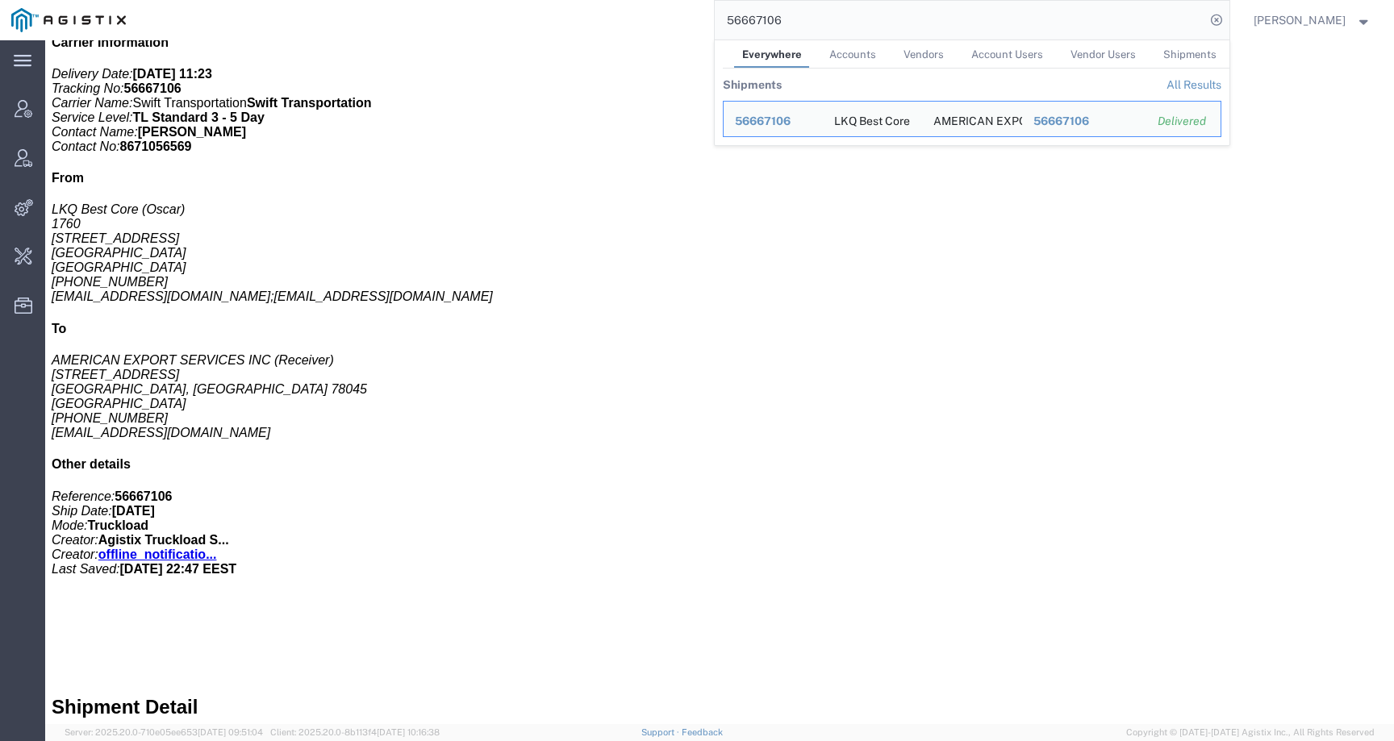
drag, startPoint x: 830, startPoint y: 29, endPoint x: 687, endPoint y: 17, distance: 143.2
click at [687, 17] on div "56667106 Everywhere Accounts Vendors Account Users Vendor Users Shipments Shipm…" at bounding box center [683, 20] width 1092 height 40
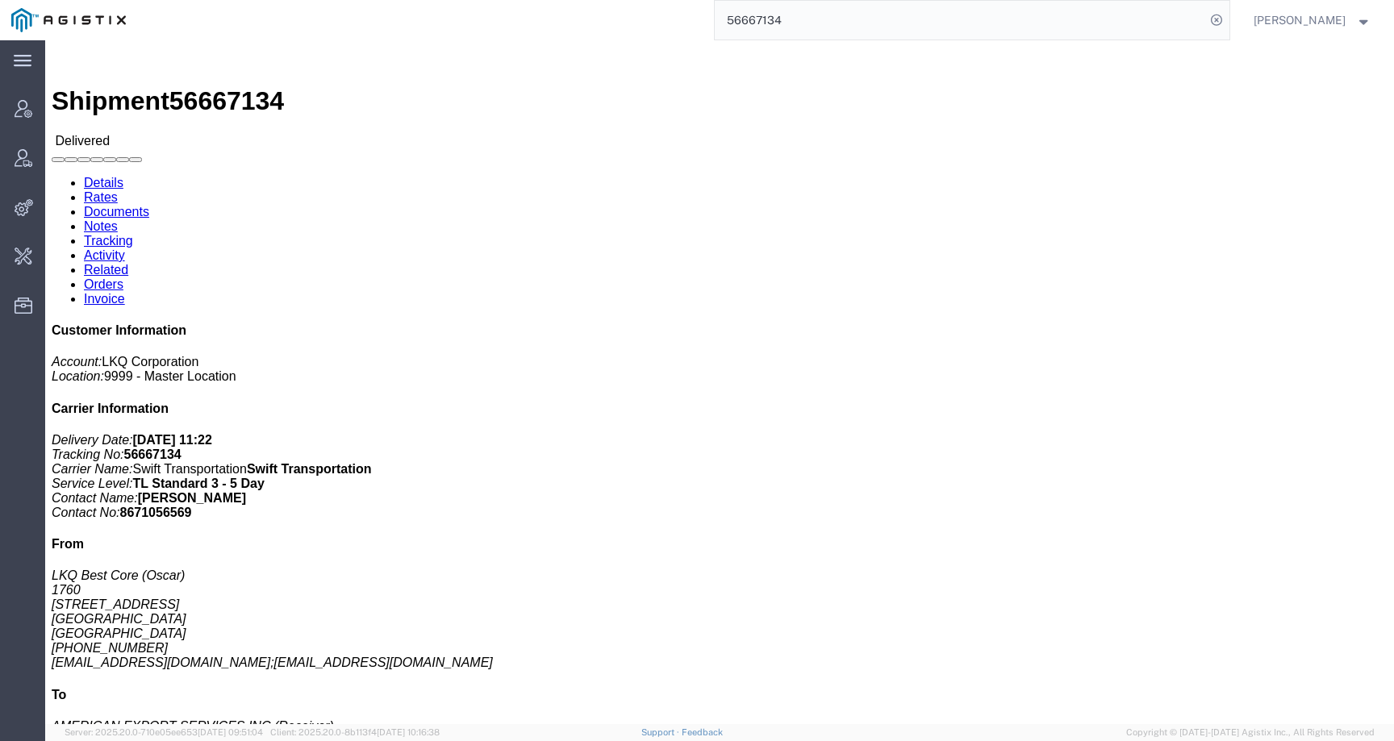
click link "Activity"
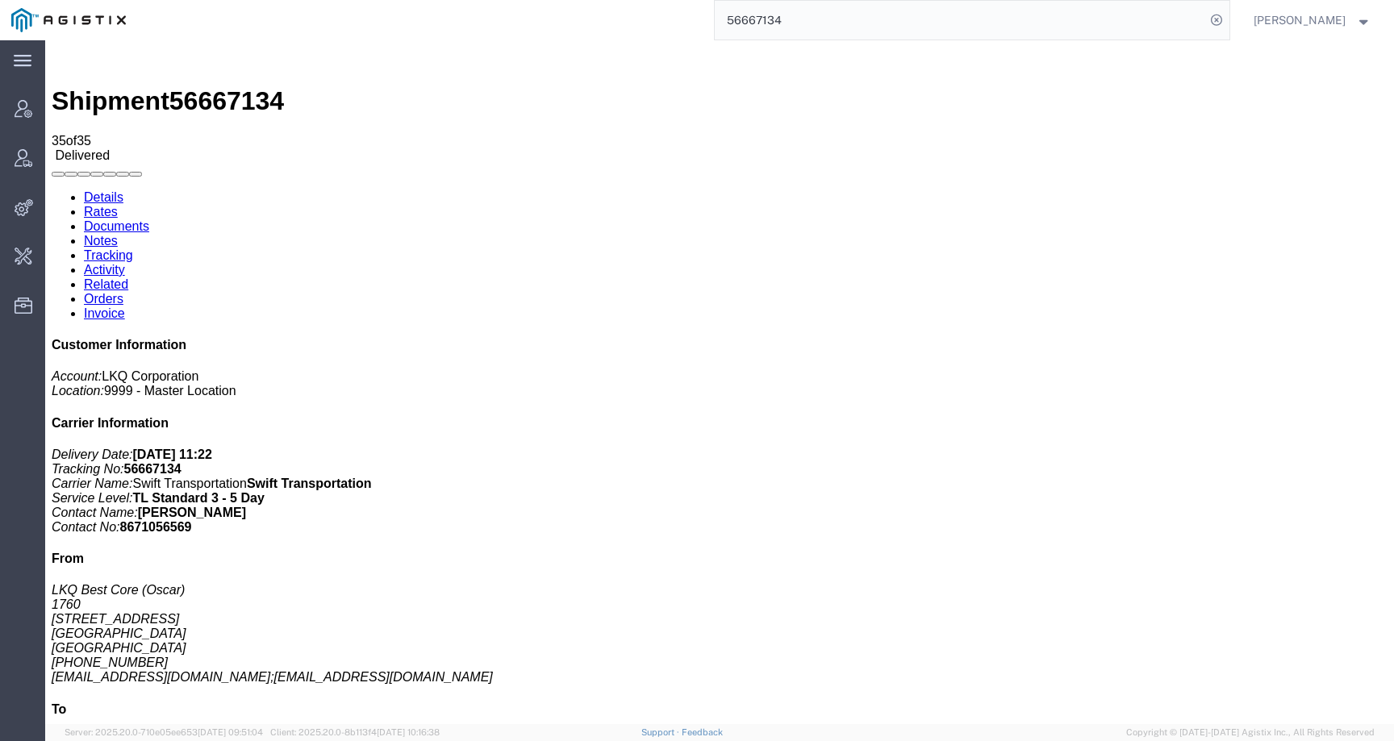
click at [119, 190] on link "Details" at bounding box center [104, 197] width 40 height 14
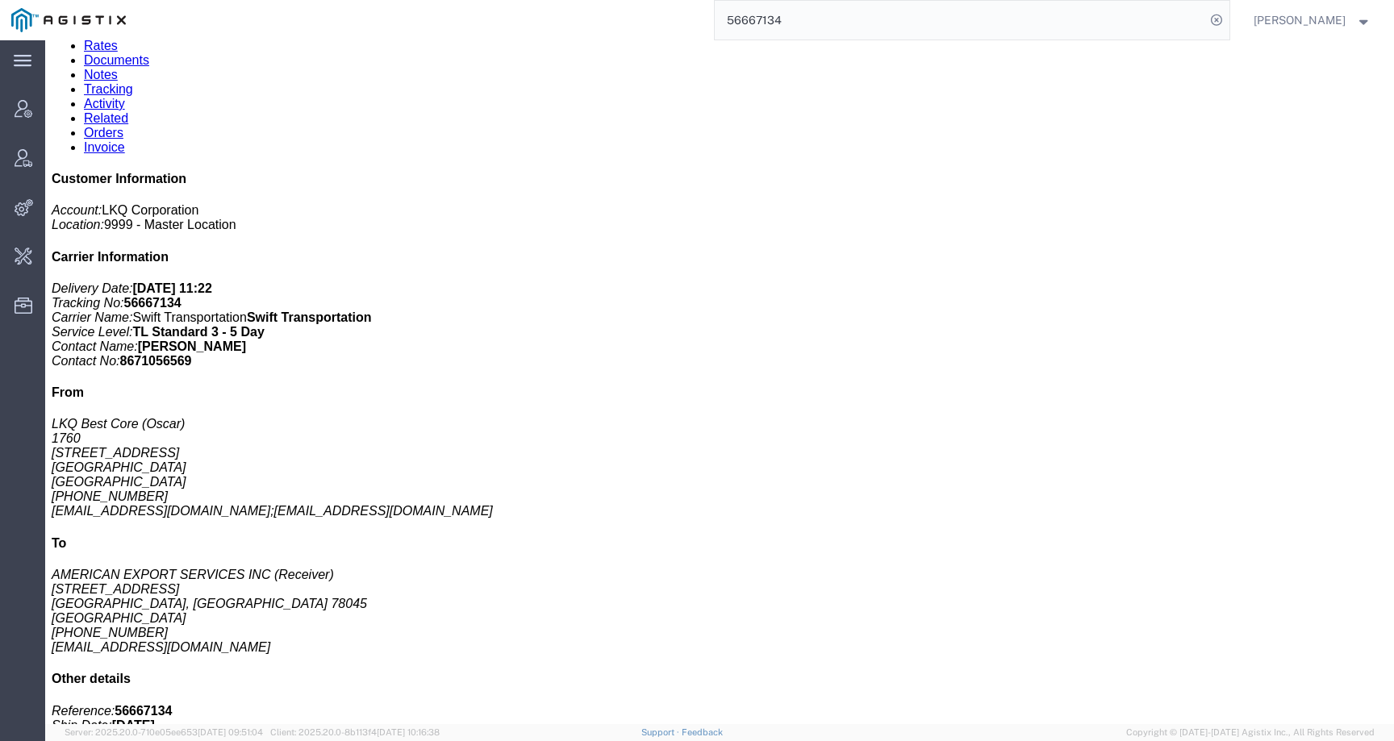
scroll to position [381, 0]
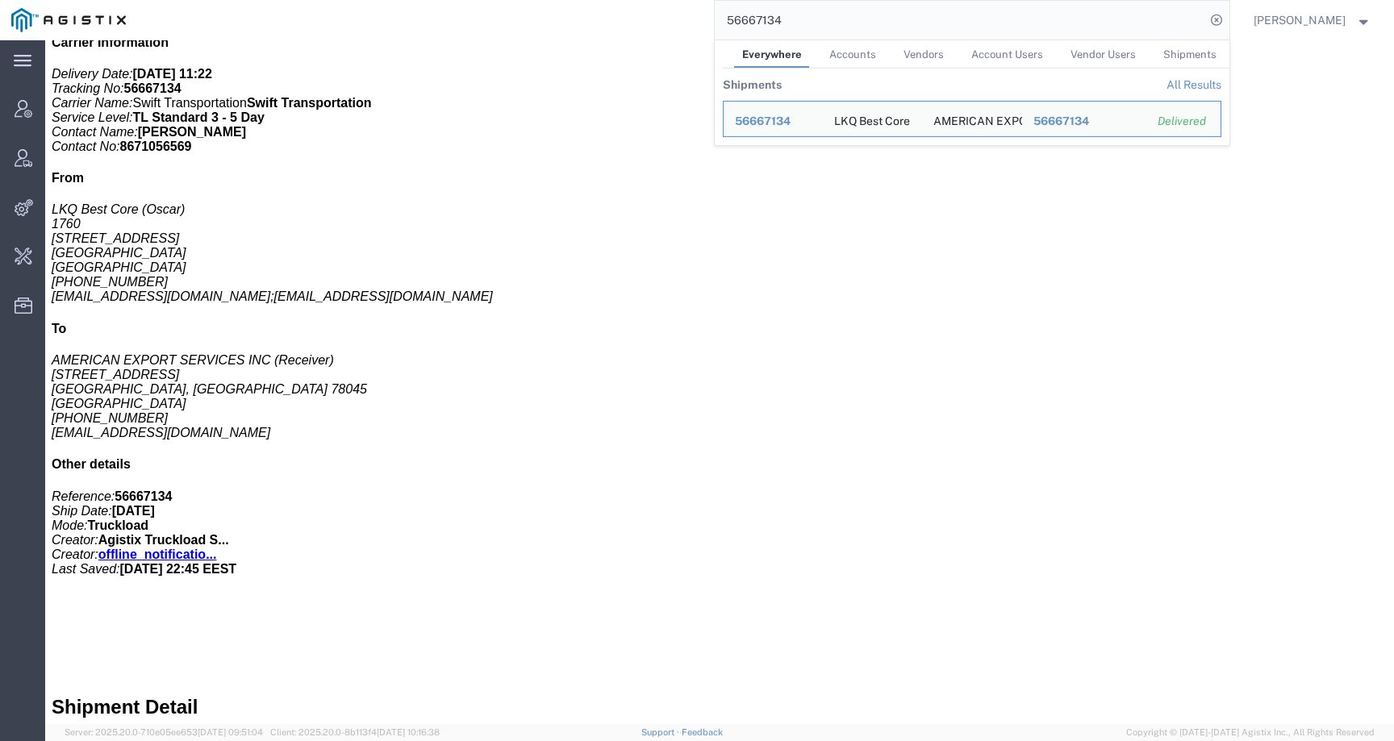
drag, startPoint x: 815, startPoint y: 16, endPoint x: 684, endPoint y: 13, distance: 131.5
click at [684, 13] on div "56667134 Everywhere Accounts Vendors Account Users Vendor Users Shipments Shipm…" at bounding box center [683, 20] width 1092 height 40
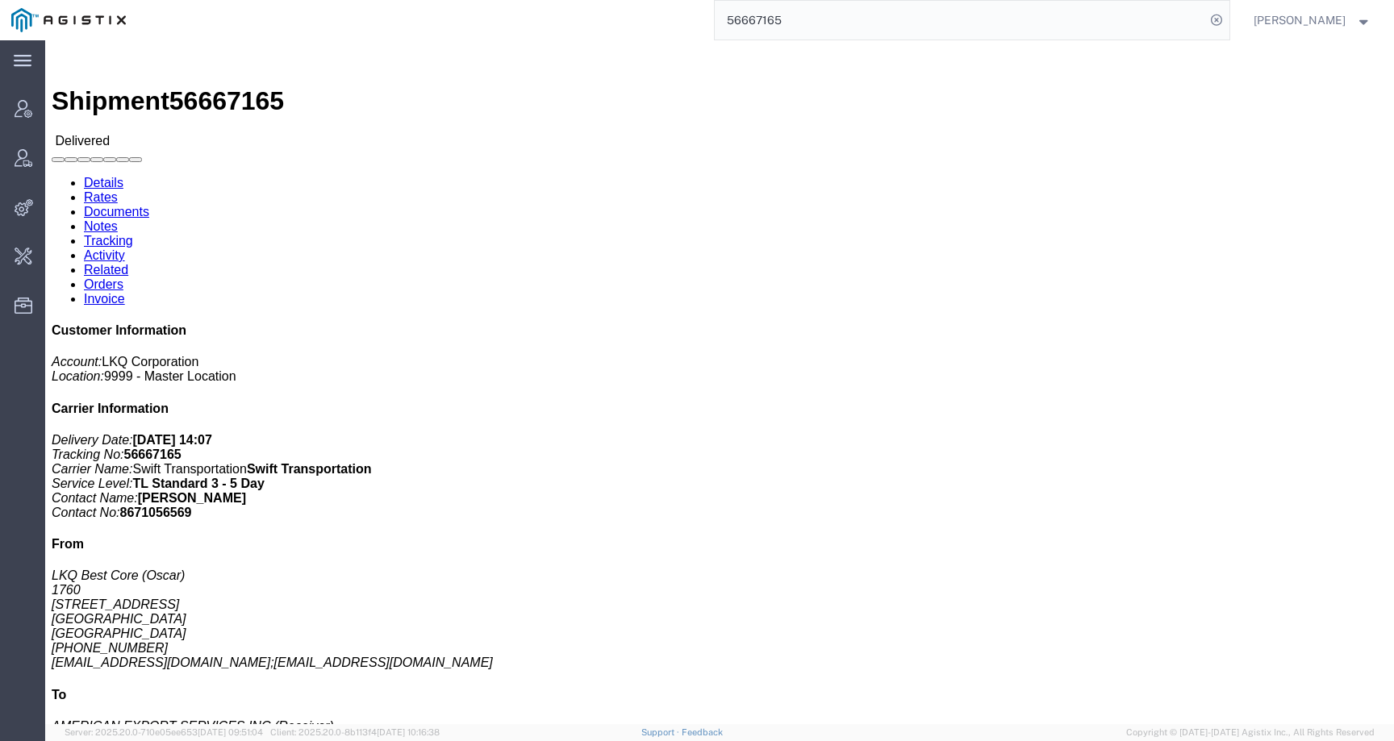
click link "Activity"
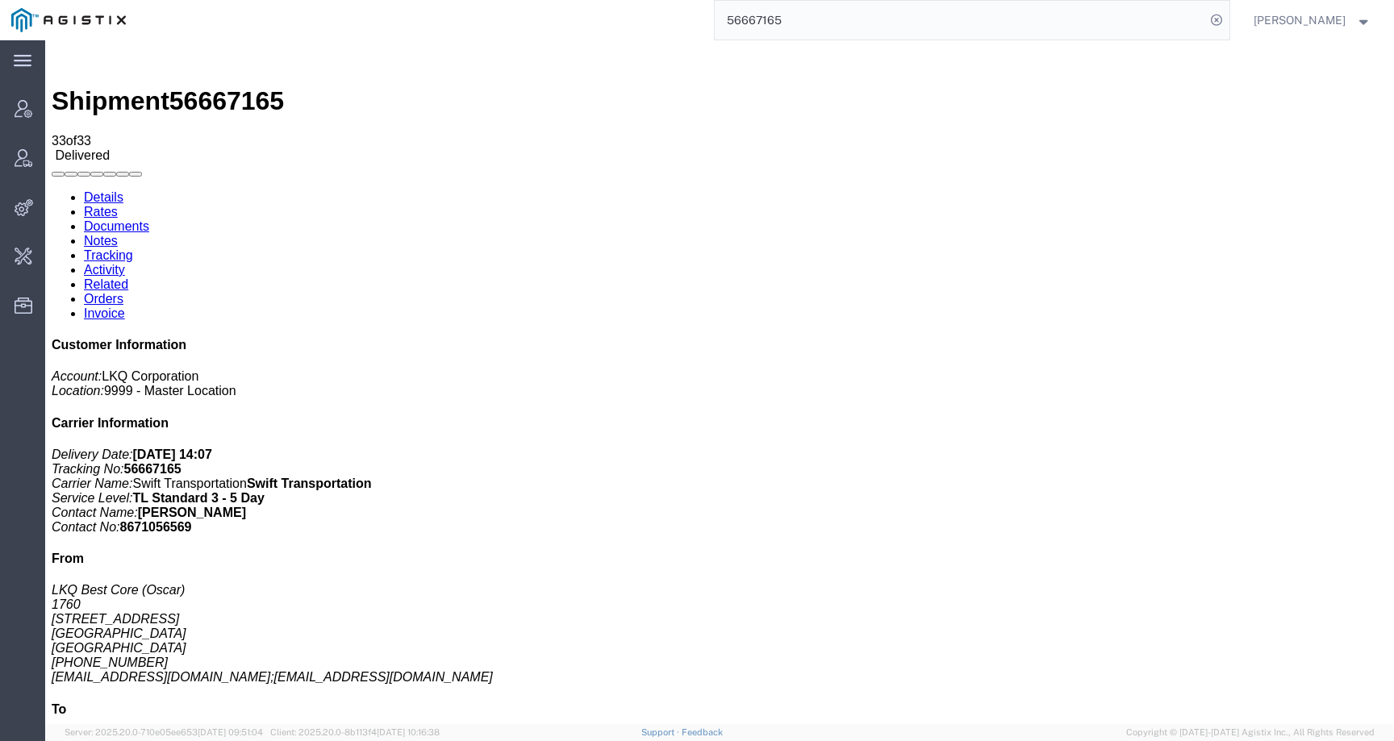
click at [104, 190] on link "Details" at bounding box center [104, 197] width 40 height 14
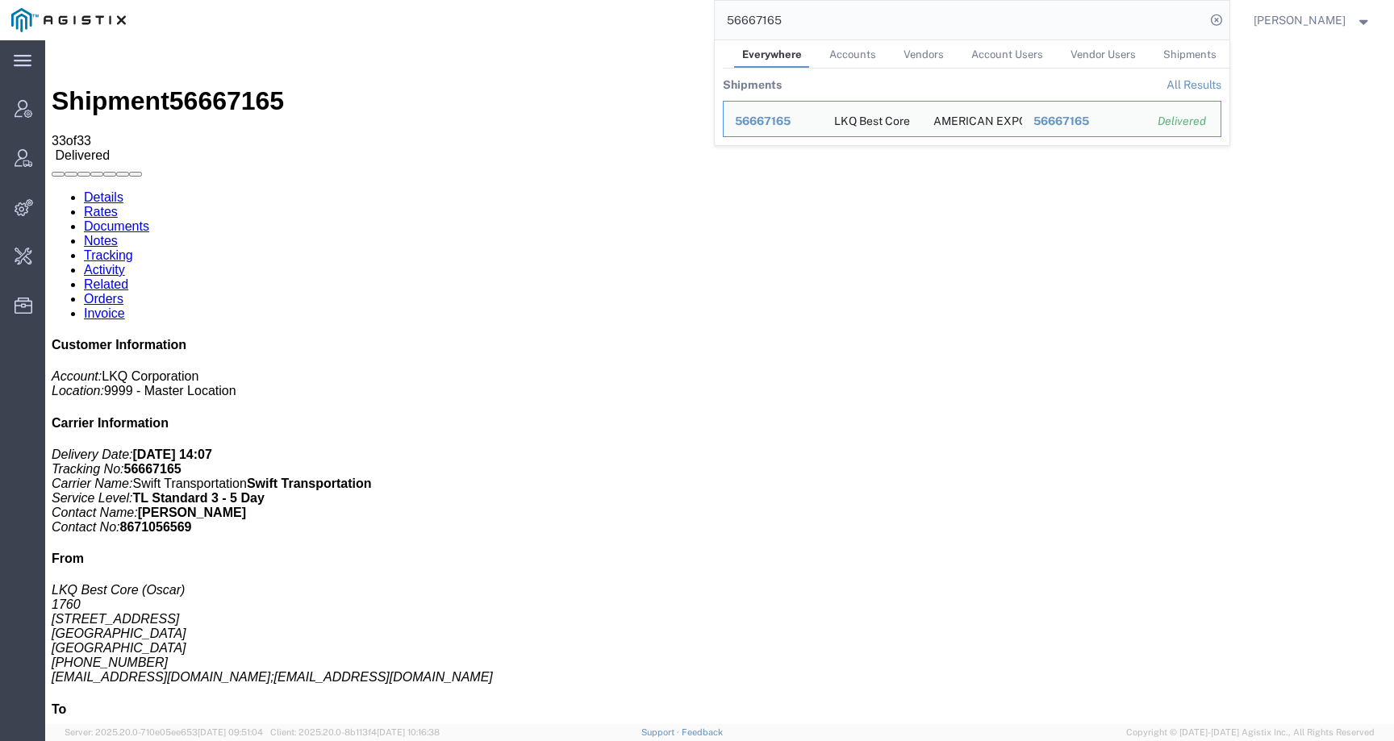
drag, startPoint x: 803, startPoint y: 22, endPoint x: 681, endPoint y: 19, distance: 122.6
click at [681, 19] on div "56667165 Everywhere Accounts Vendors Account Users Vendor Users Shipments Shipm…" at bounding box center [683, 20] width 1092 height 40
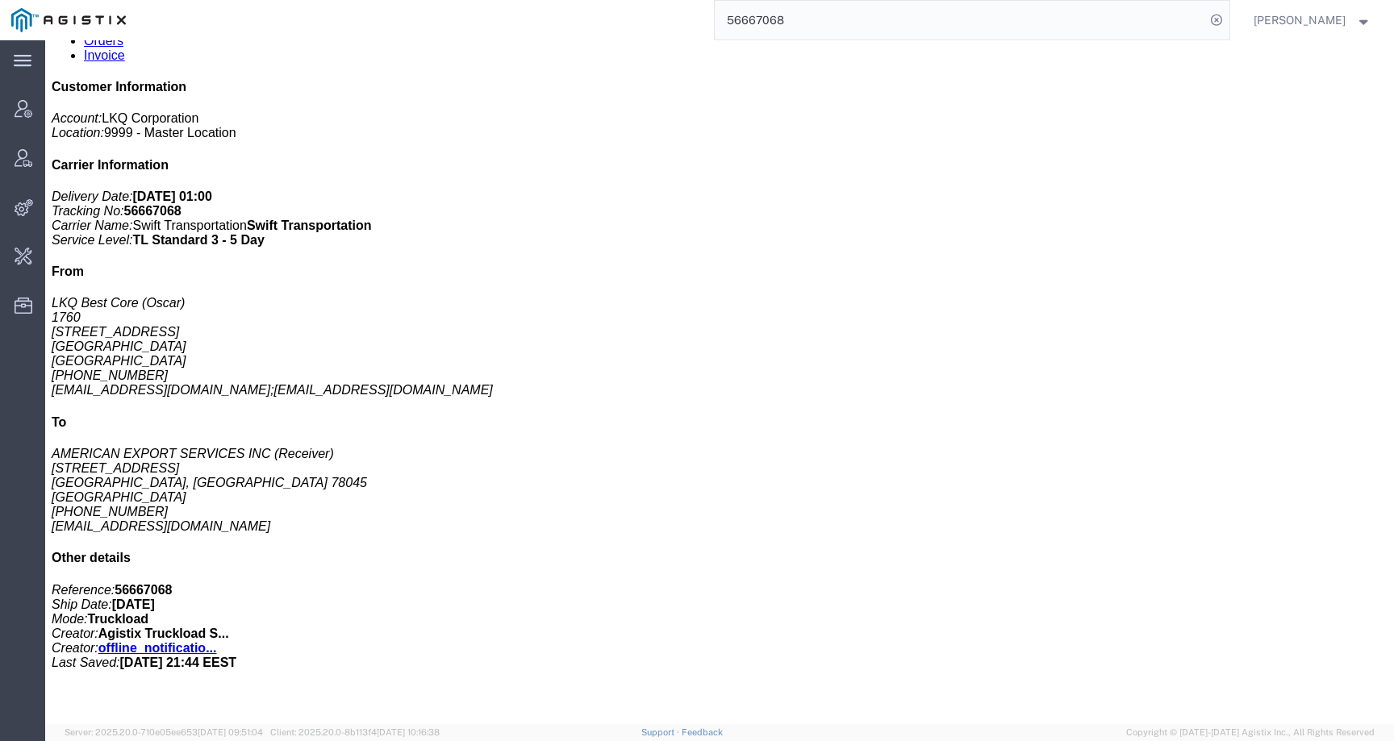
scroll to position [381, 0]
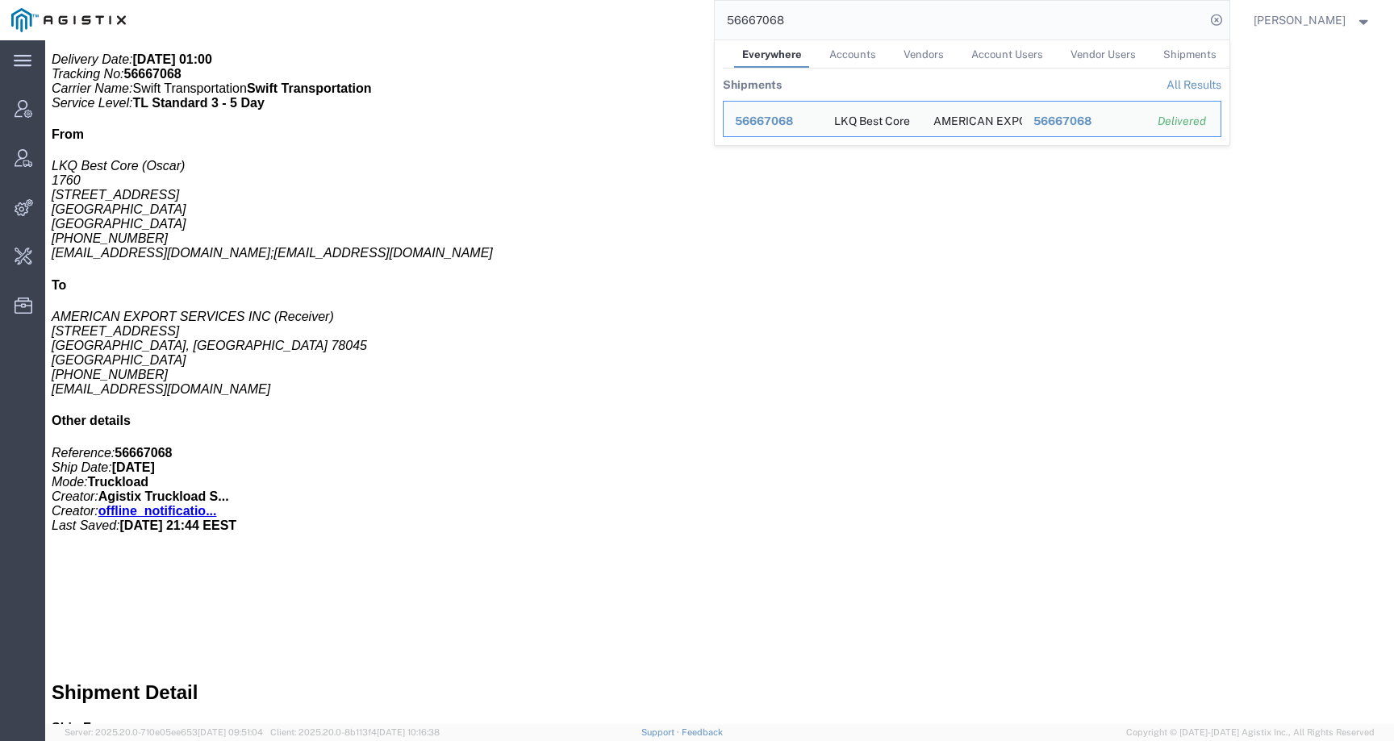
click at [723, 37] on div "56667068 Everywhere Accounts Vendors Account Users Vendor Users Shipments Shipm…" at bounding box center [683, 20] width 1092 height 40
drag, startPoint x: 814, startPoint y: 22, endPoint x: 680, endPoint y: 20, distance: 134.7
click at [680, 20] on div "56667068 Everywhere Accounts Vendors Account Users Vendor Users Shipments Shipm…" at bounding box center [683, 20] width 1092 height 40
paste input "106"
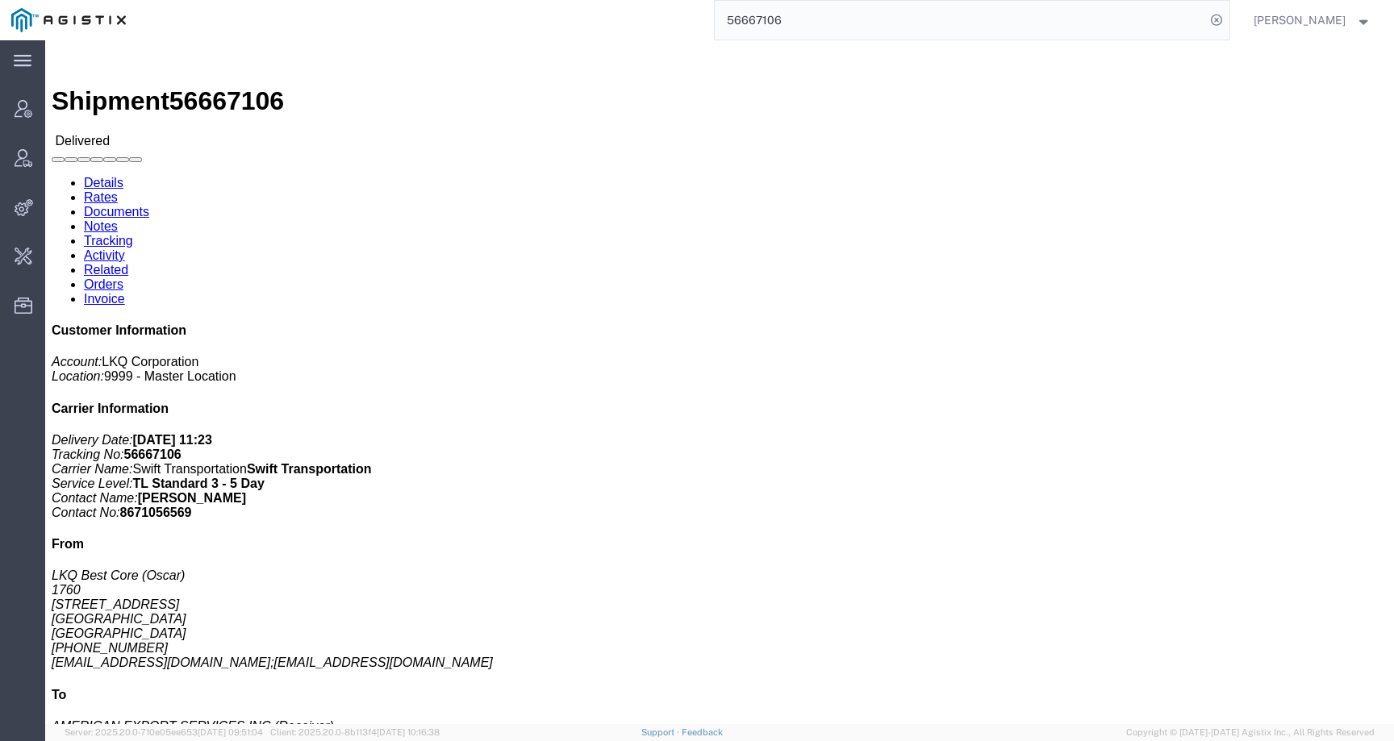
scroll to position [381, 0]
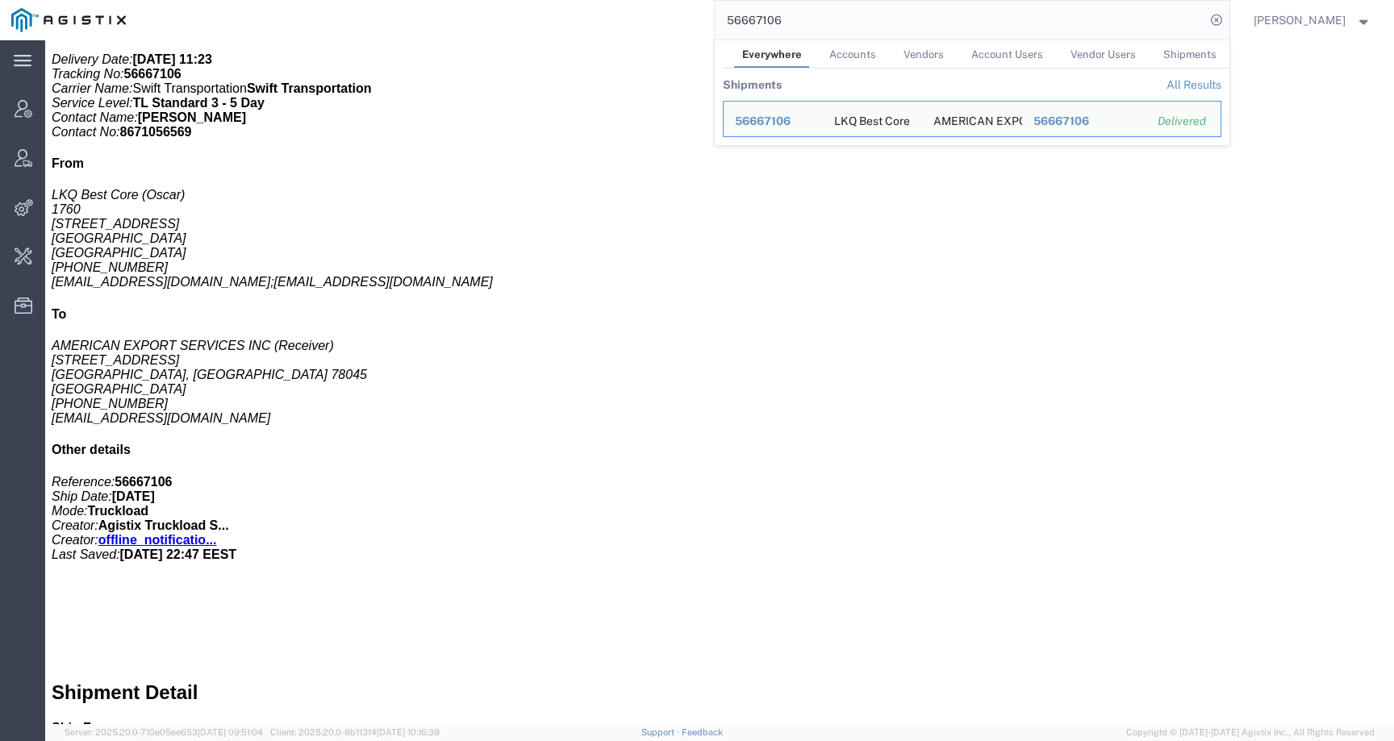
drag, startPoint x: 823, startPoint y: 23, endPoint x: 678, endPoint y: 22, distance: 145.2
click at [678, 23] on div "56667106 Everywhere Accounts Vendors Account Users Vendor Users Shipments Shipm…" at bounding box center [683, 20] width 1092 height 40
paste input "790079"
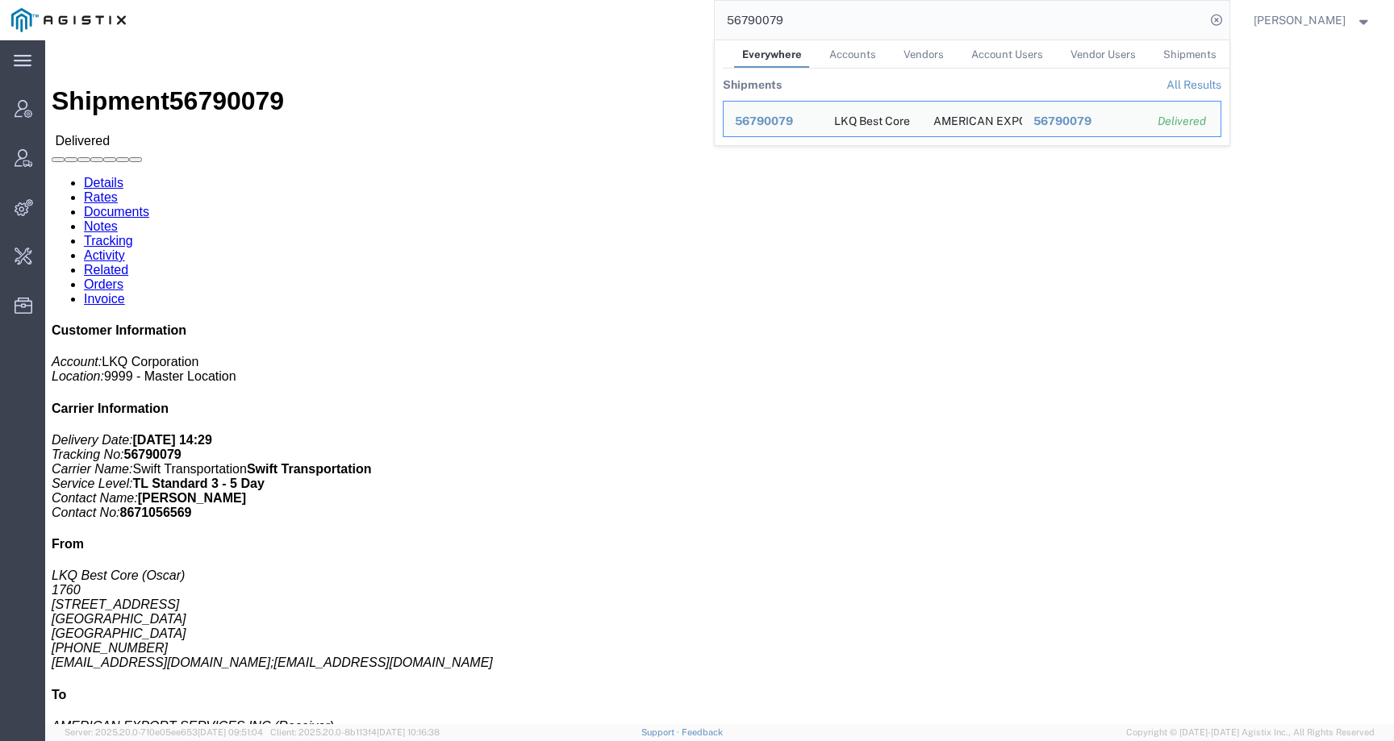
scroll to position [381, 0]
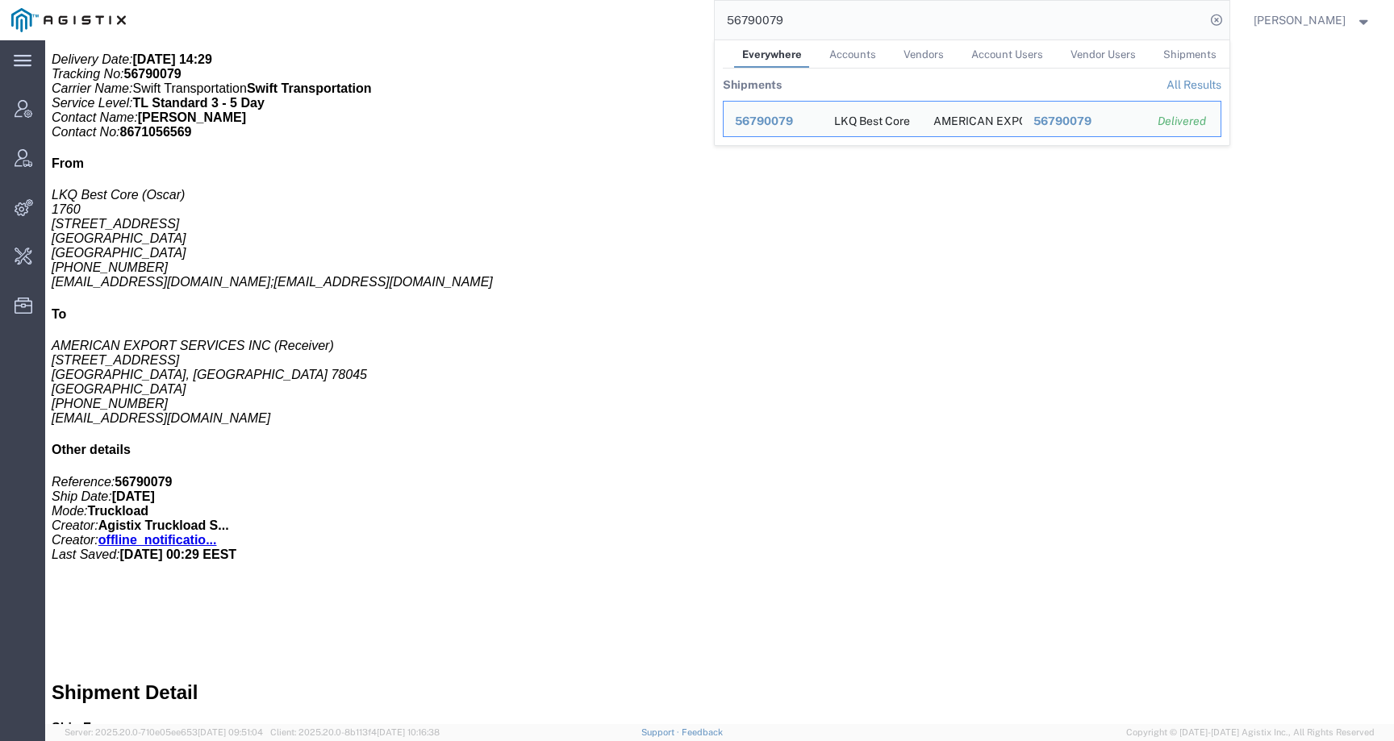
drag, startPoint x: 803, startPoint y: 22, endPoint x: 673, endPoint y: 21, distance: 129.8
click at [673, 21] on div "56790079 Everywhere Accounts Vendors Account Users Vendor Users Shipments Shipm…" at bounding box center [683, 20] width 1092 height 40
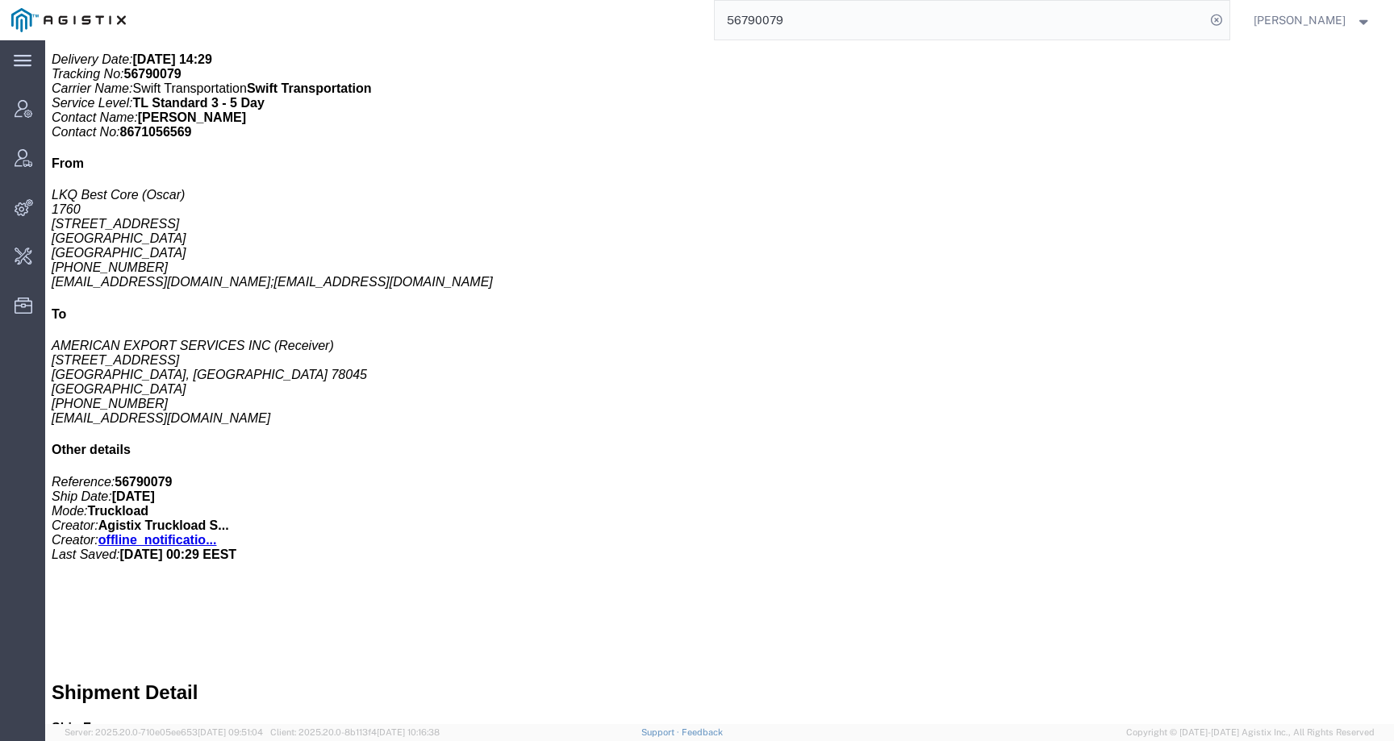
paste input "978030"
type input "56978030"
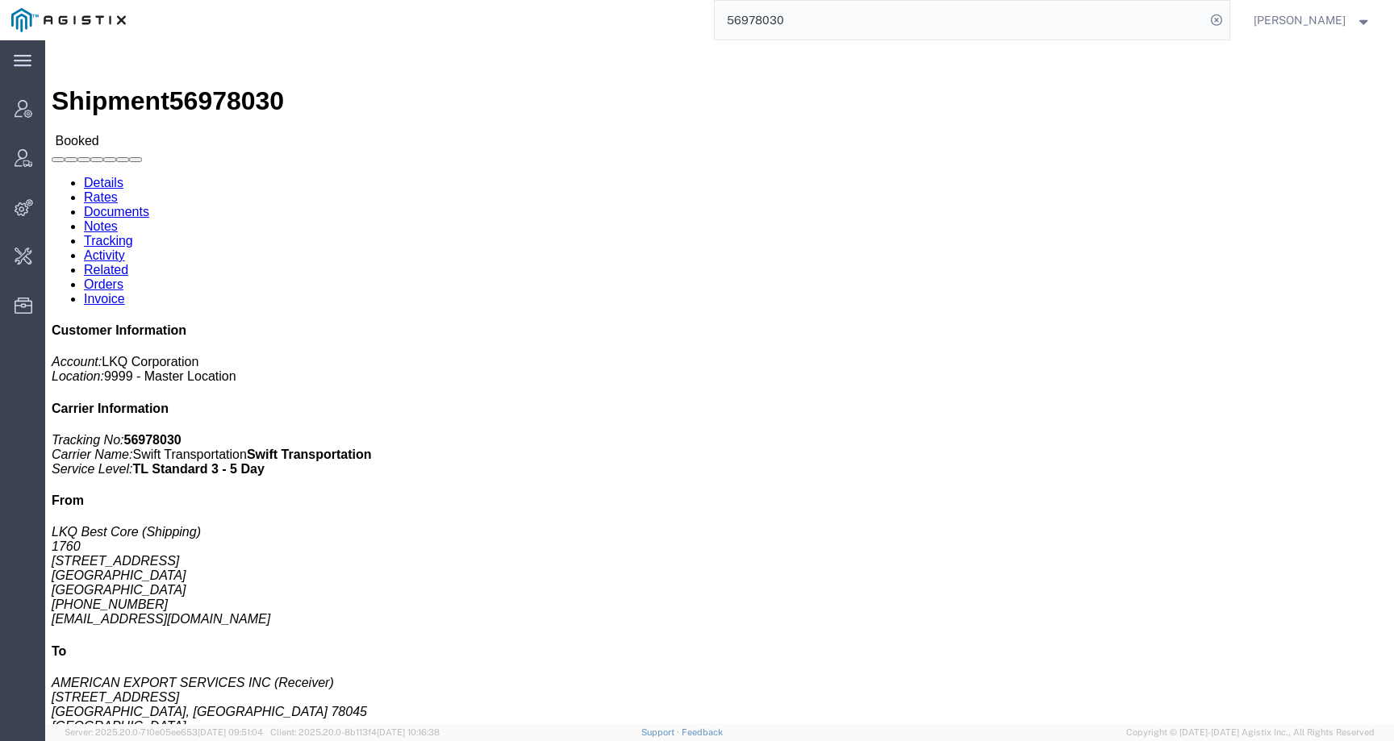
click link "Activity"
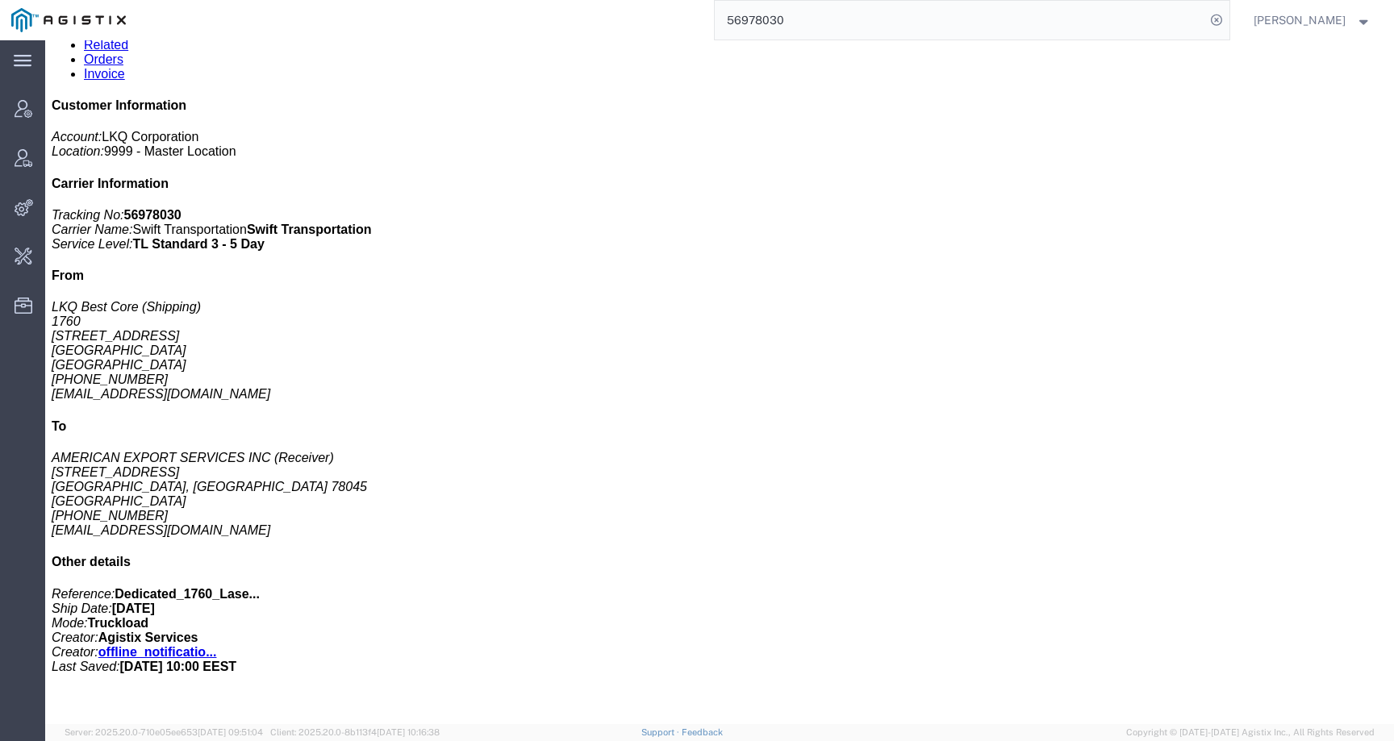
scroll to position [273, 0]
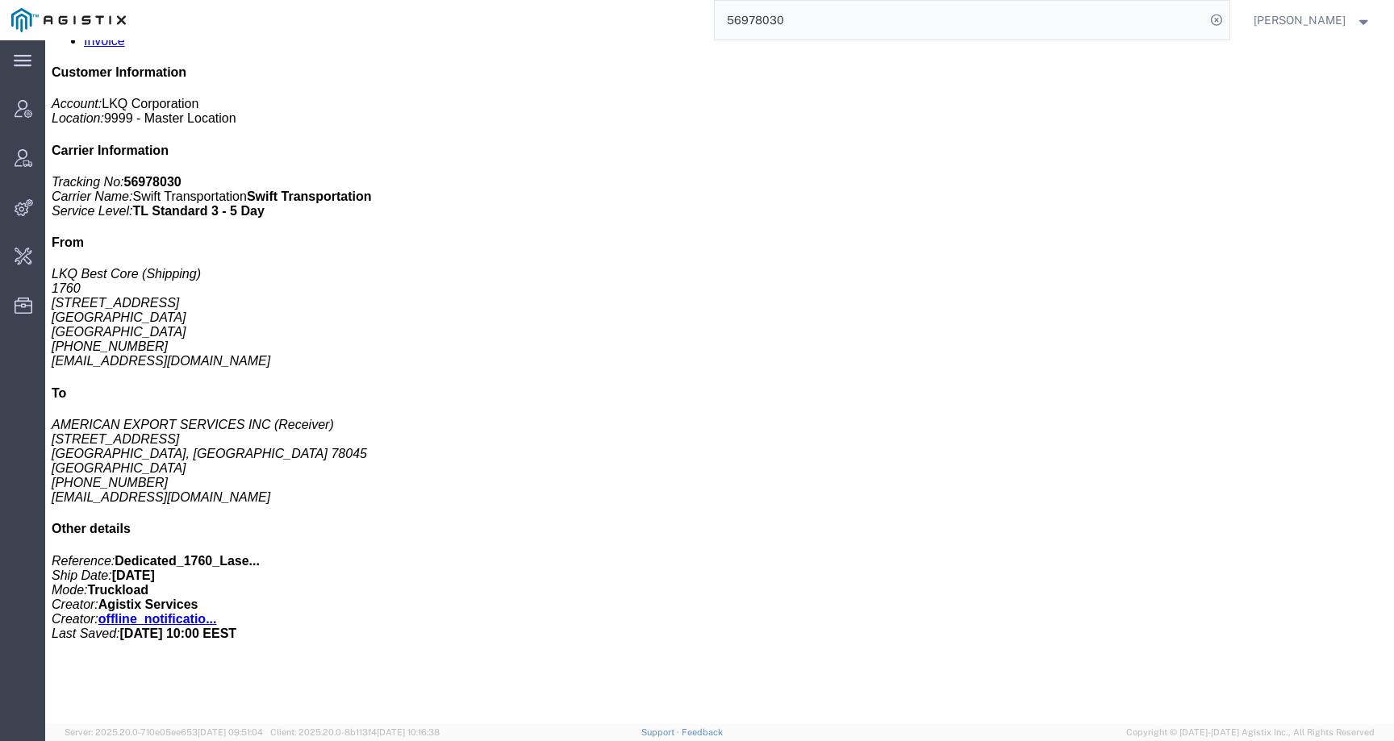
drag, startPoint x: 223, startPoint y: 681, endPoint x: 250, endPoint y: 698, distance: 32.2
